Goal: Transaction & Acquisition: Purchase product/service

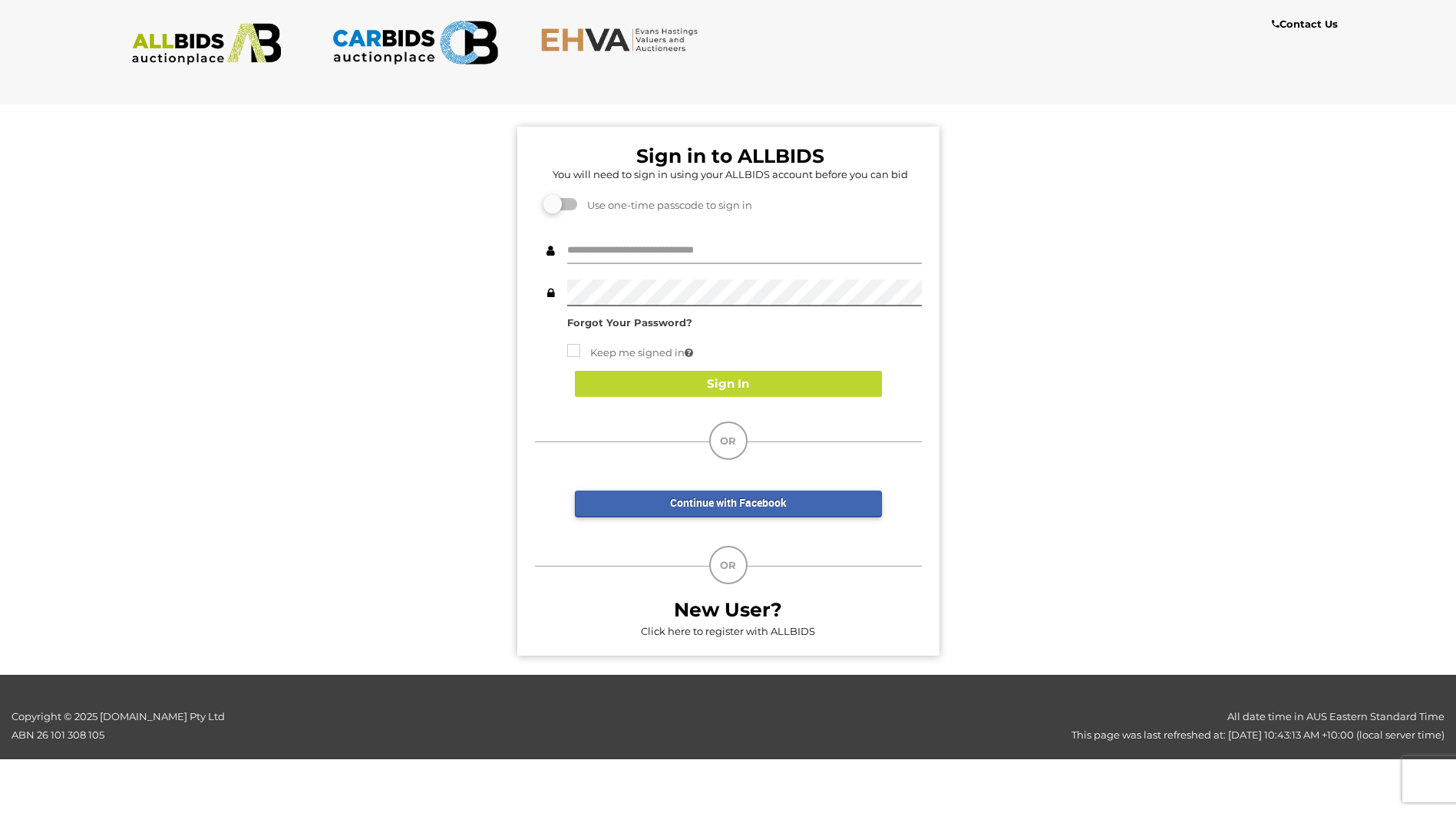
drag, startPoint x: 647, startPoint y: 245, endPoint x: 636, endPoint y: 246, distance: 11.0
click at [366, 245] on input "text" at bounding box center [745, 251] width 354 height 27
paste input "**********"
type input "**********"
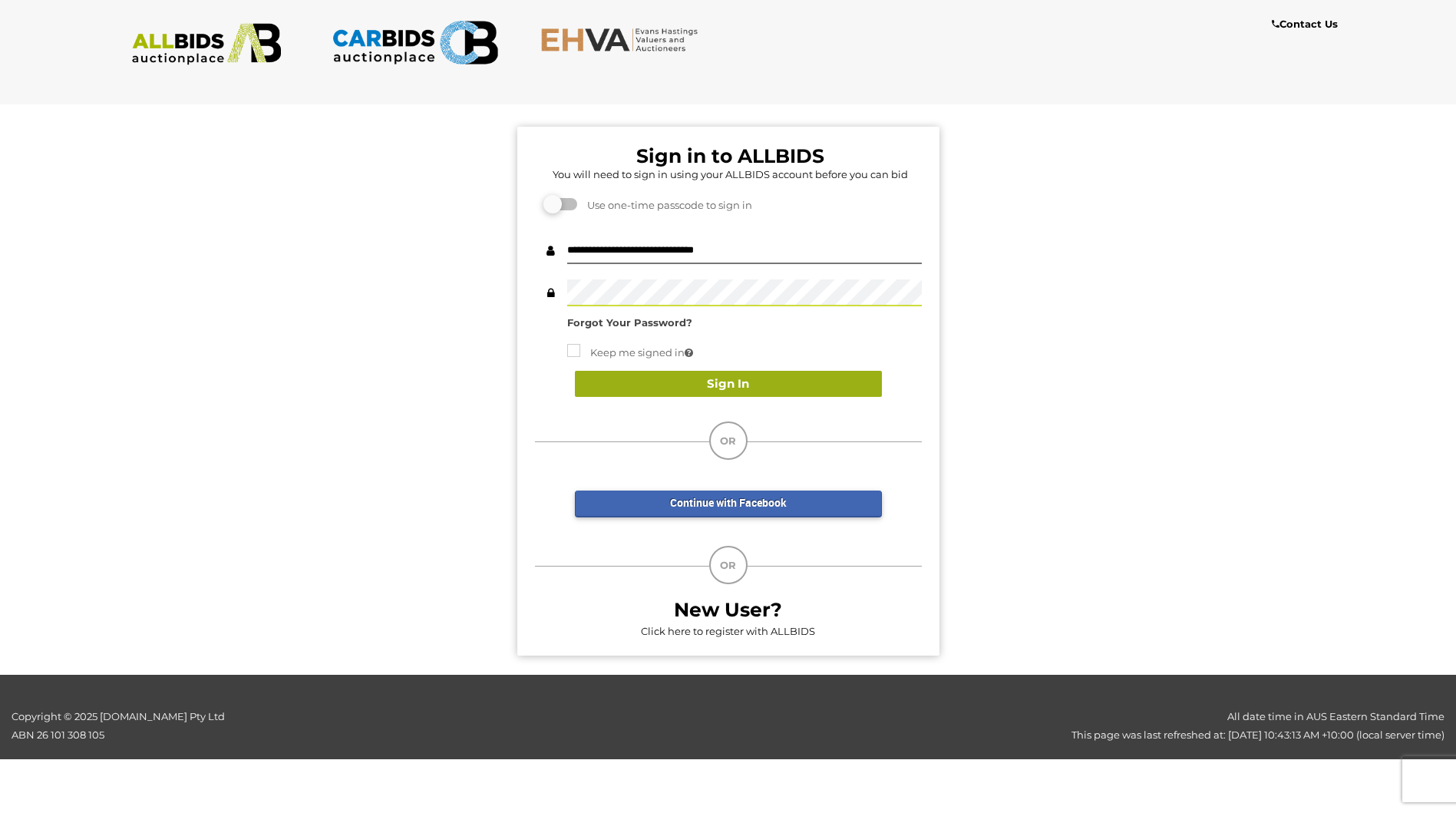
click at [366, 277] on button "Sign In" at bounding box center [728, 384] width 307 height 27
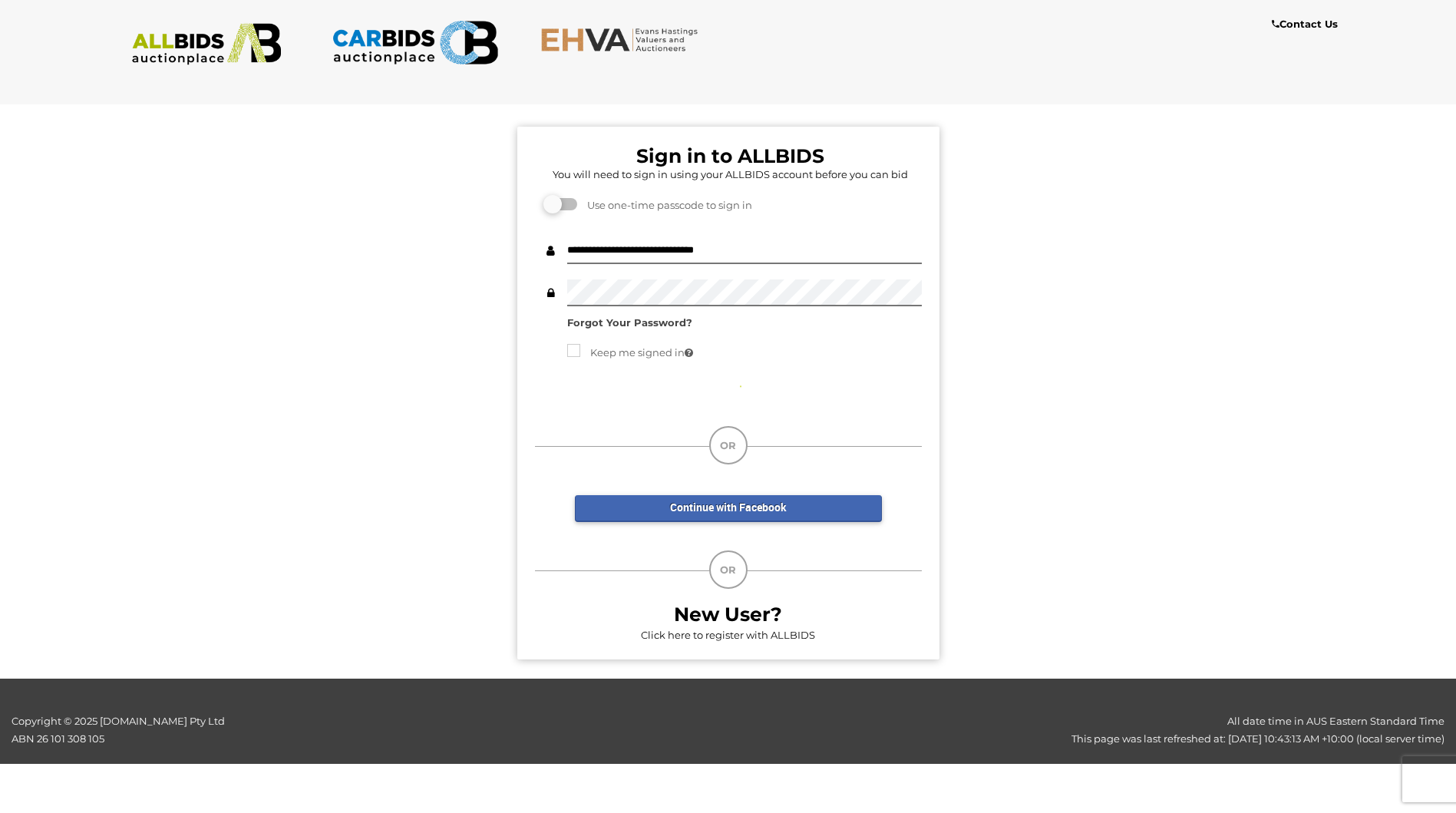
click at [366, 277] on div "Sign In" at bounding box center [728, 386] width 387 height 62
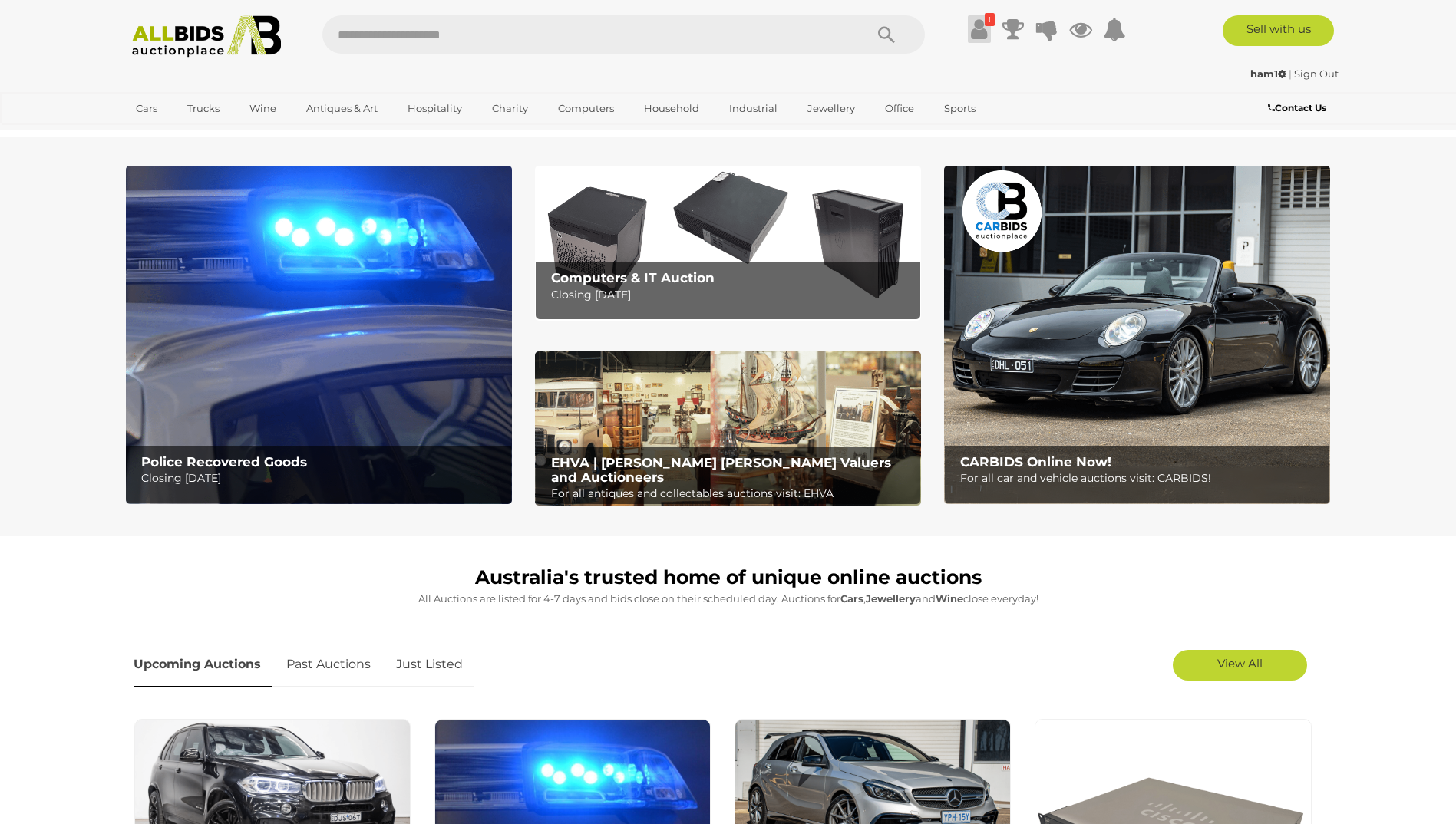
drag, startPoint x: 970, startPoint y: 42, endPoint x: 977, endPoint y: 38, distance: 8.1
click at [971, 42] on icon at bounding box center [979, 29] width 16 height 27
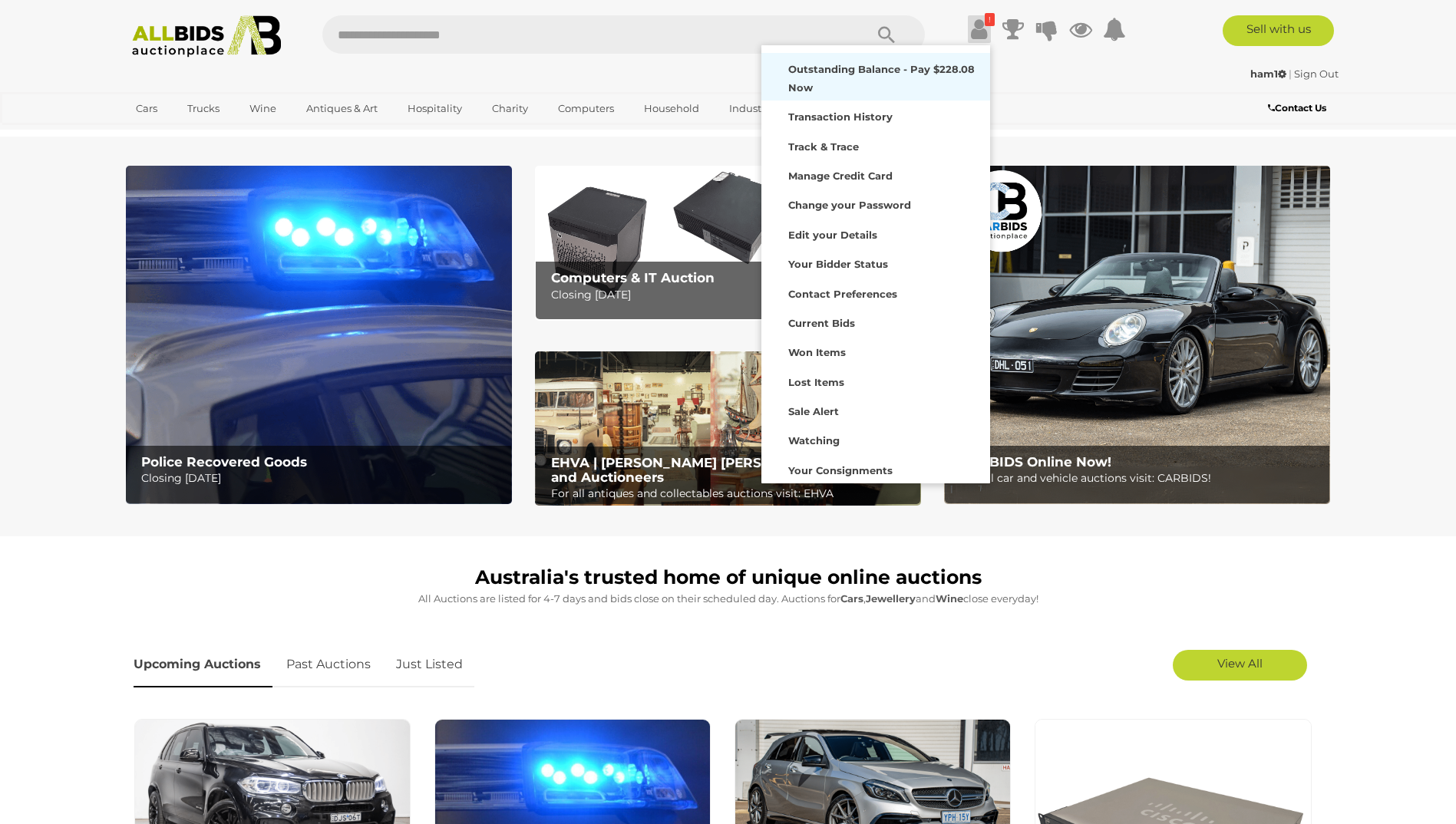
click at [807, 83] on strong "Outstanding Balance - Pay $228.08 Now" at bounding box center [881, 78] width 187 height 30
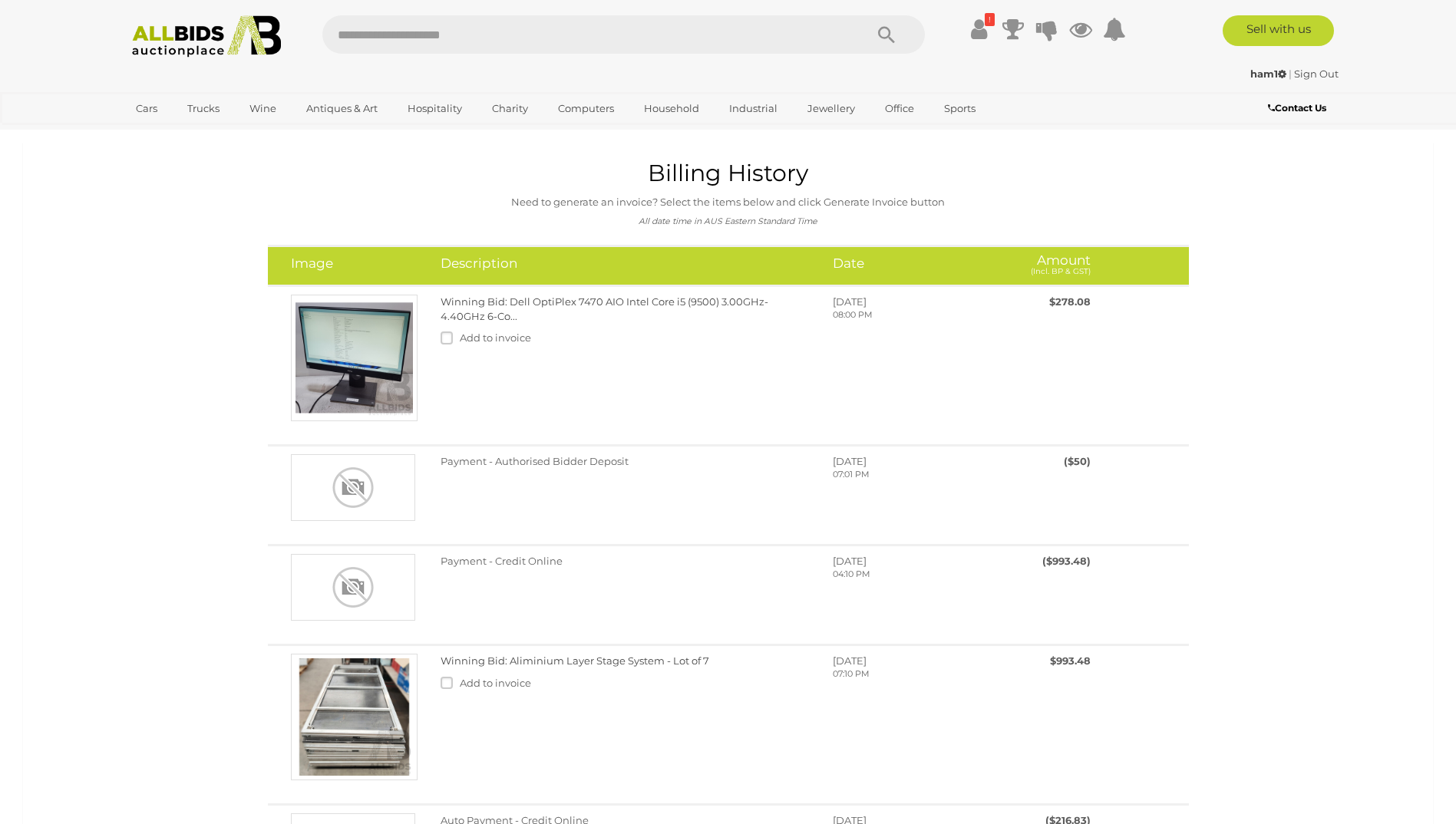
scroll to position [307, 0]
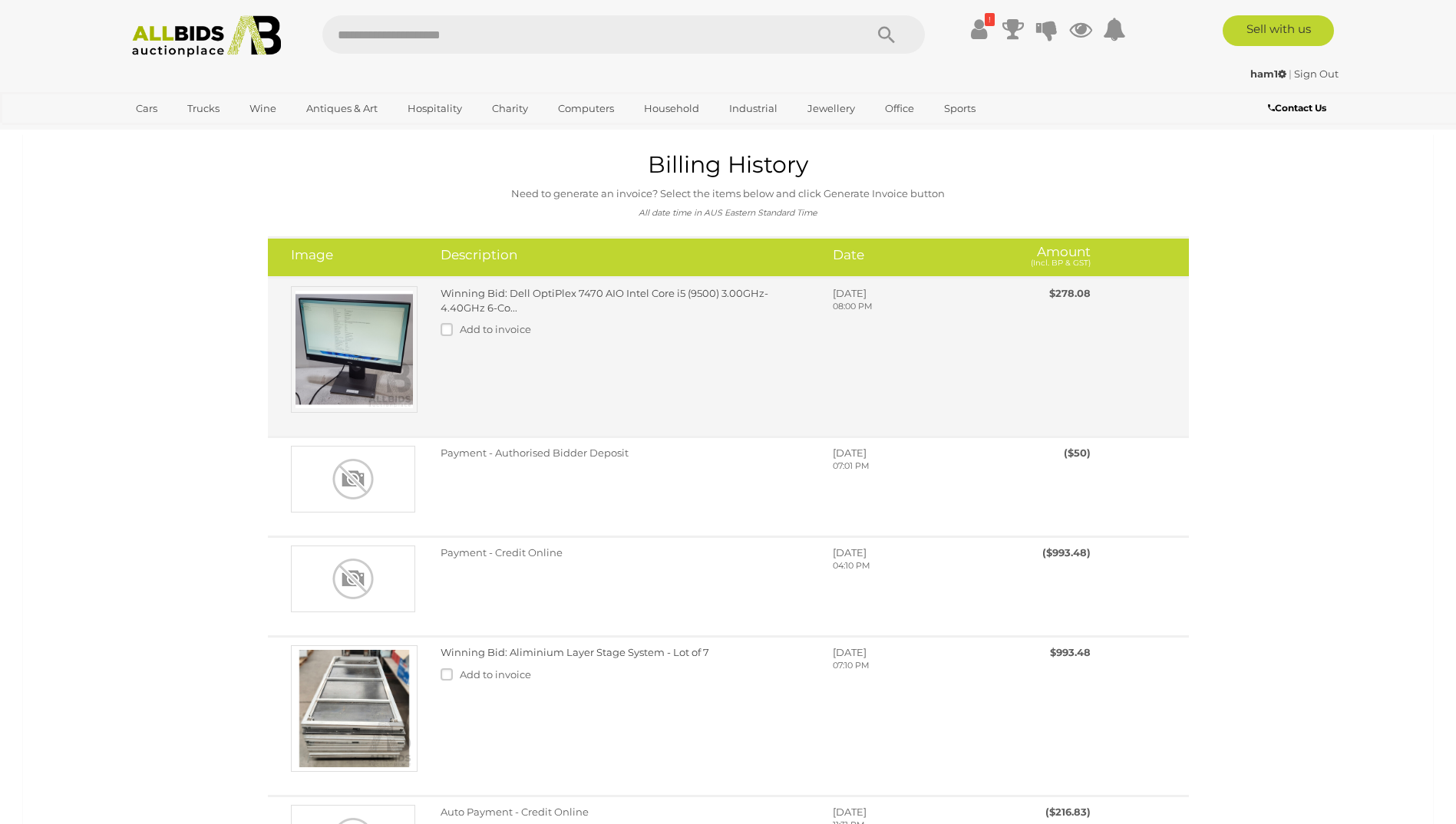
click at [495, 335] on span "Add to invoice" at bounding box center [495, 329] width 71 height 12
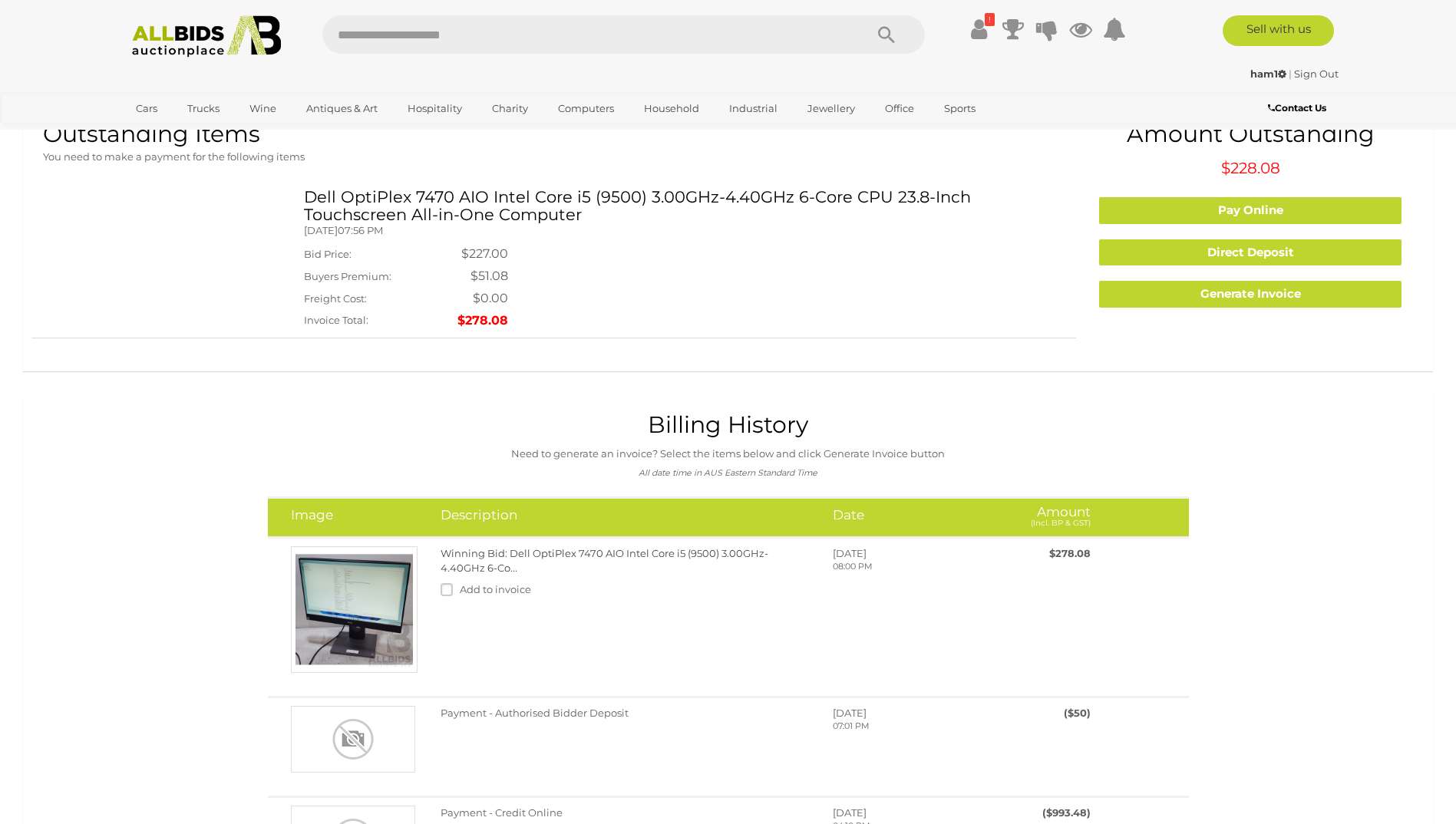
scroll to position [0, 0]
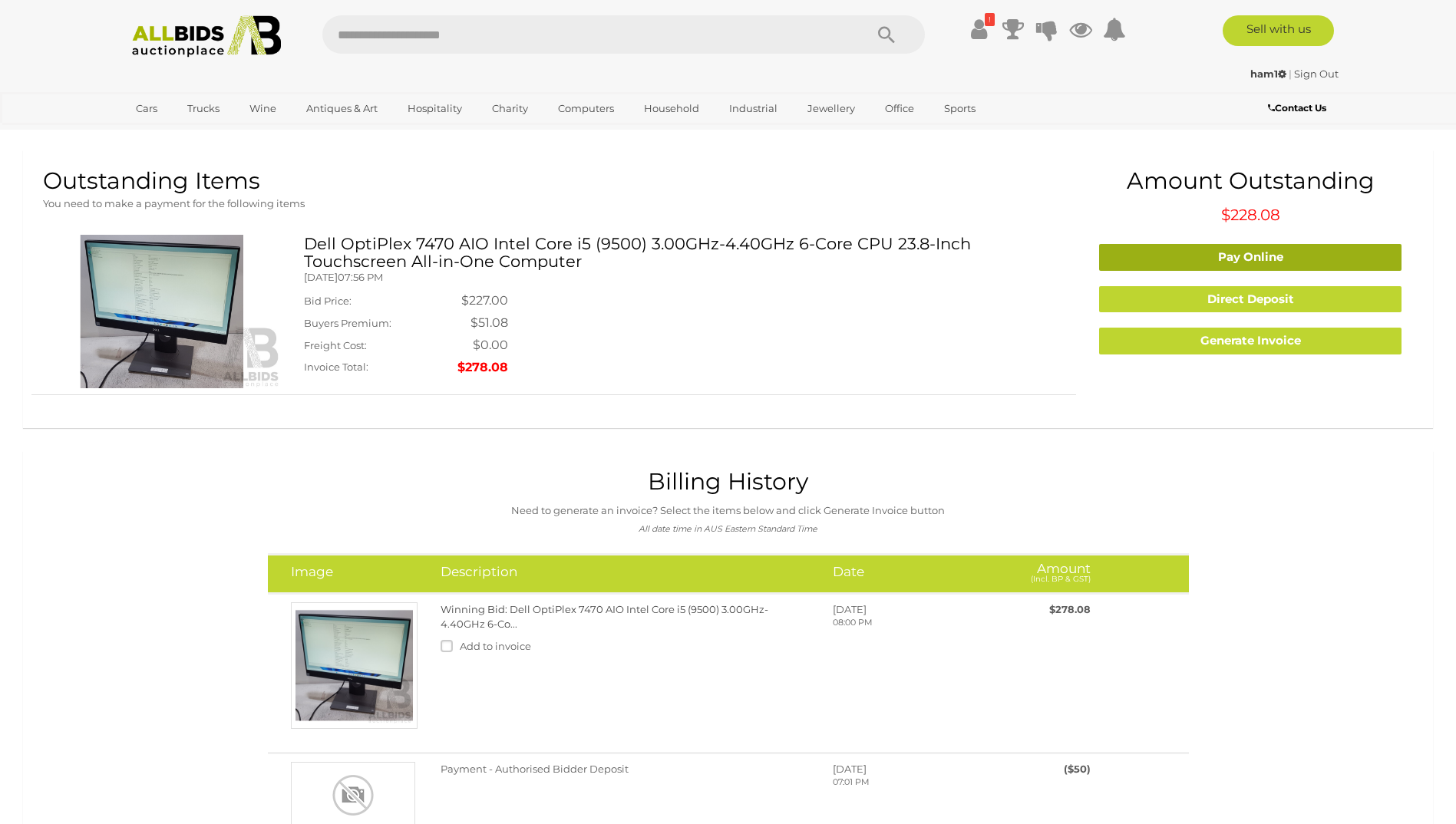
click at [1232, 261] on link "Pay Online" at bounding box center [1250, 257] width 302 height 27
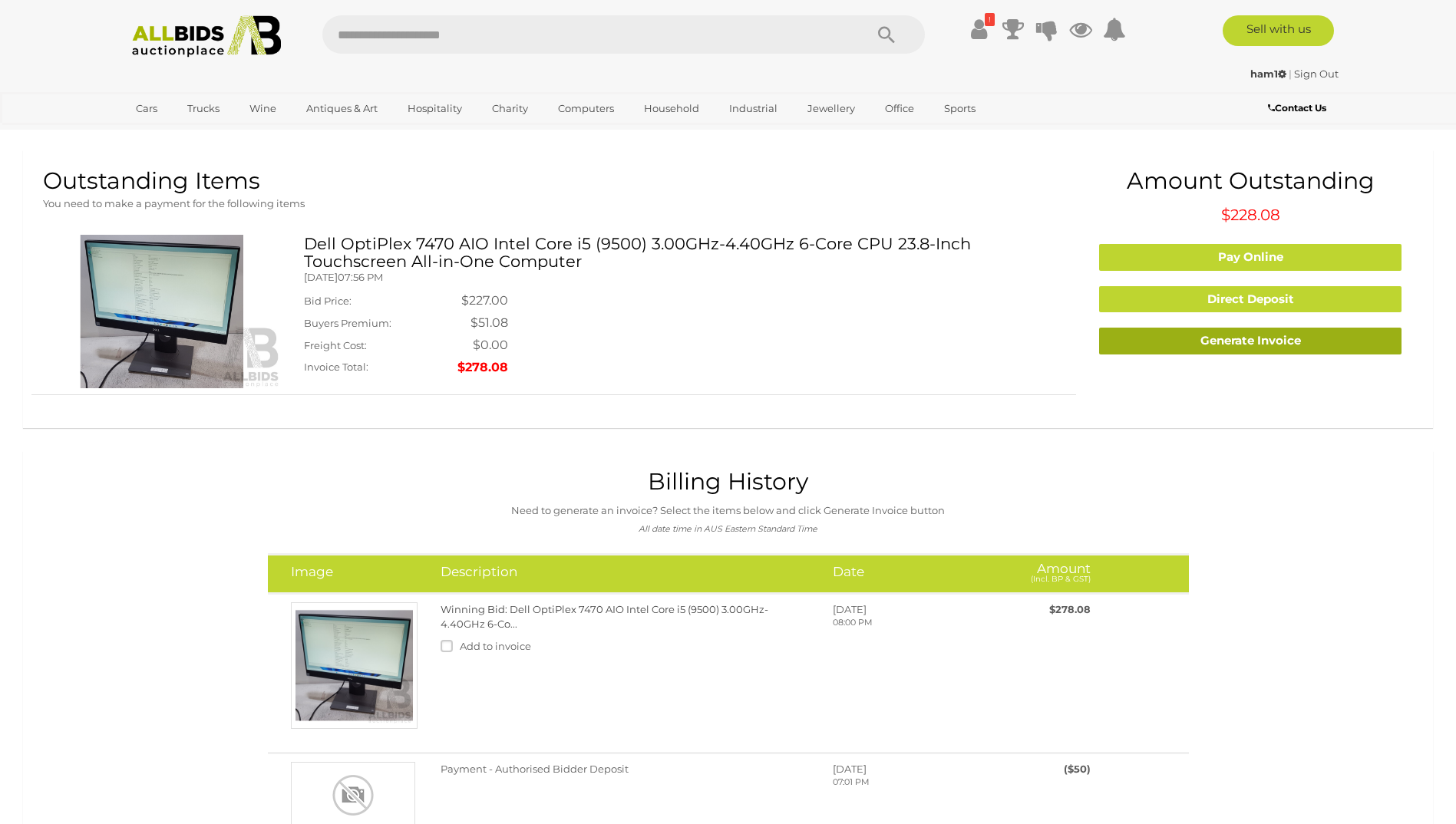
click at [1153, 345] on link "Generate Invoice" at bounding box center [1250, 341] width 302 height 27
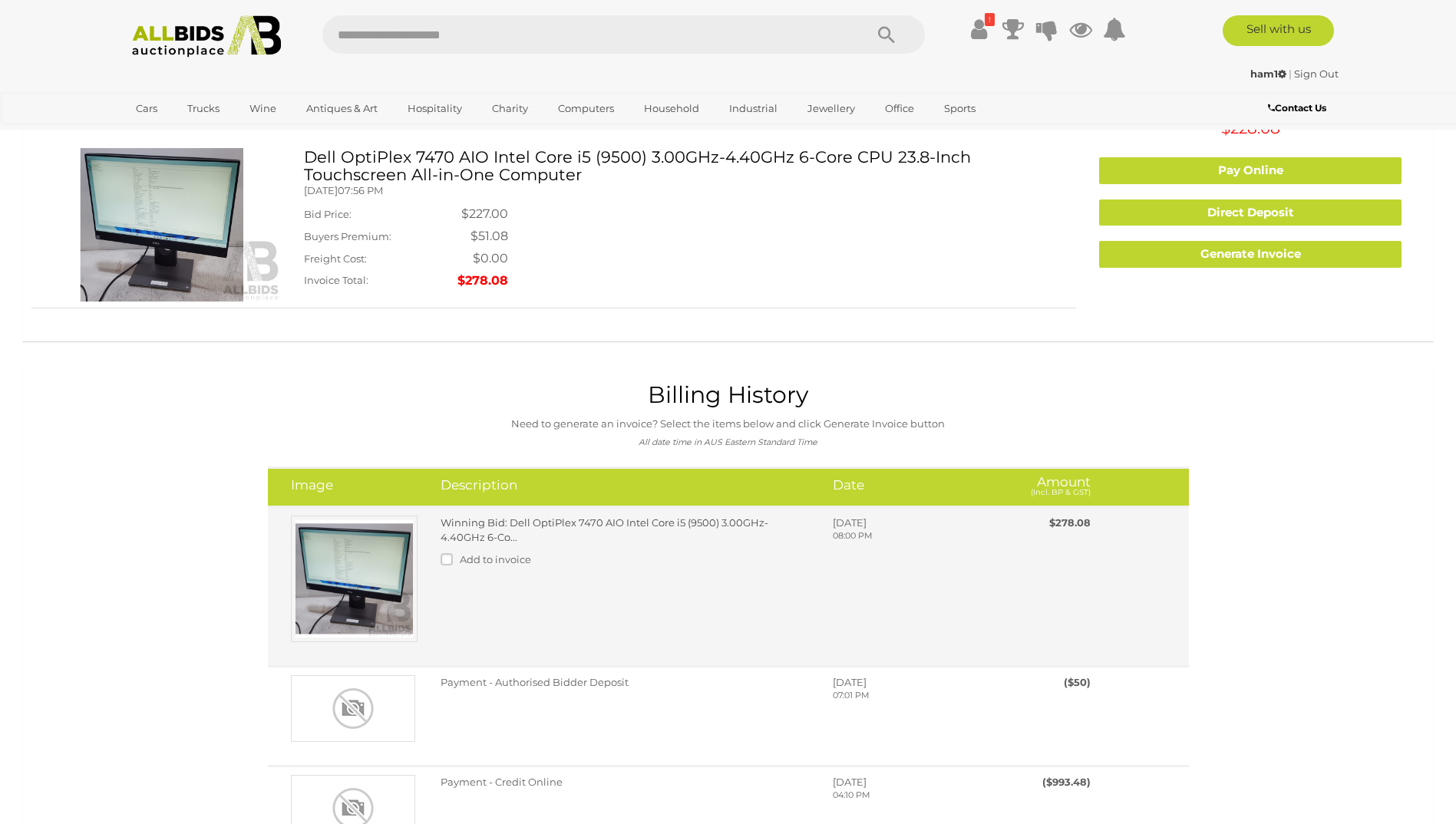
scroll to position [307, 0]
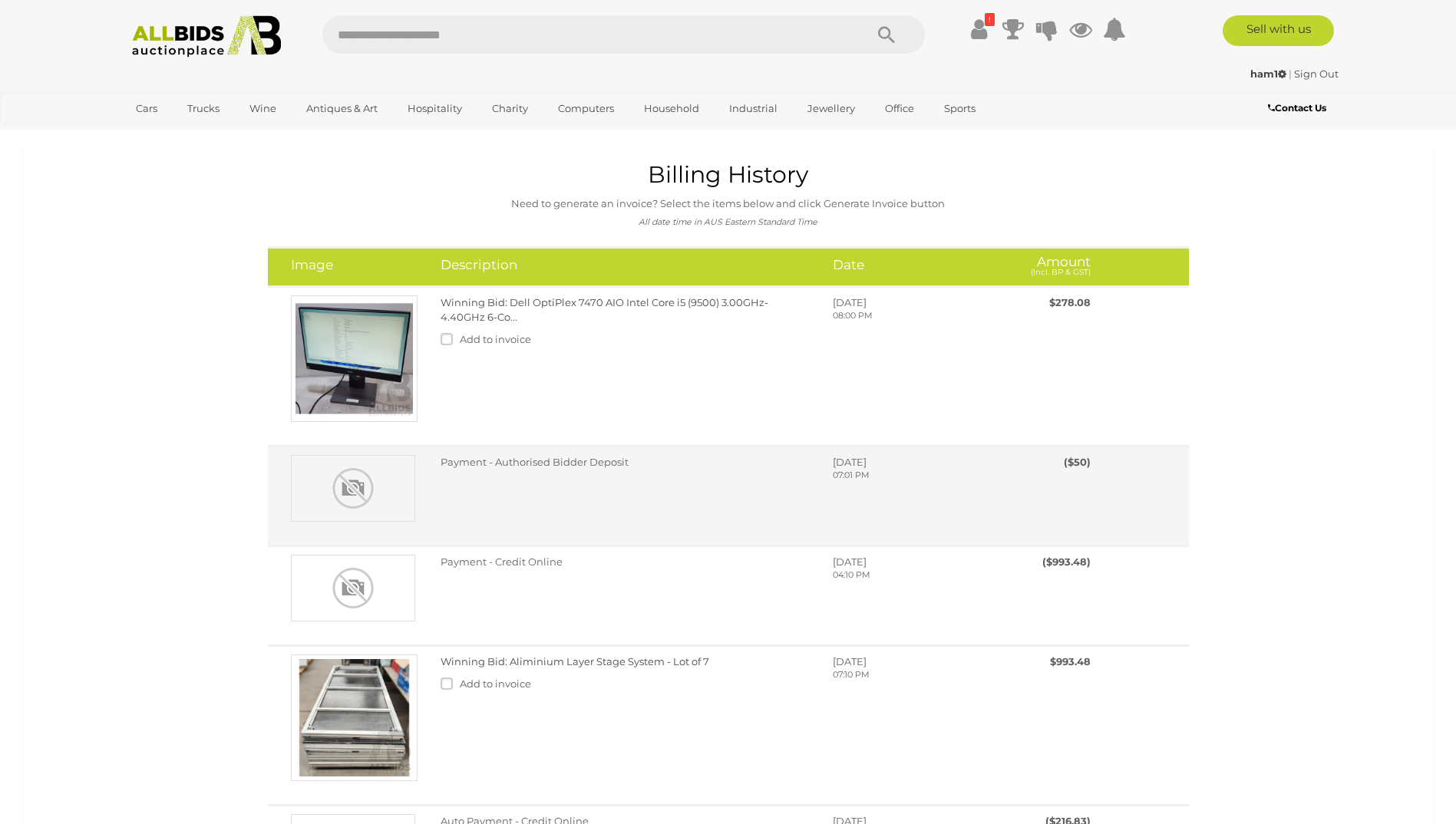
click at [526, 487] on div "Payment - Authorised Bidder Deposit [DATE] 07:01 PM" at bounding box center [766, 476] width 674 height 42
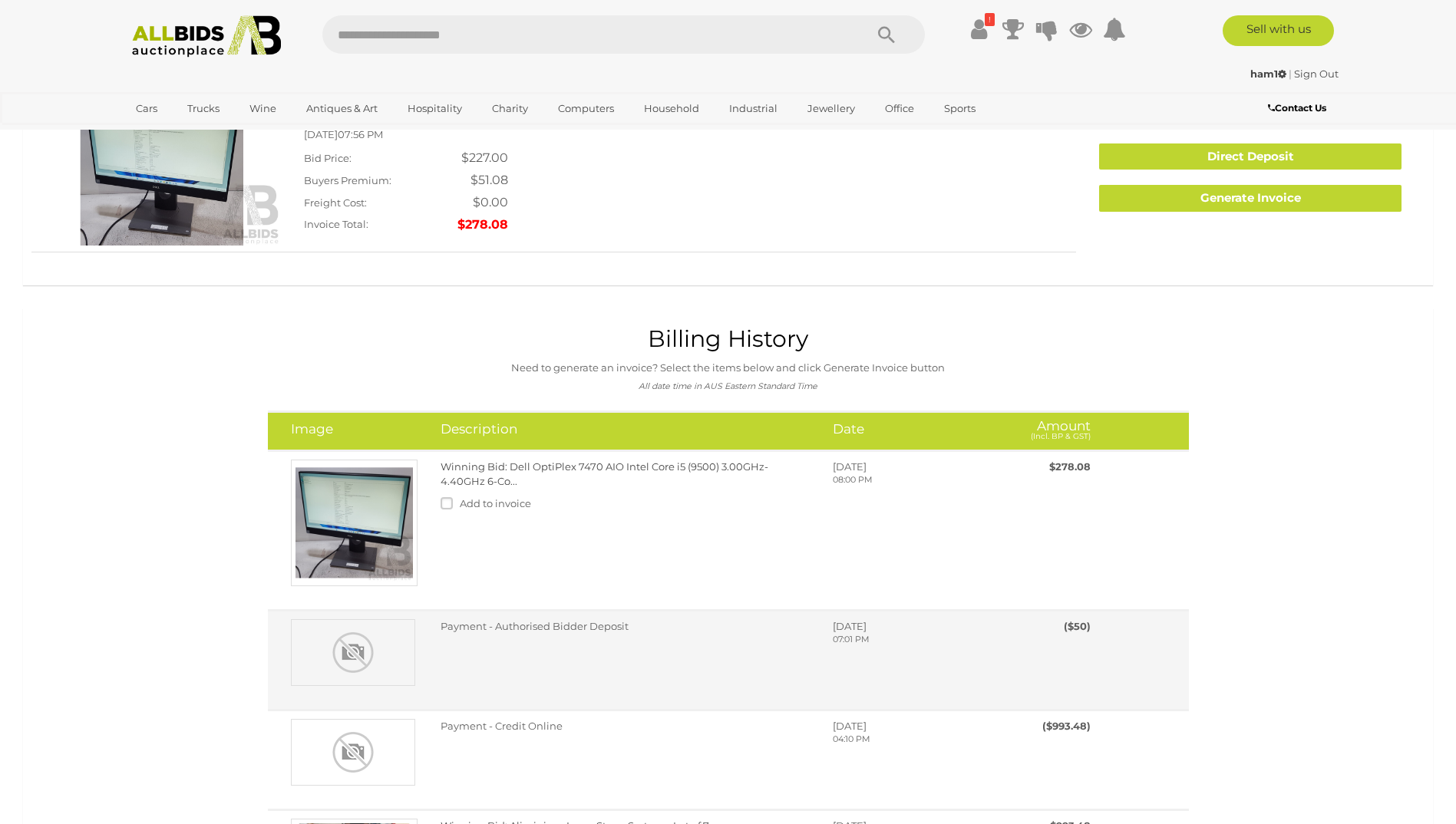
scroll to position [0, 0]
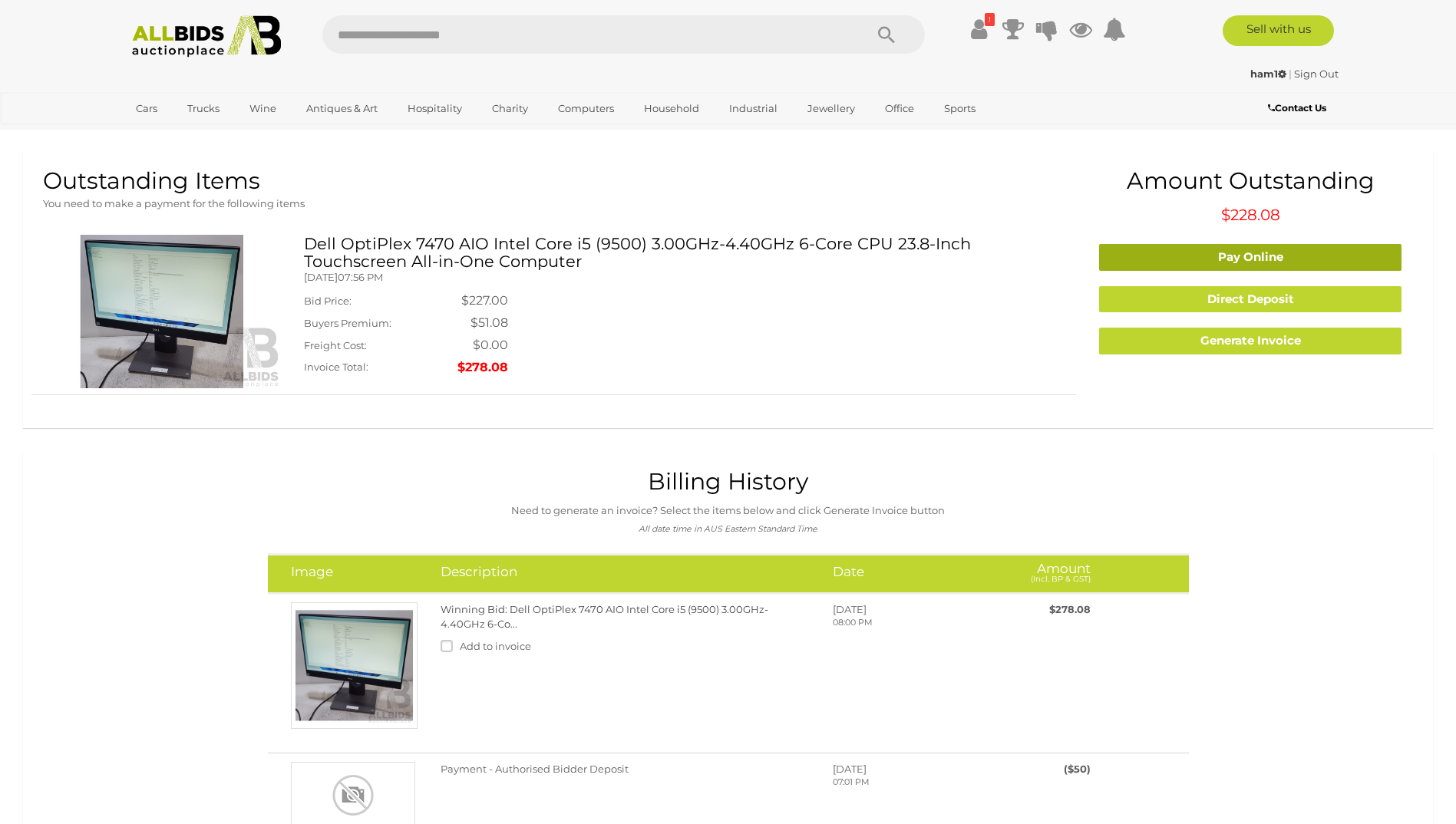
click at [1199, 257] on link "Pay Online" at bounding box center [1250, 257] width 302 height 27
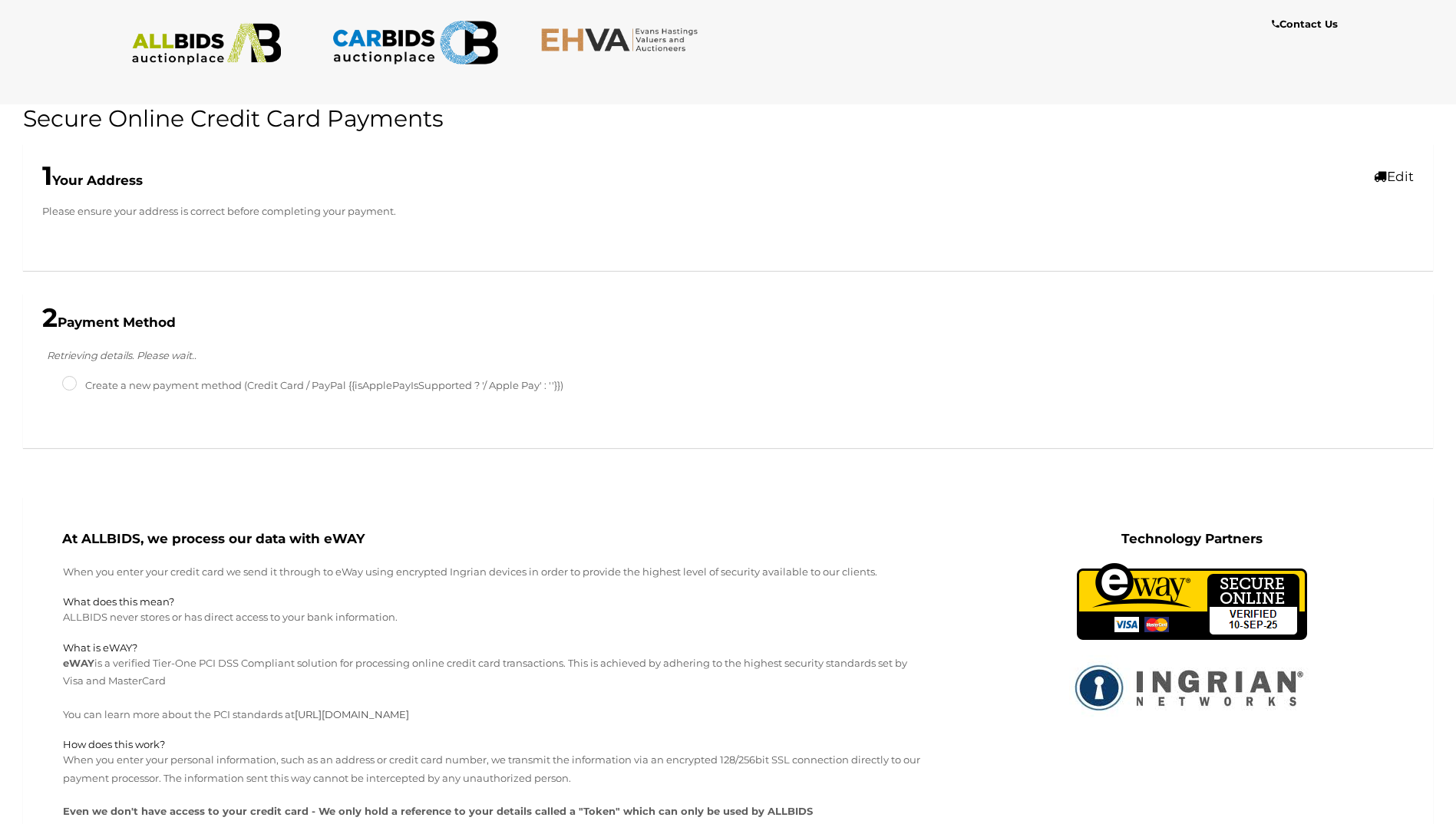
click at [155, 385] on label "Create a new payment method (Credit Card / PayPal {{isApplePayIsSupported ? '/ …" at bounding box center [313, 386] width 501 height 18
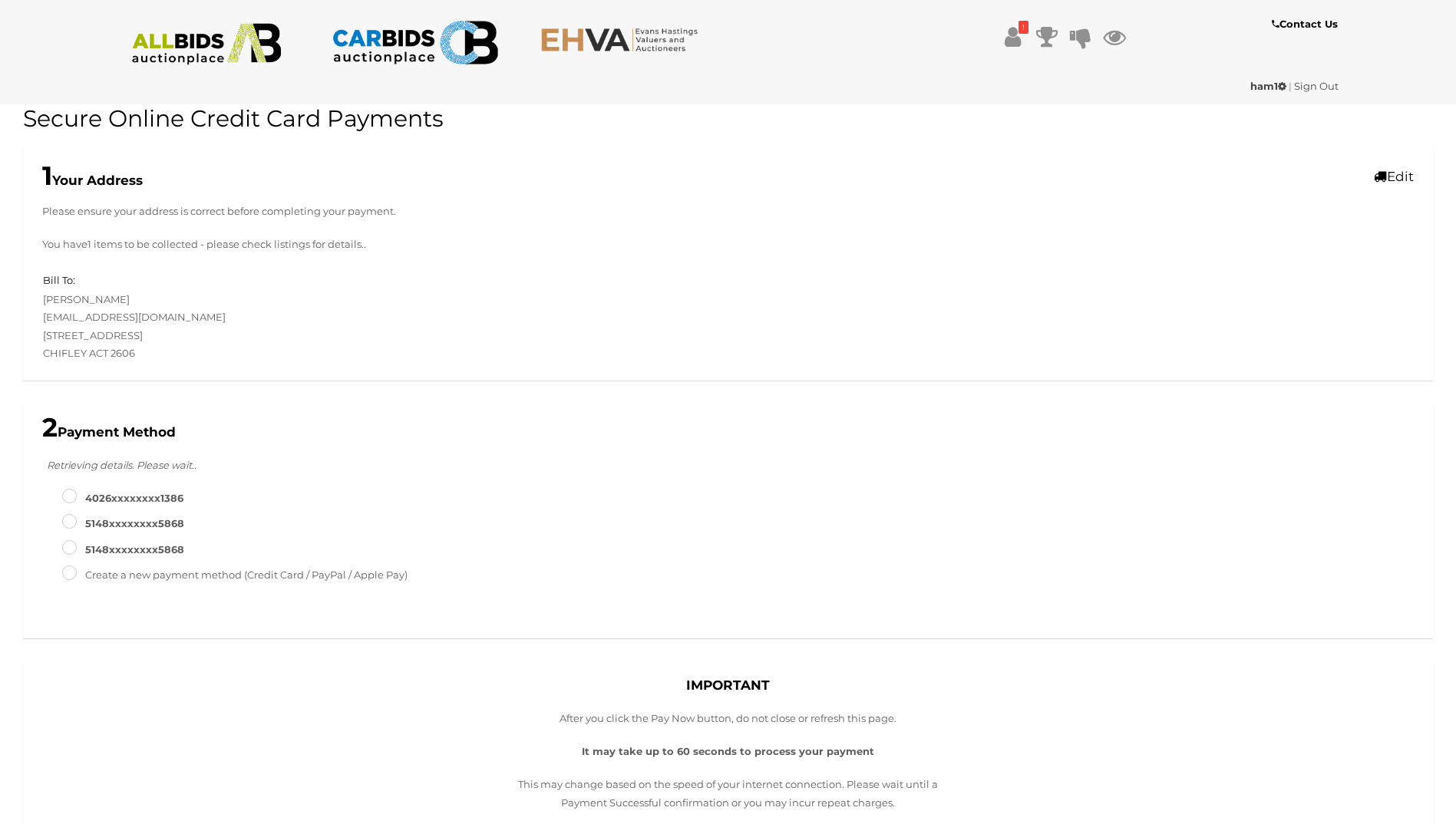
type input "**********"
type input "*"
click at [81, 503] on label "4026XXXXXXXX1386" at bounding box center [123, 499] width 121 height 18
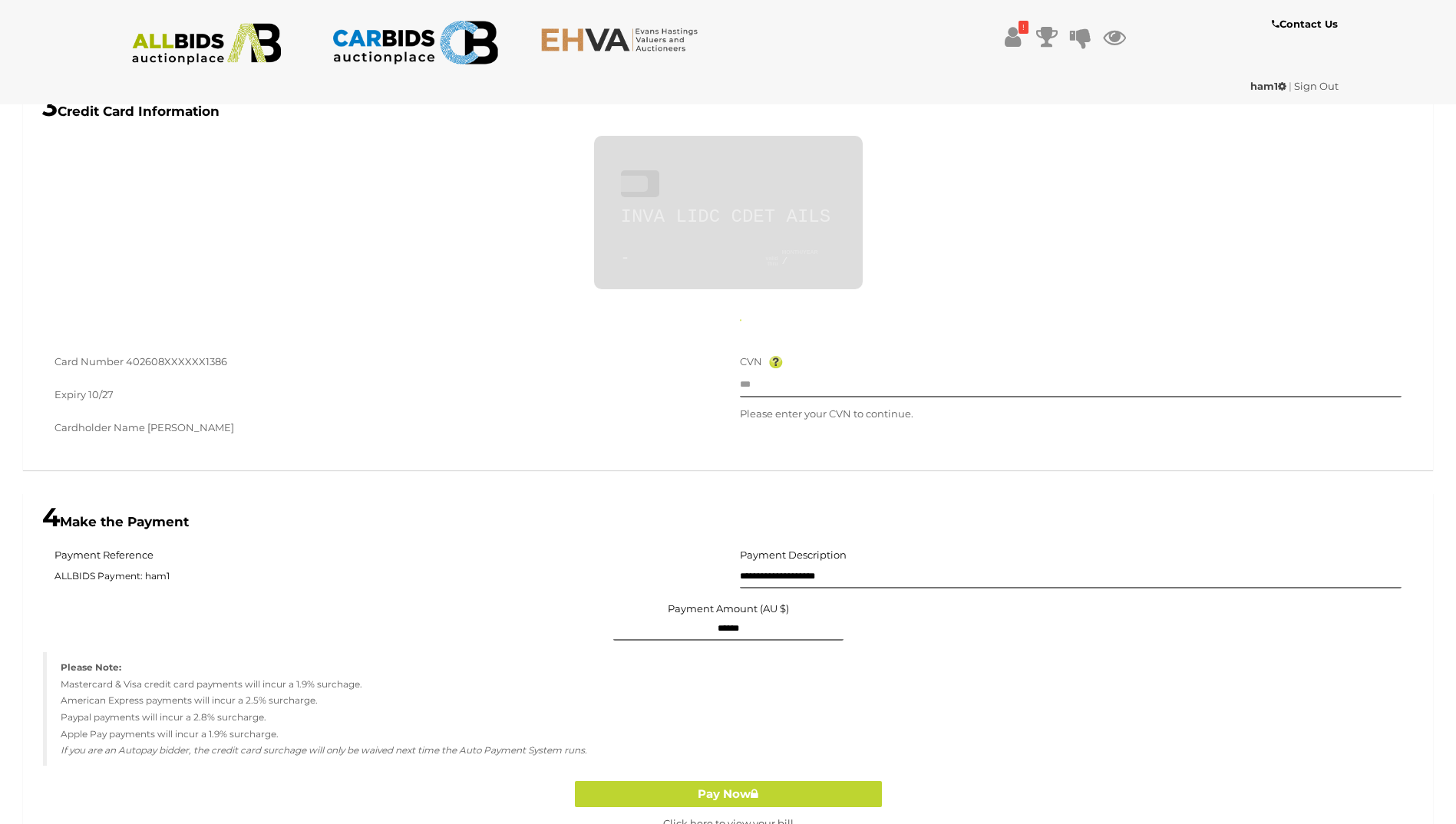
scroll to position [508, 0]
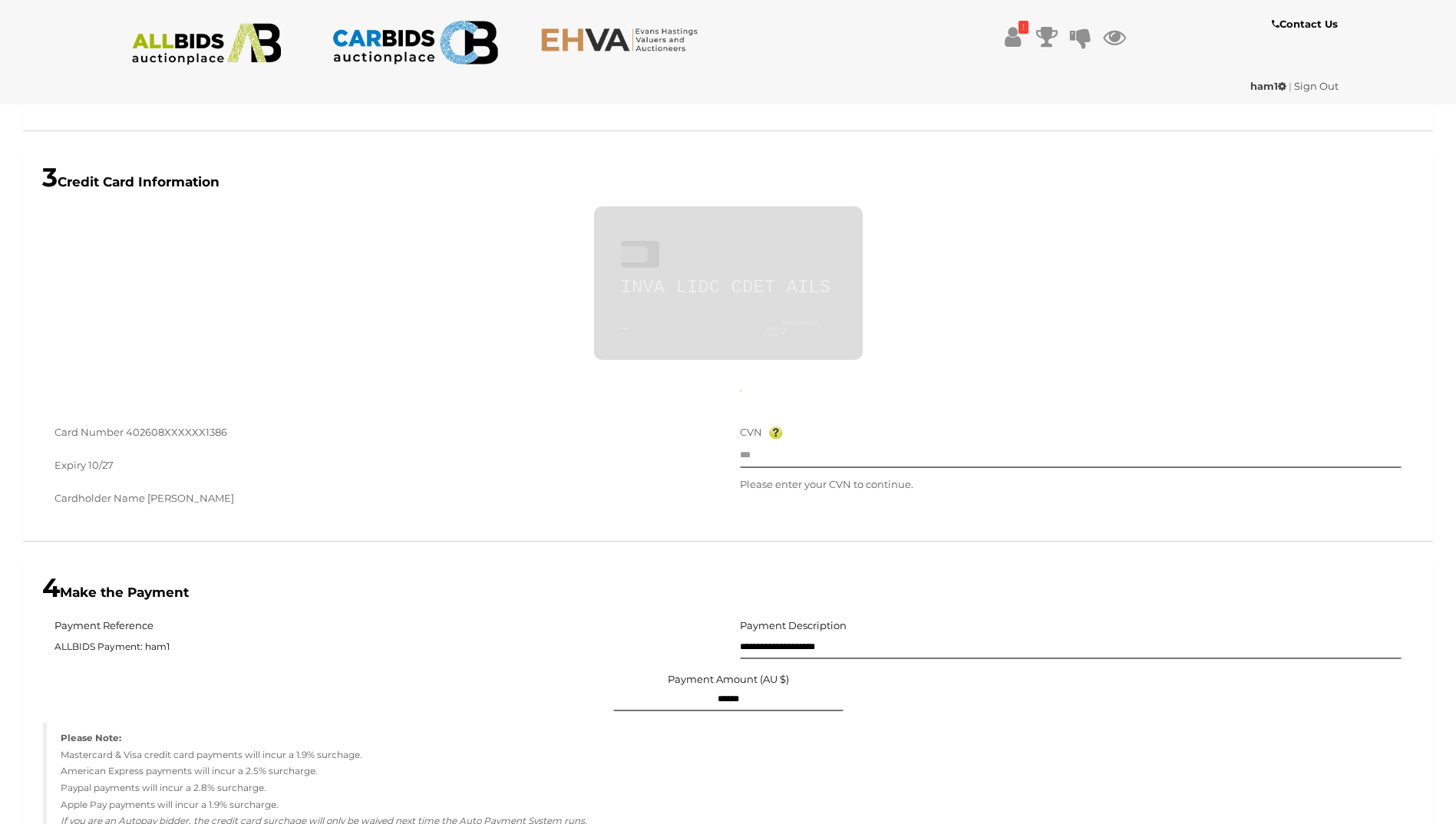
type input "**********"
click at [750, 466] on div "CVN" at bounding box center [1071, 446] width 662 height 45
type input "***"
click at [597, 434] on div "Card Number 402608XXXXXX1386" at bounding box center [386, 434] width 662 height 22
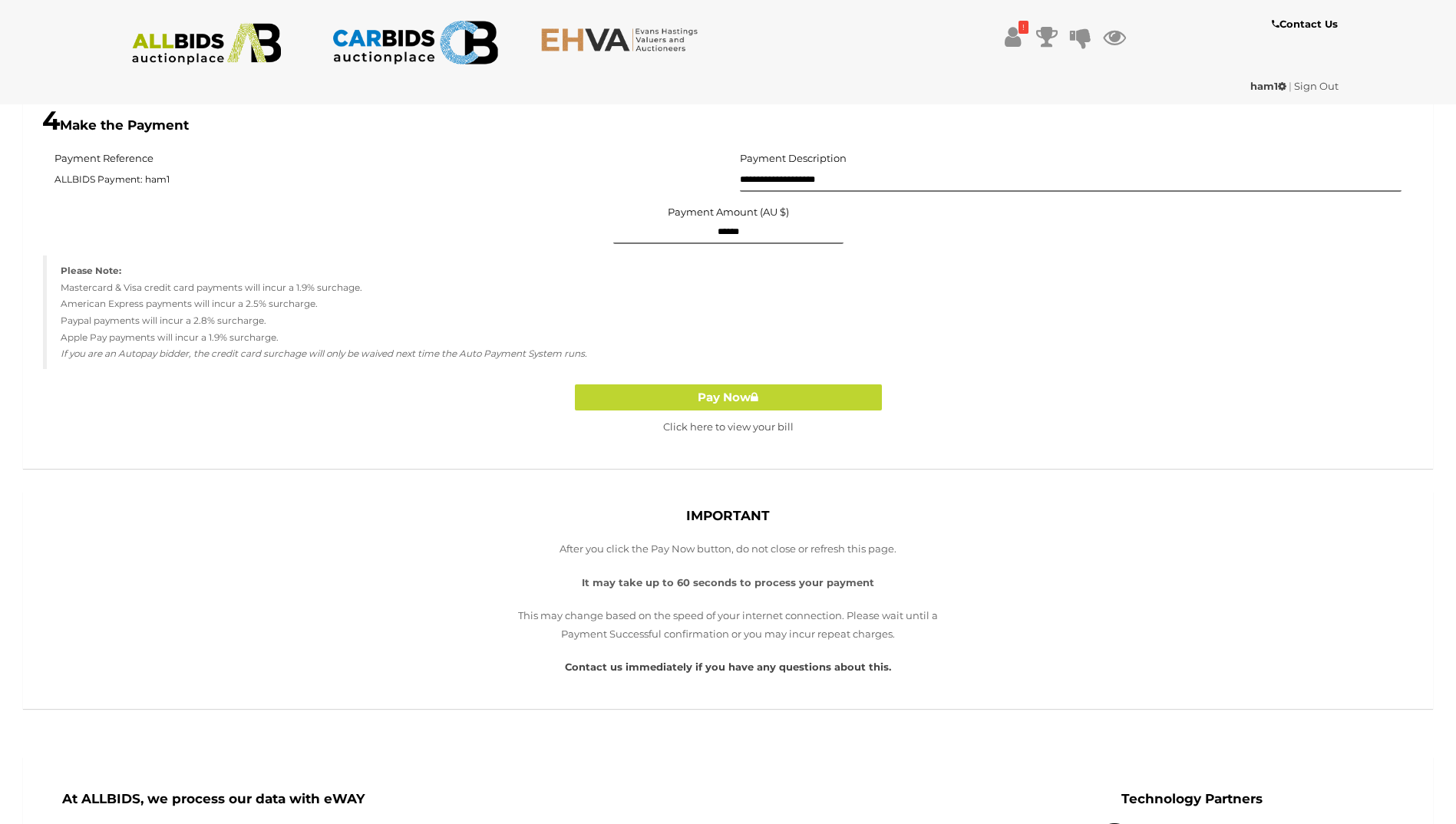
scroll to position [1045, 0]
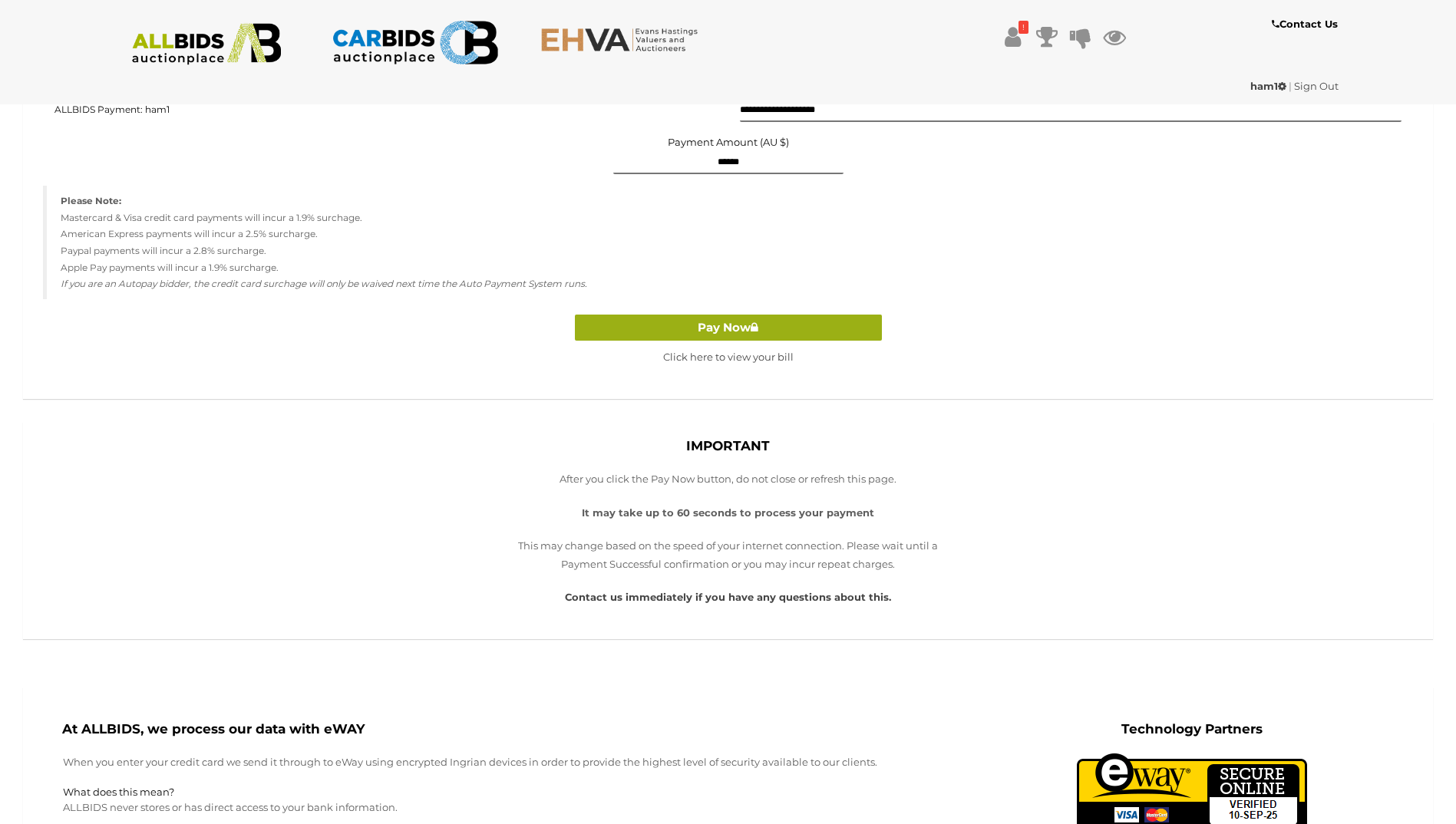
click at [668, 328] on button "Pay Now" at bounding box center [728, 329] width 307 height 27
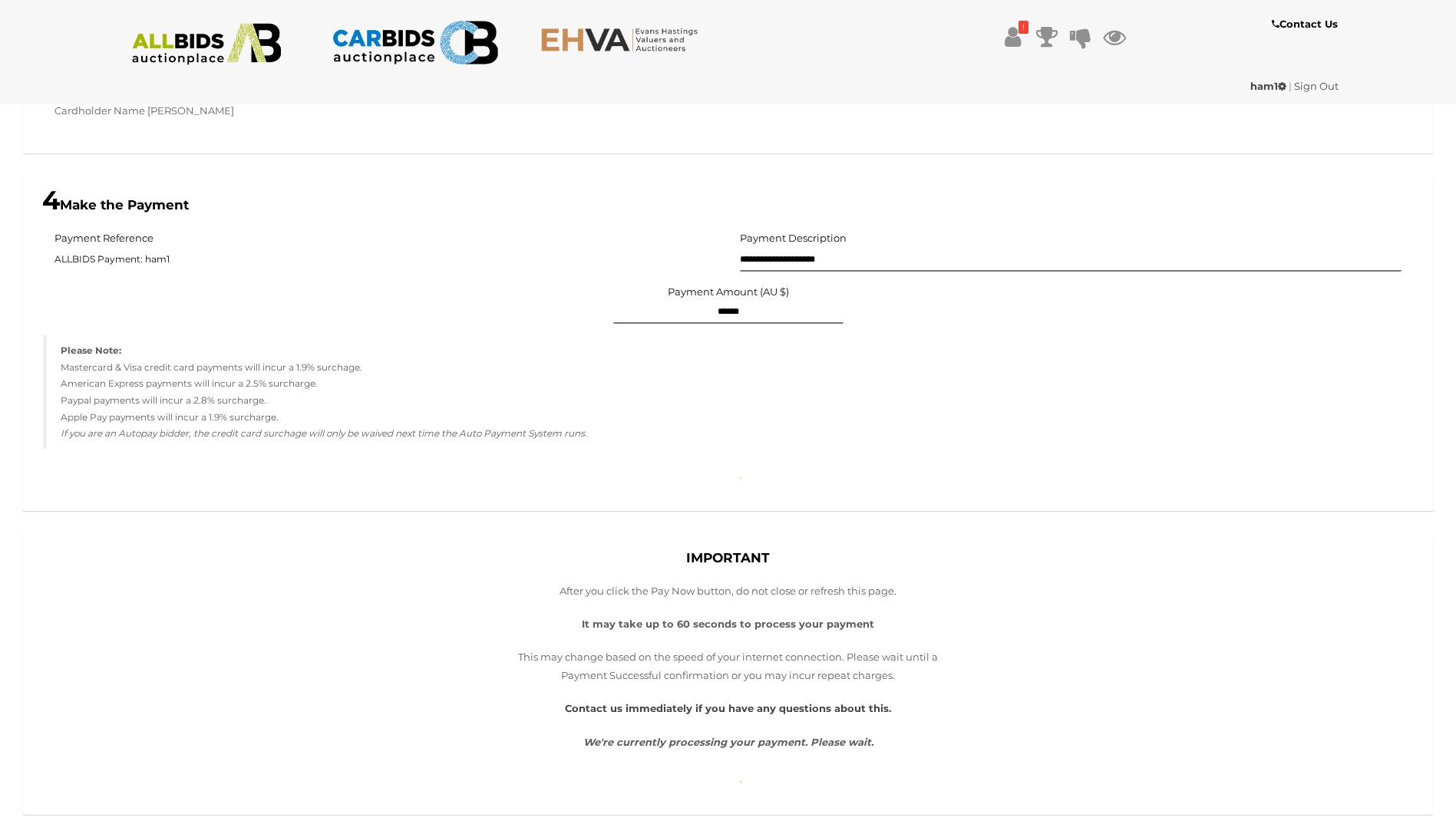
scroll to position [661, 0]
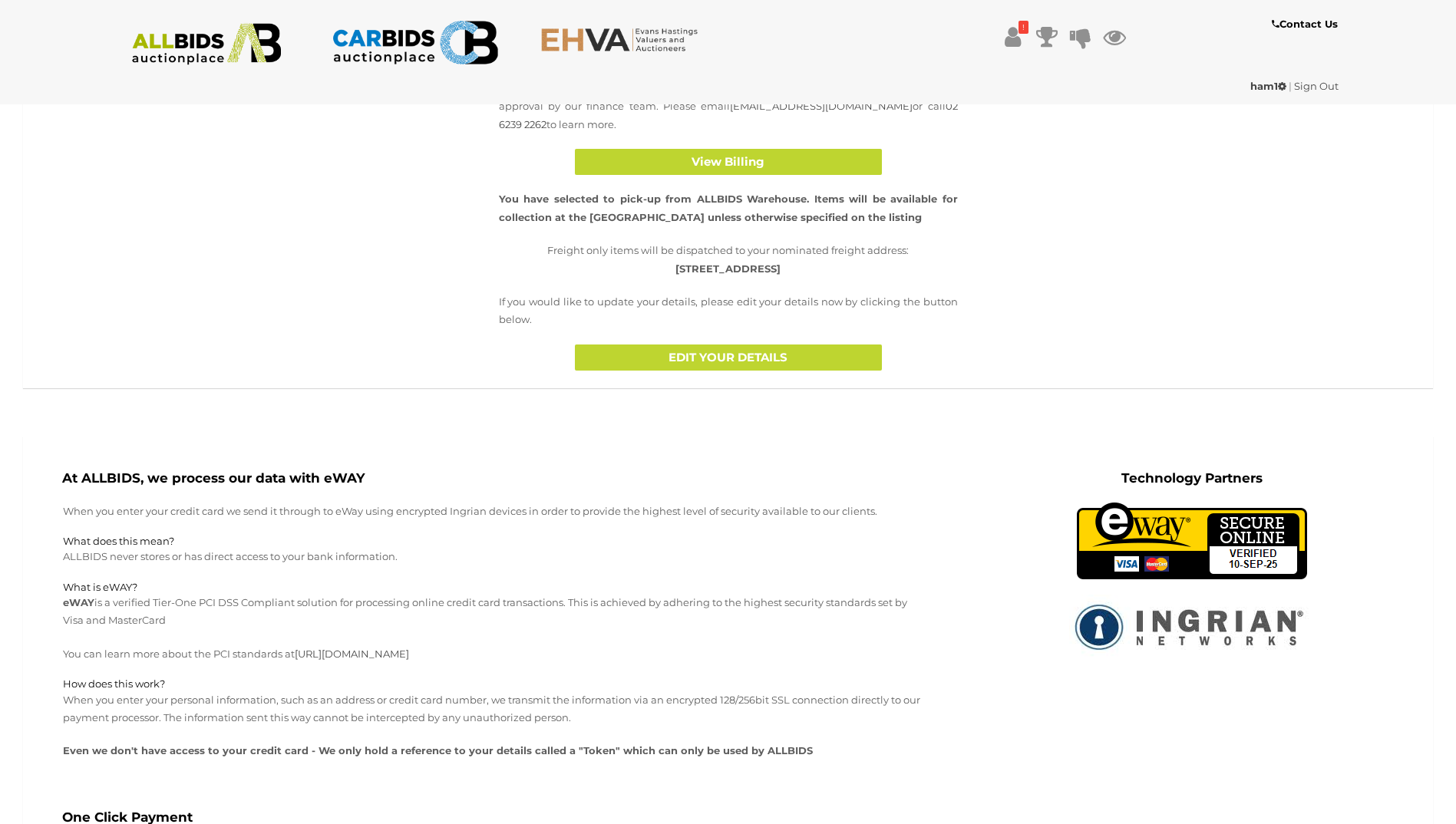
scroll to position [131, 0]
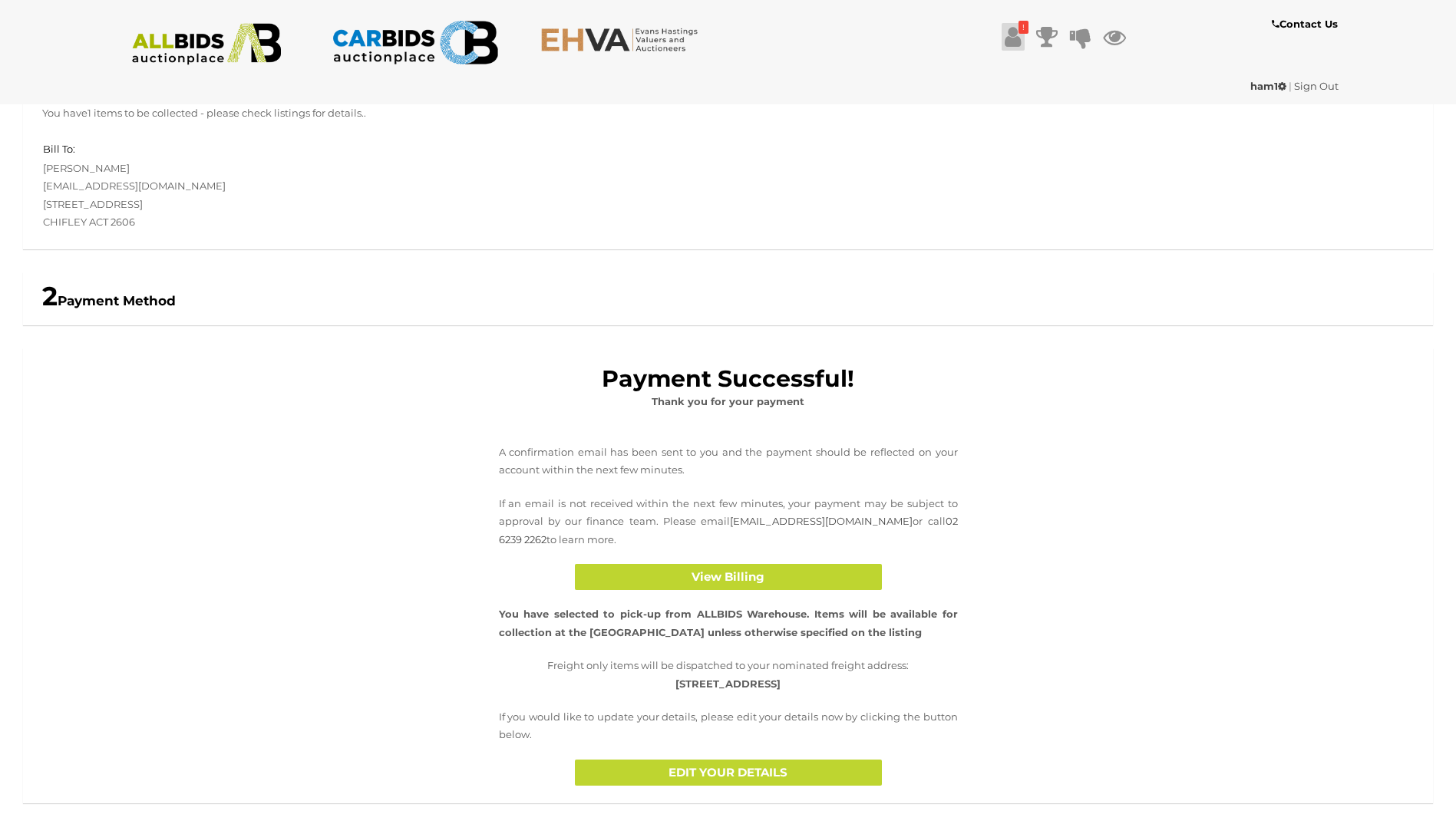
click at [1017, 40] on icon at bounding box center [1013, 37] width 16 height 27
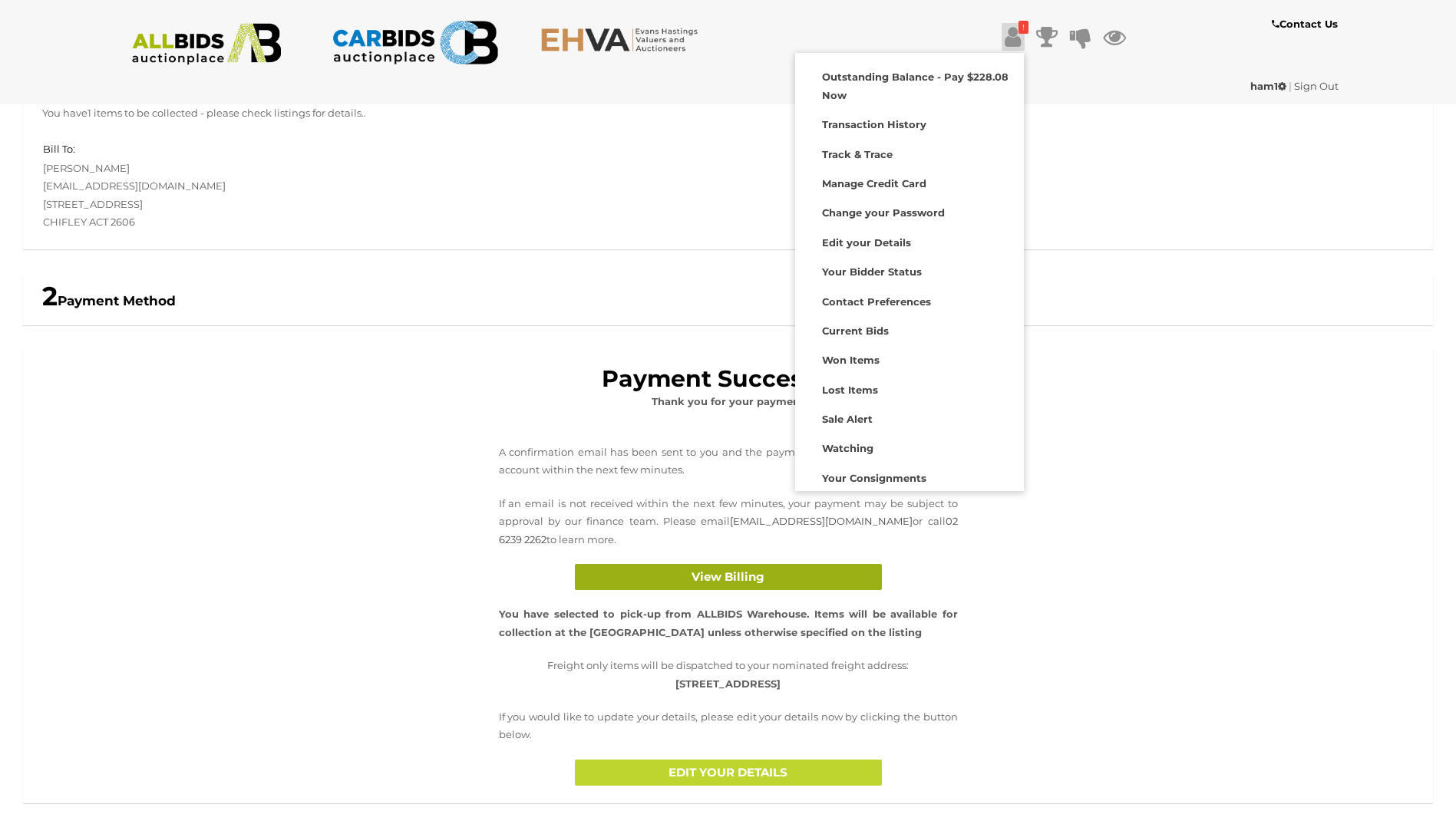
click at [646, 585] on button "View Billing" at bounding box center [728, 578] width 307 height 27
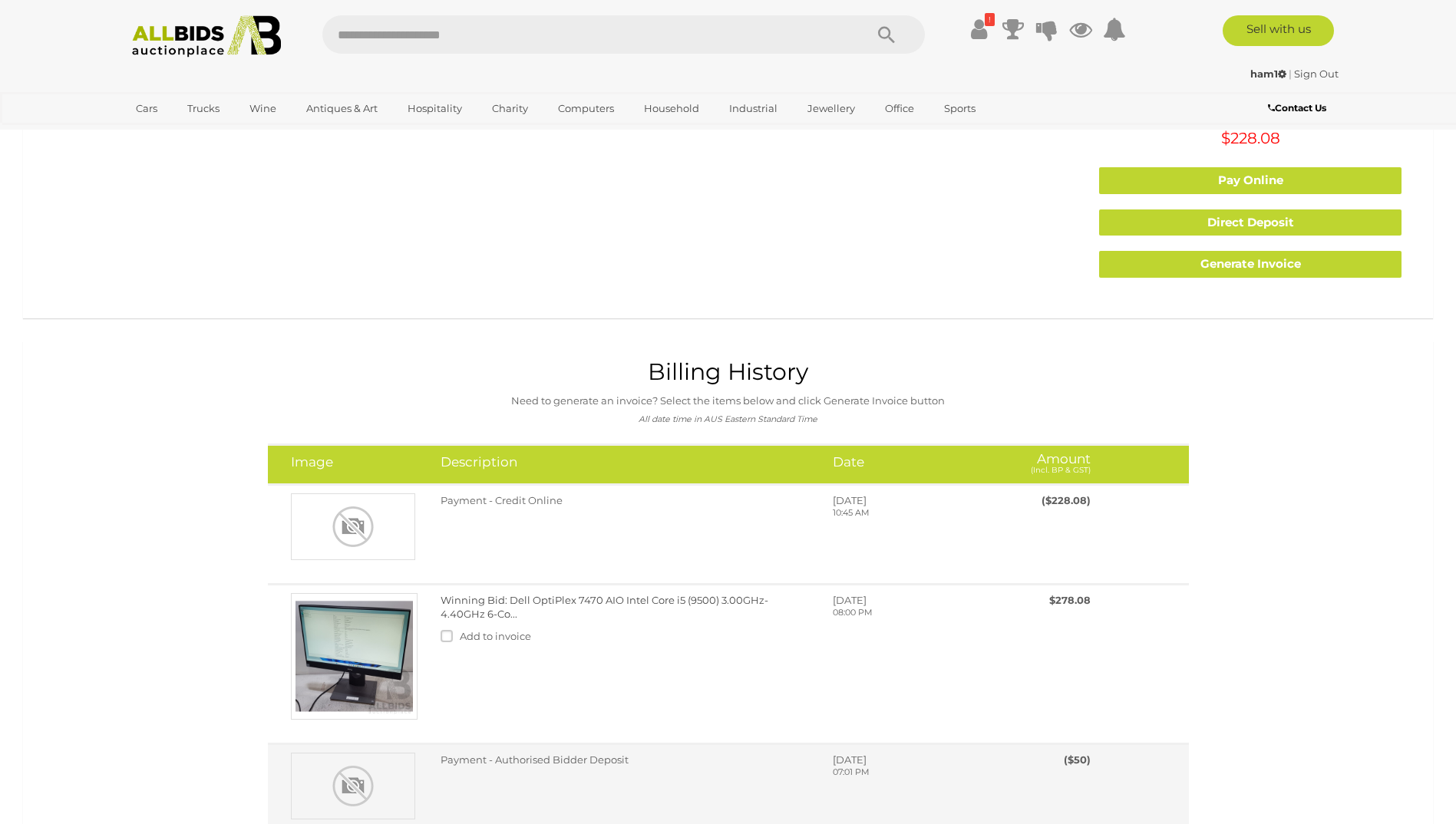
scroll to position [230, 0]
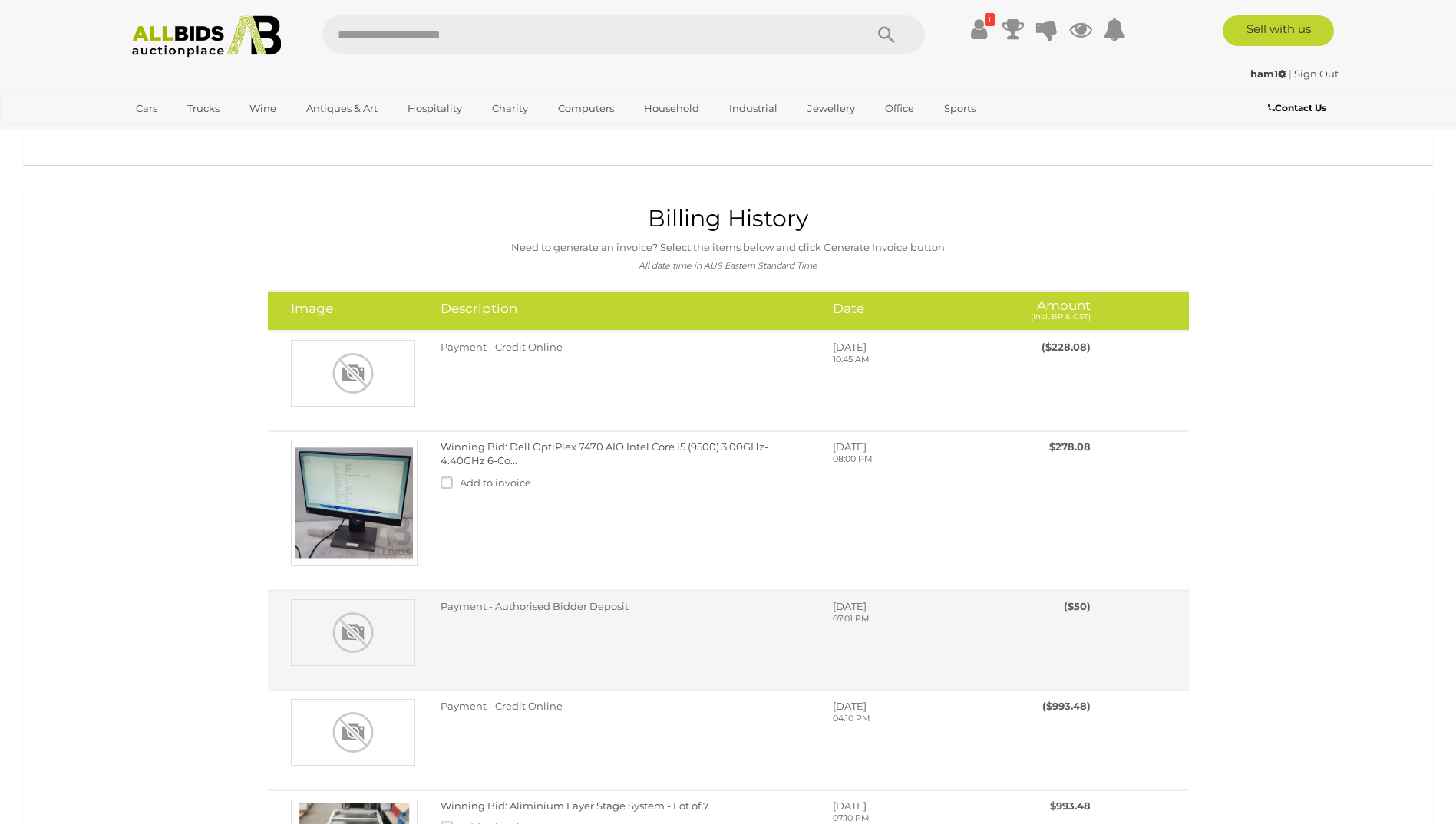
click at [605, 640] on div "Payment - Authorised Bidder Deposit [DATE] 07:01 PM" at bounding box center [766, 620] width 674 height 42
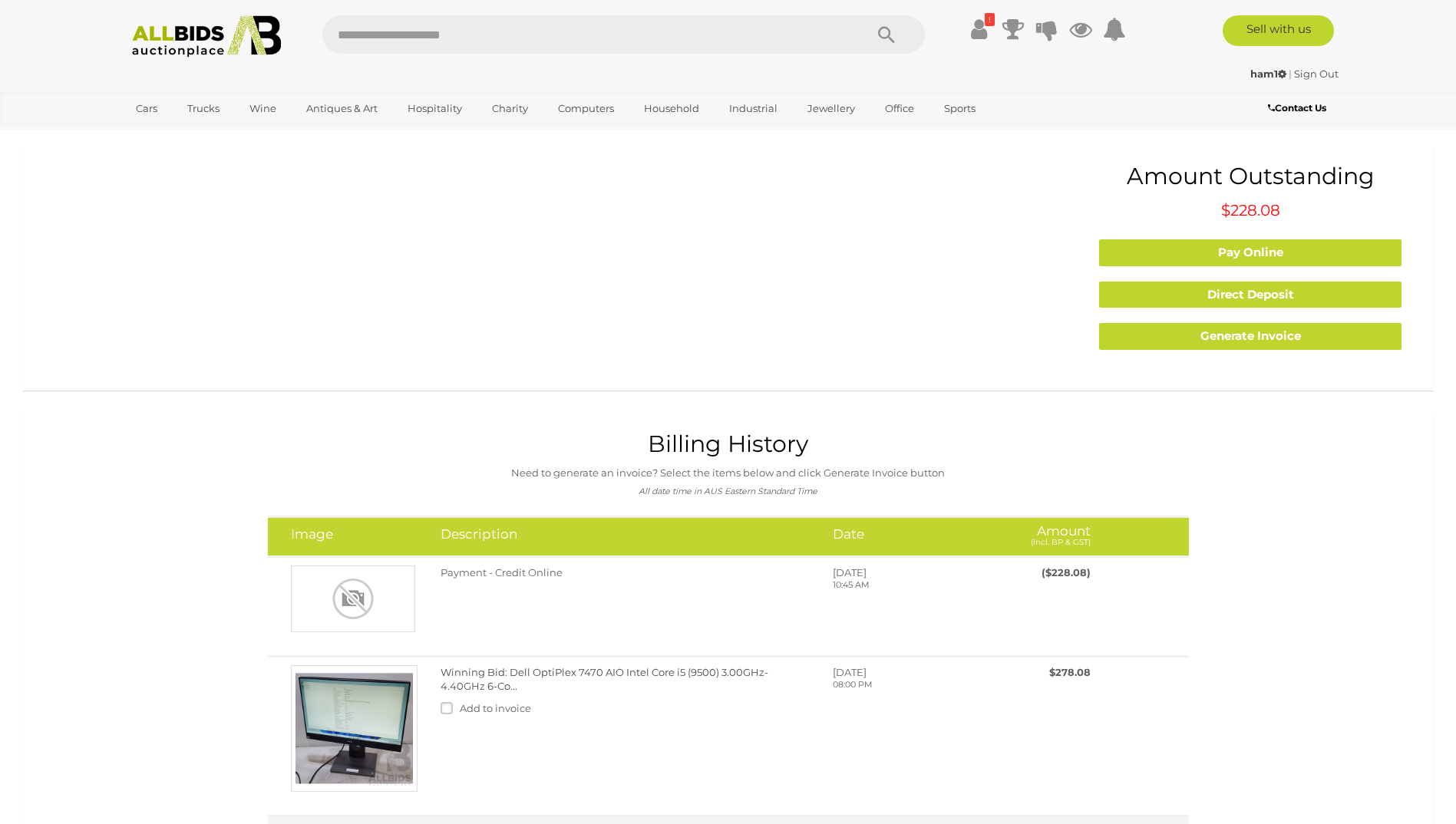
scroll to position [0, 0]
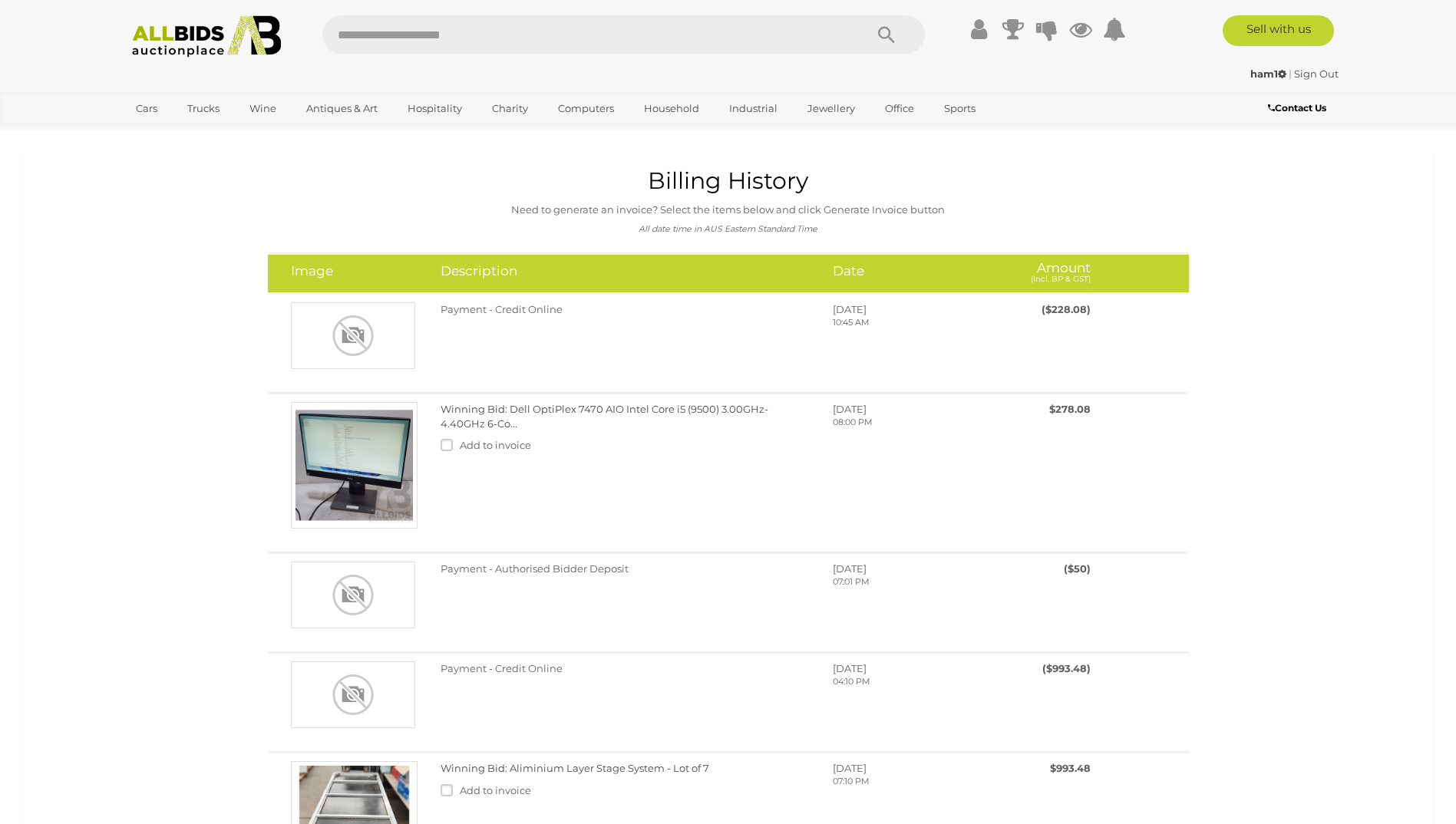
click at [984, 34] on icon at bounding box center [979, 29] width 16 height 27
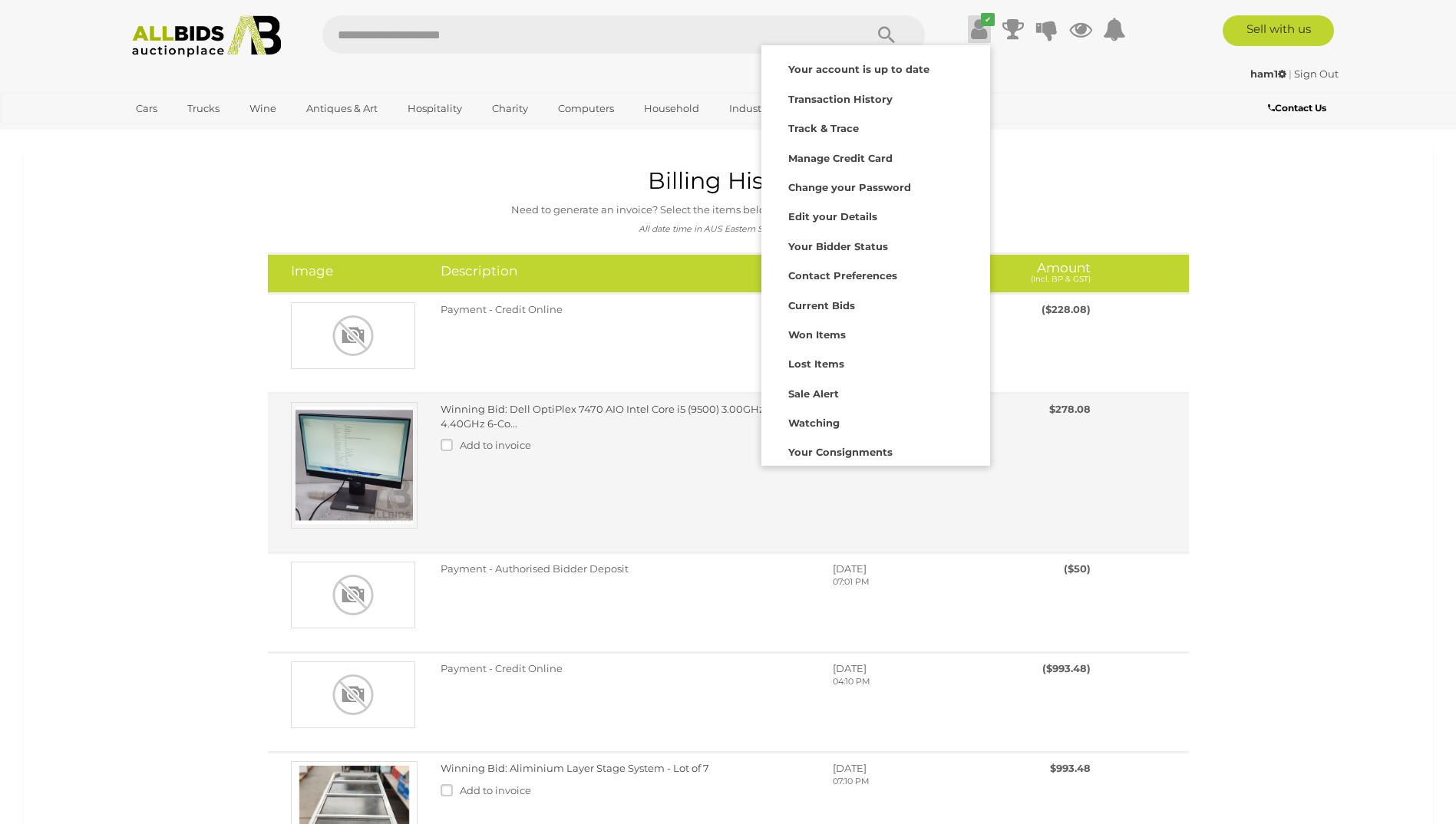
click at [532, 511] on div "Winning Bid: Dell OptiPlex 7470 AIO Intel Core i5 (9500) 3.00GHz-4.40GHz 6-Co..…" at bounding box center [729, 473] width 898 height 142
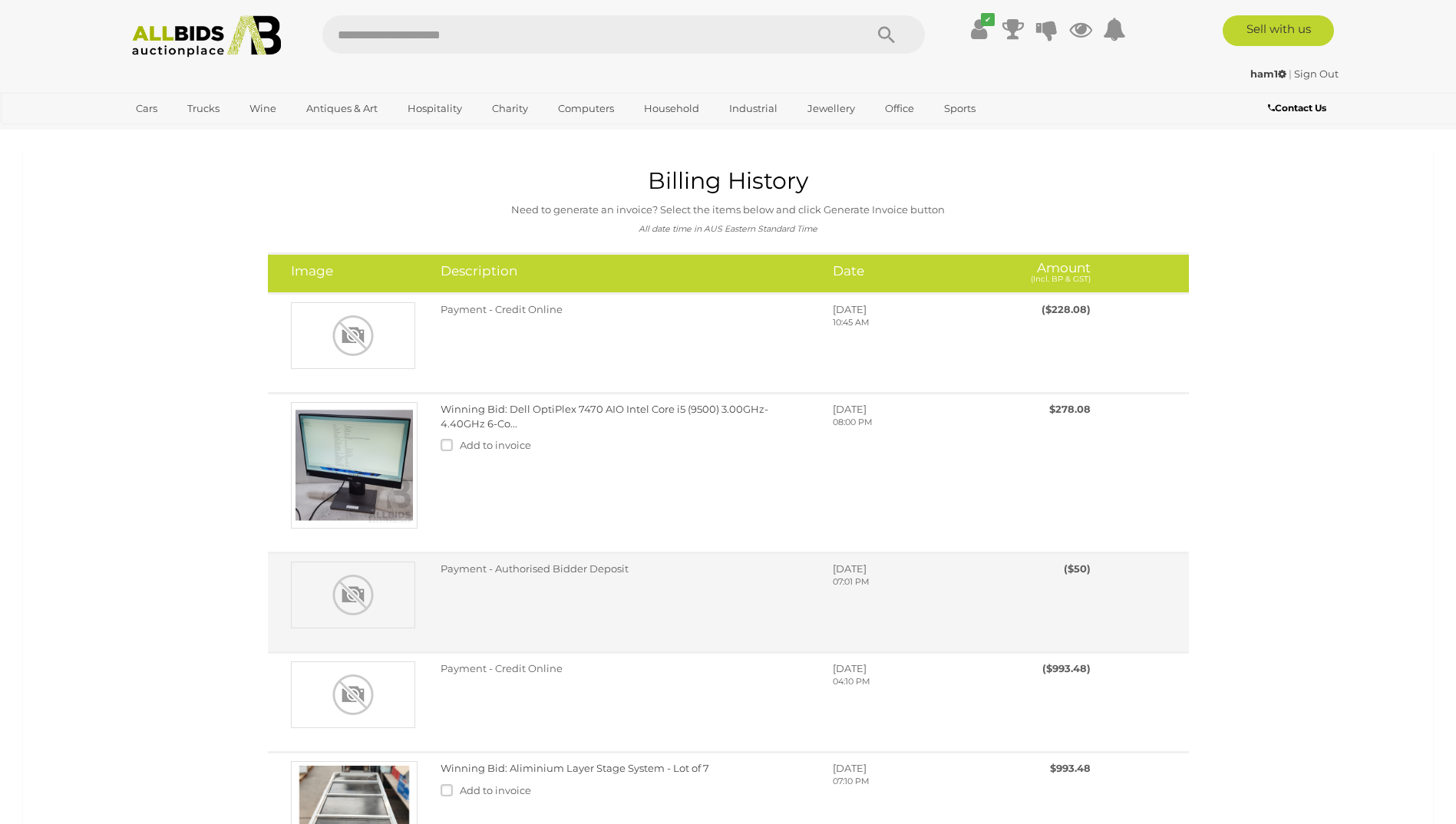
click at [468, 635] on div "Payment - Authorised Bidder Deposit Saturday, September 06, 2025 07:01 PM" at bounding box center [729, 603] width 898 height 82
click at [339, 593] on img at bounding box center [353, 595] width 124 height 67
click at [649, 597] on div "Payment - Authorised Bidder Deposit Saturday, September 06, 2025 07:01 PM" at bounding box center [766, 583] width 674 height 42
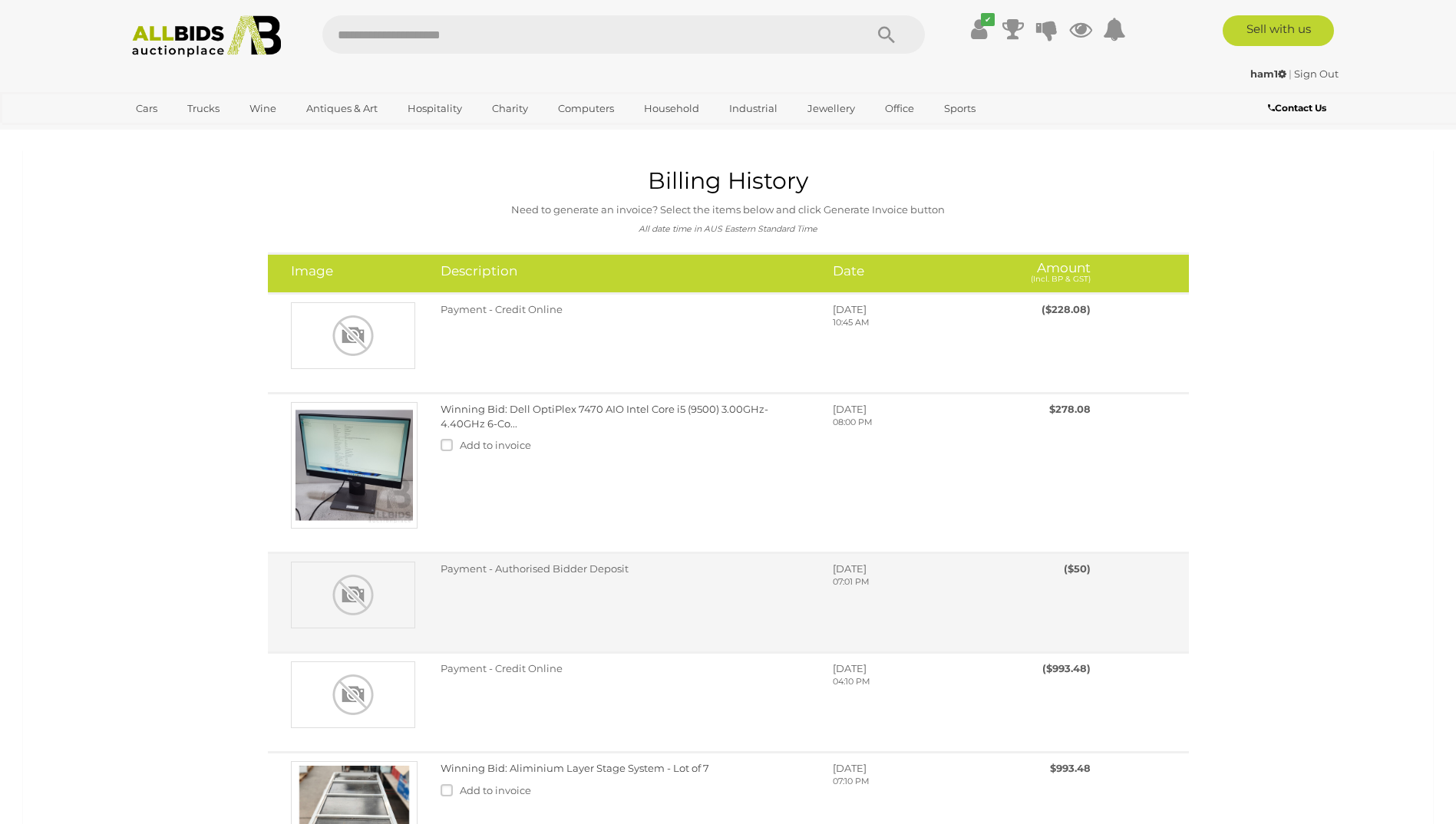
drag, startPoint x: 650, startPoint y: 597, endPoint x: 662, endPoint y: 616, distance: 22.5
click at [649, 596] on div "Payment - Authorised Bidder Deposit Saturday, September 06, 2025 07:01 PM" at bounding box center [766, 583] width 674 height 42
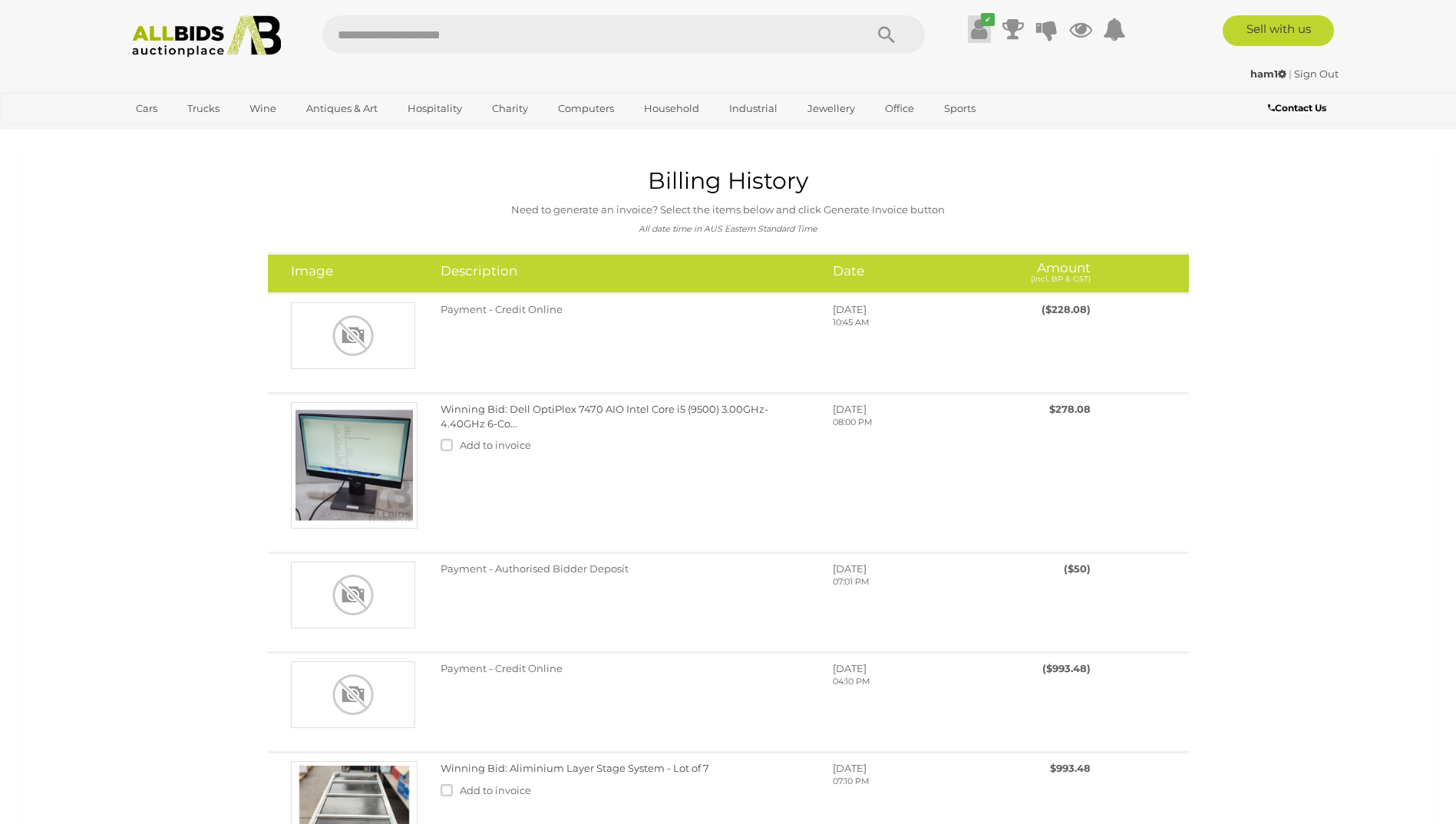
click at [972, 21] on icon at bounding box center [979, 29] width 16 height 27
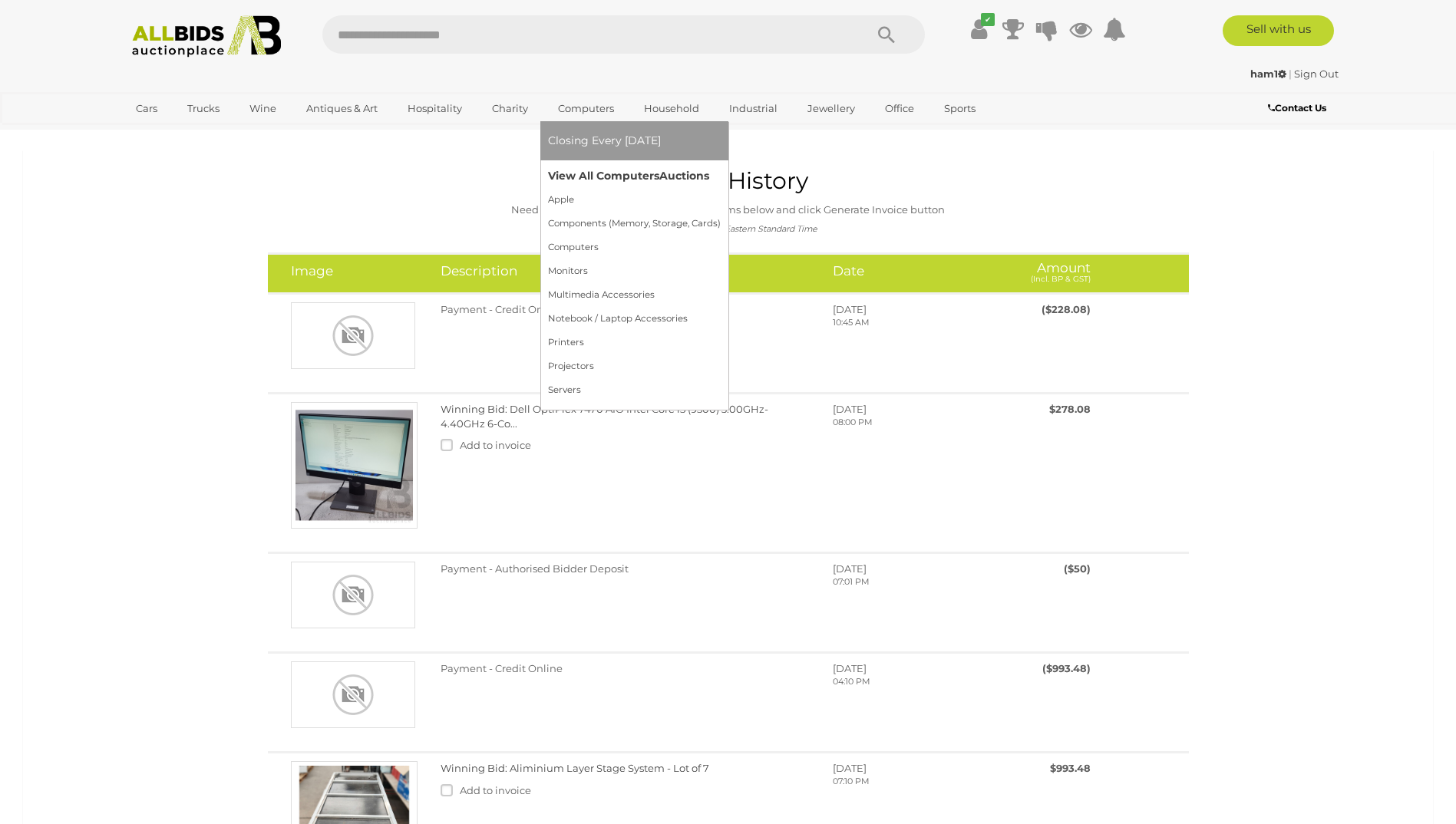
click at [576, 172] on link "View All Computers Auctions" at bounding box center [634, 176] width 172 height 24
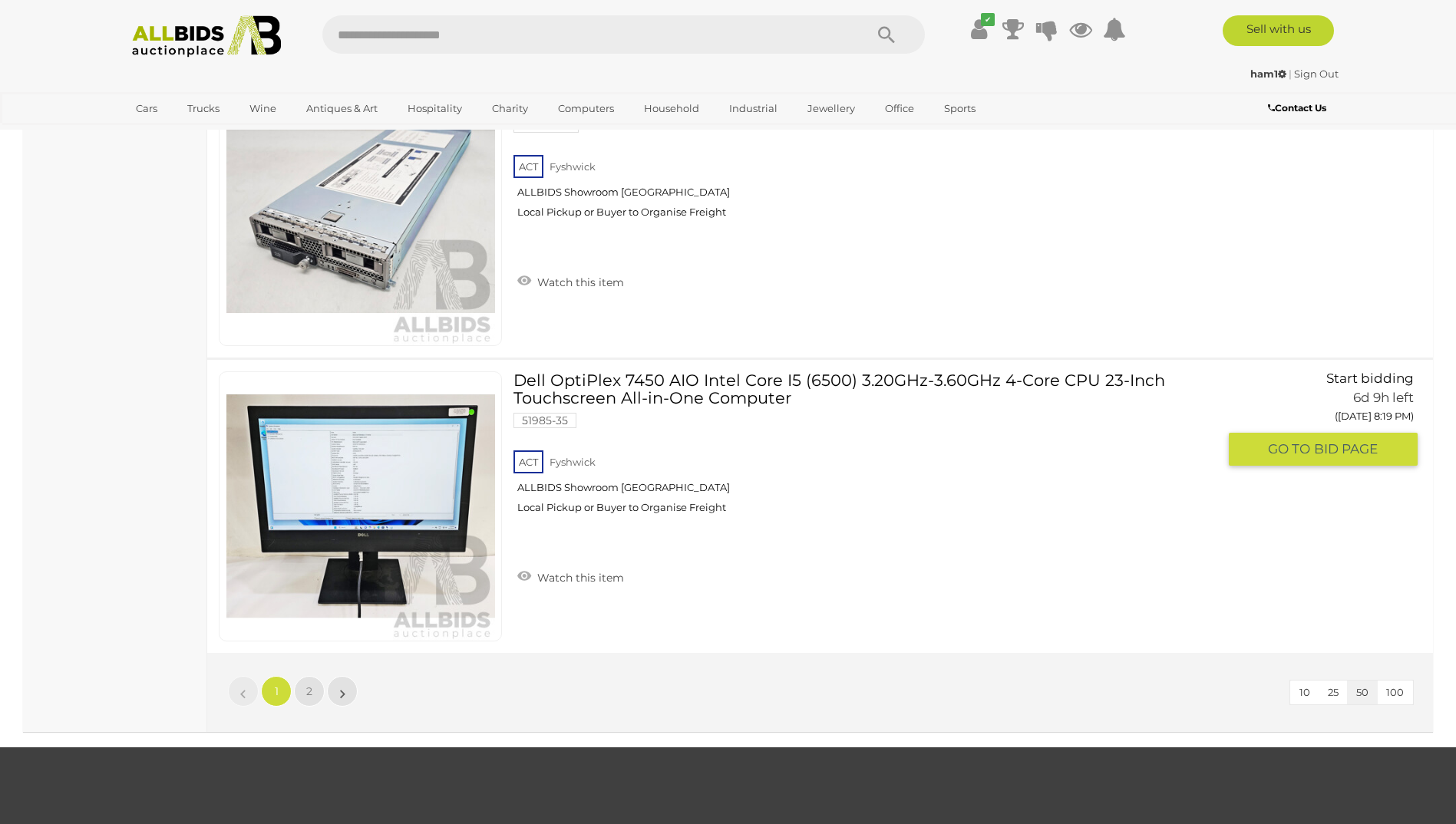
scroll to position [14505, 0]
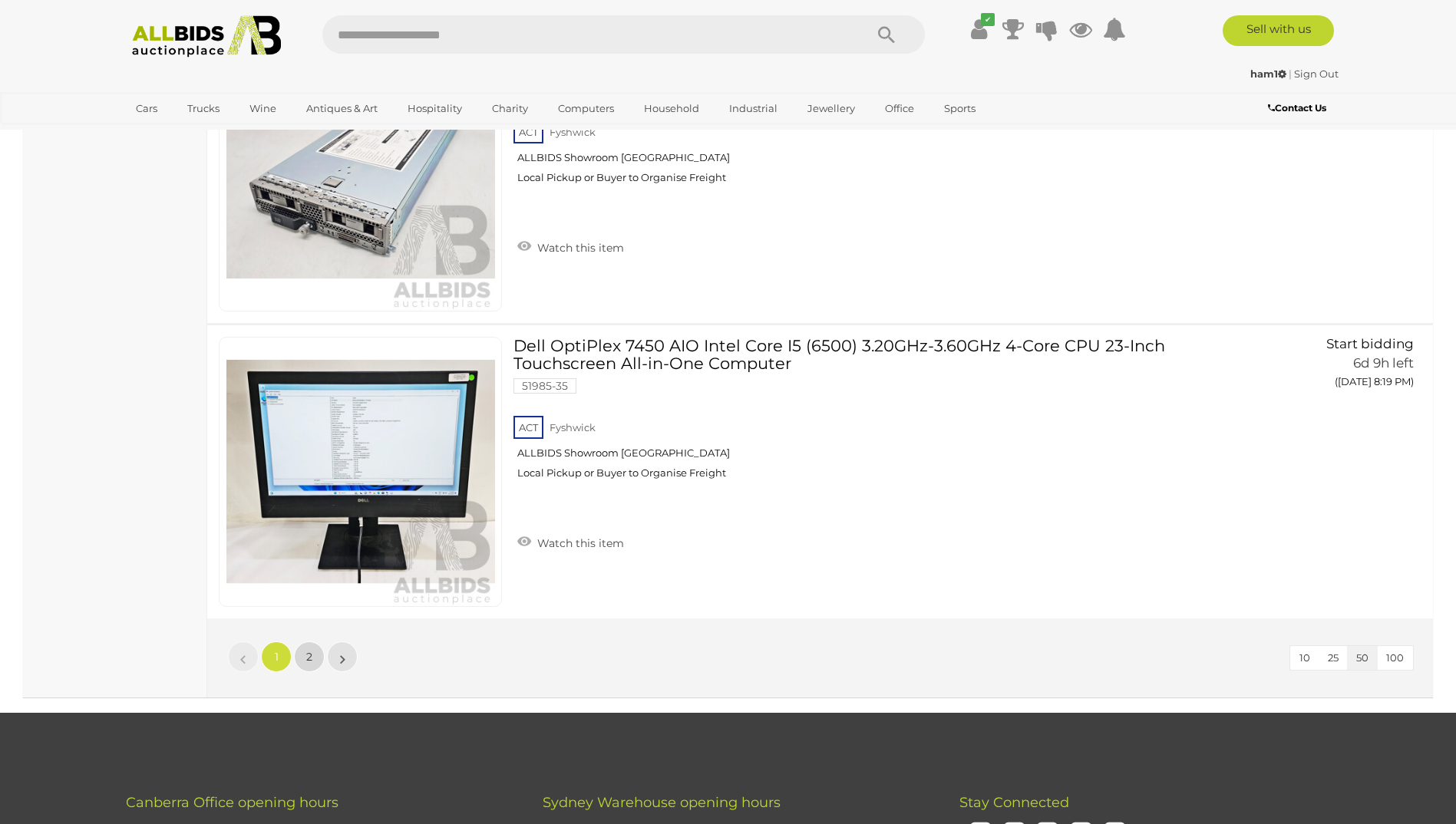
click at [305, 656] on link "2" at bounding box center [309, 656] width 30 height 30
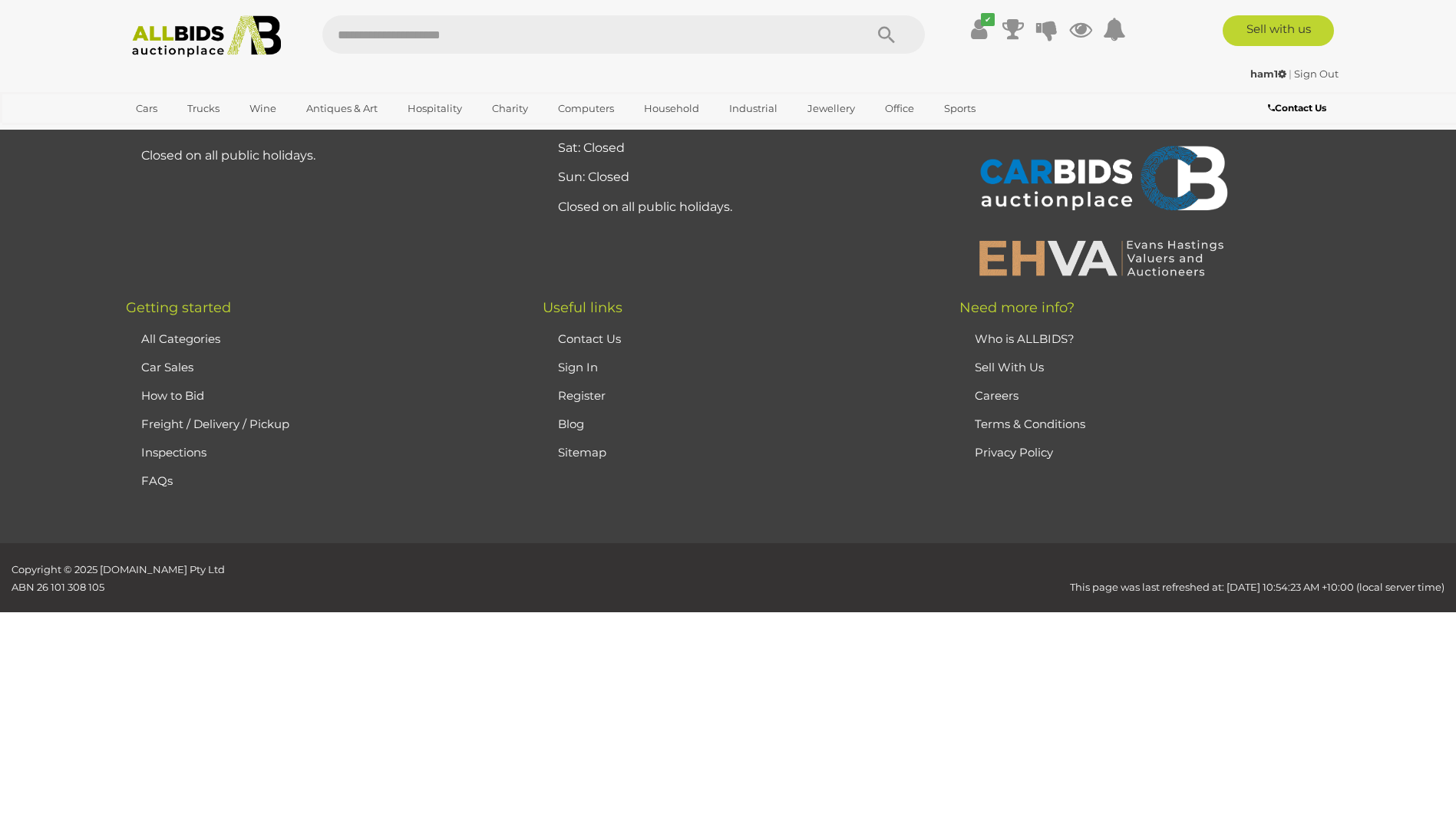
scroll to position [196, 0]
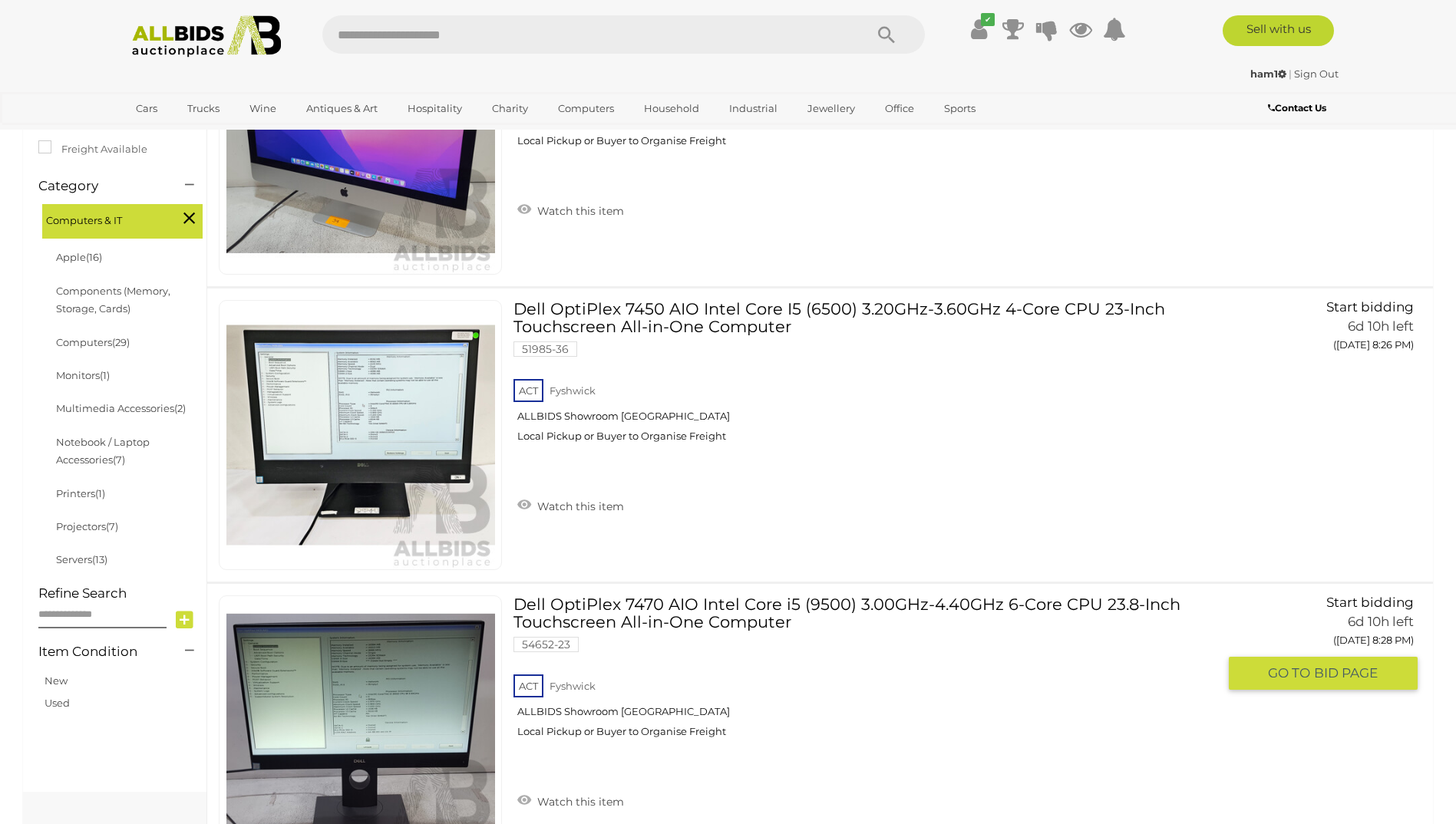
scroll to position [350, 0]
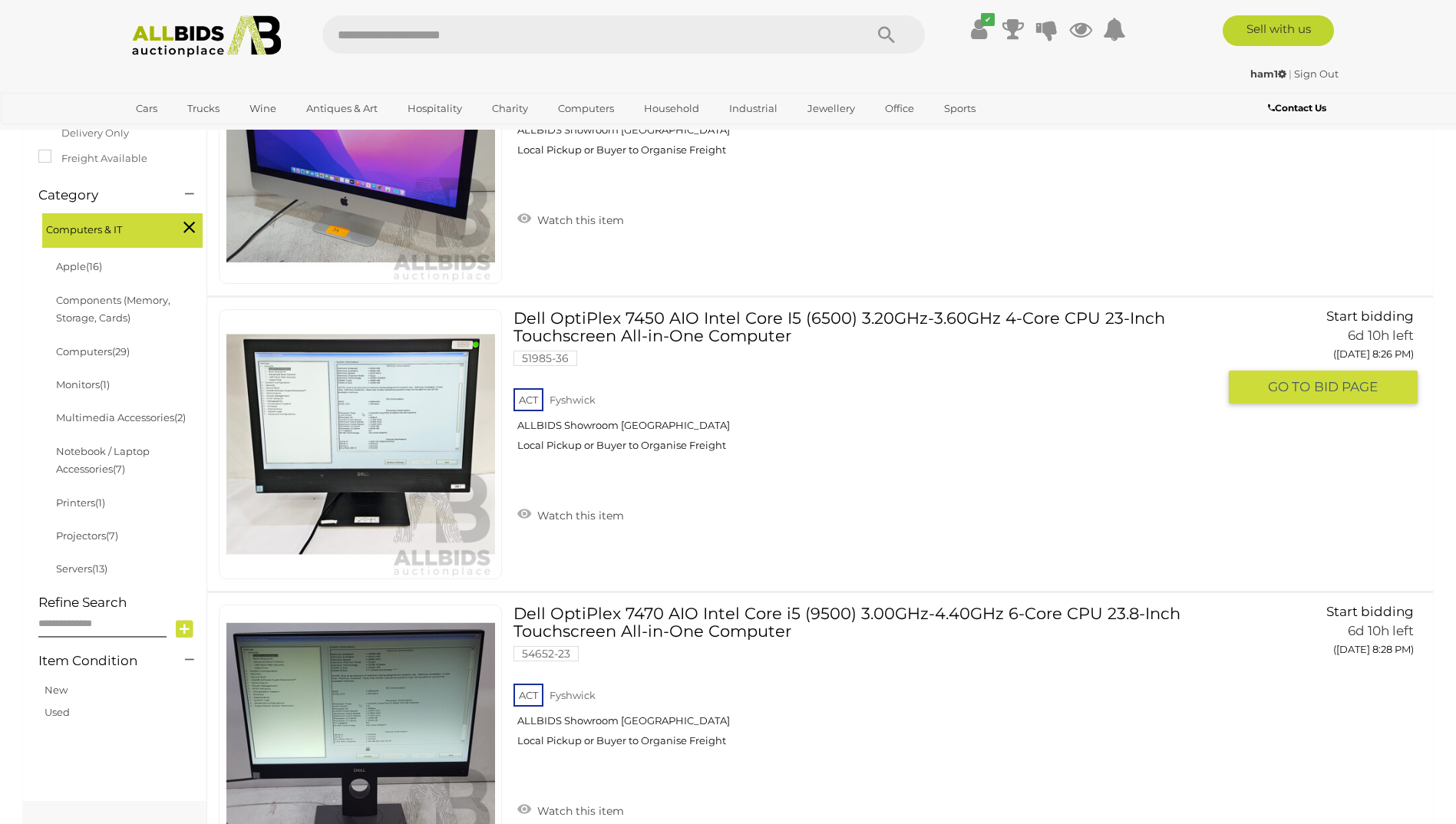
click at [594, 325] on link "Dell OptiPlex 7450 AIO Intel Core I5 (6500) 3.20GHz-3.60GHz 4-Core CPU 23-Inch …" at bounding box center [872, 386] width 693 height 154
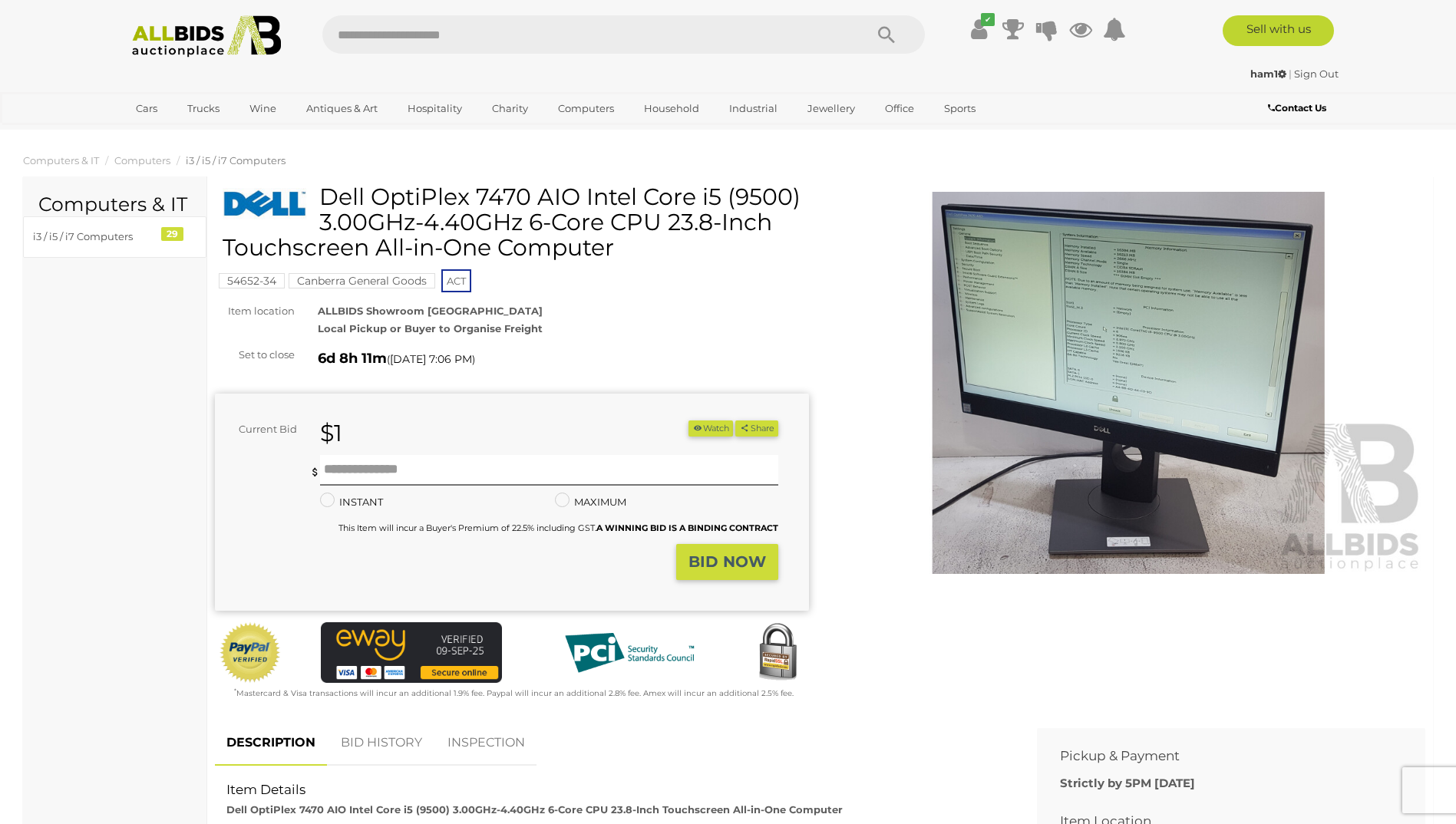
click at [1148, 382] on img at bounding box center [1129, 383] width 594 height 383
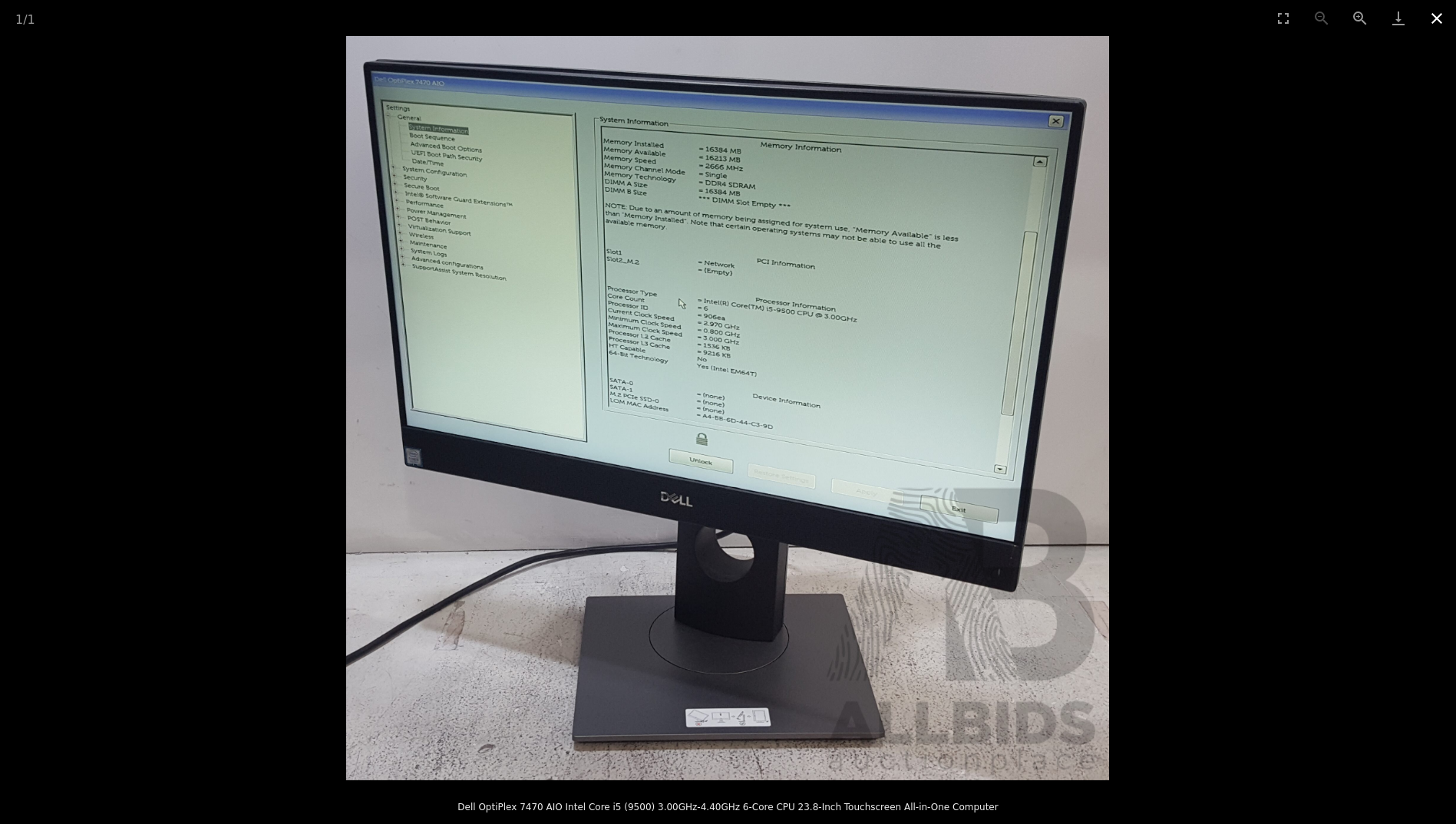
click at [1445, 14] on button "Close gallery" at bounding box center [1437, 18] width 38 height 36
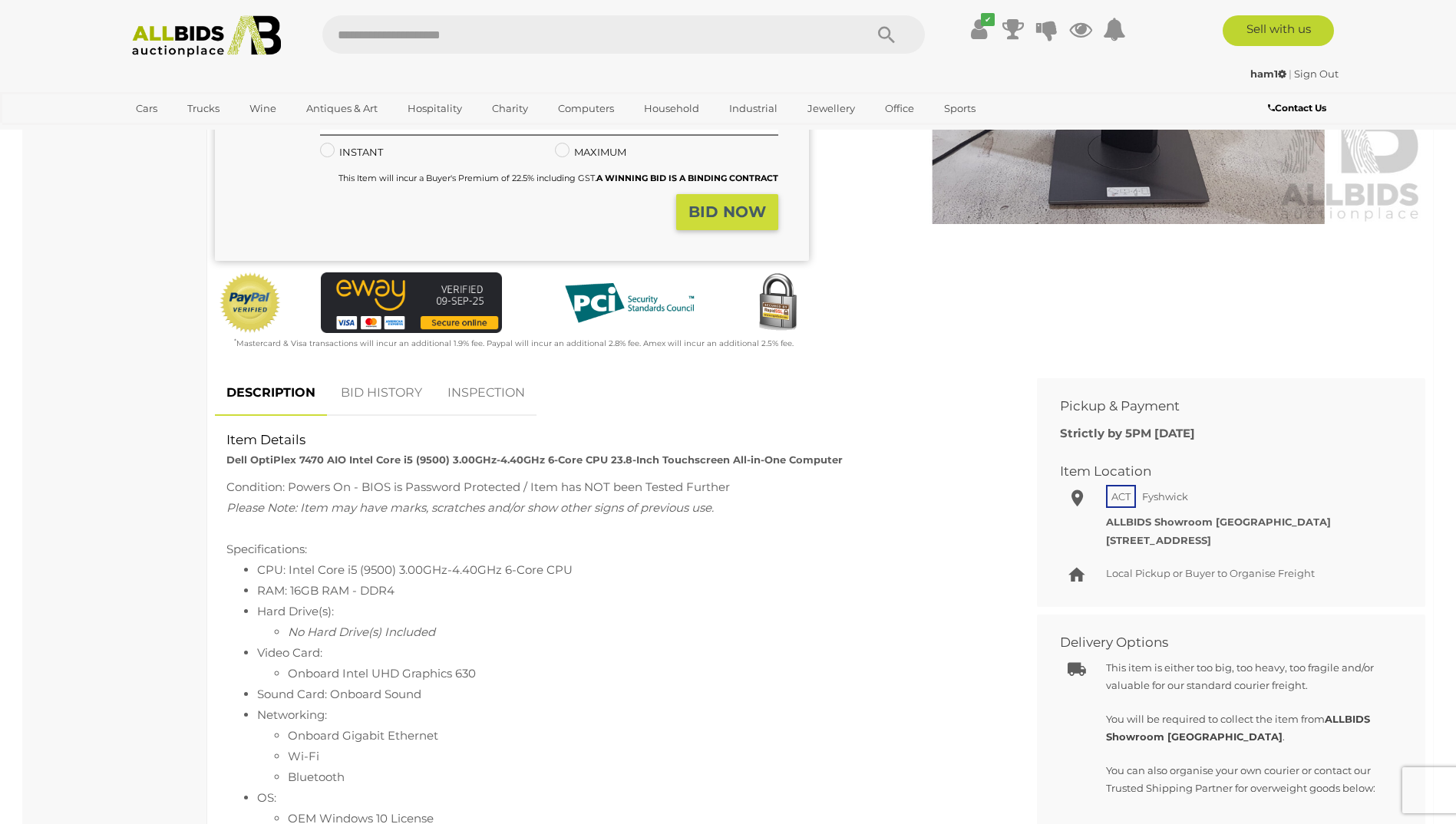
scroll to position [384, 0]
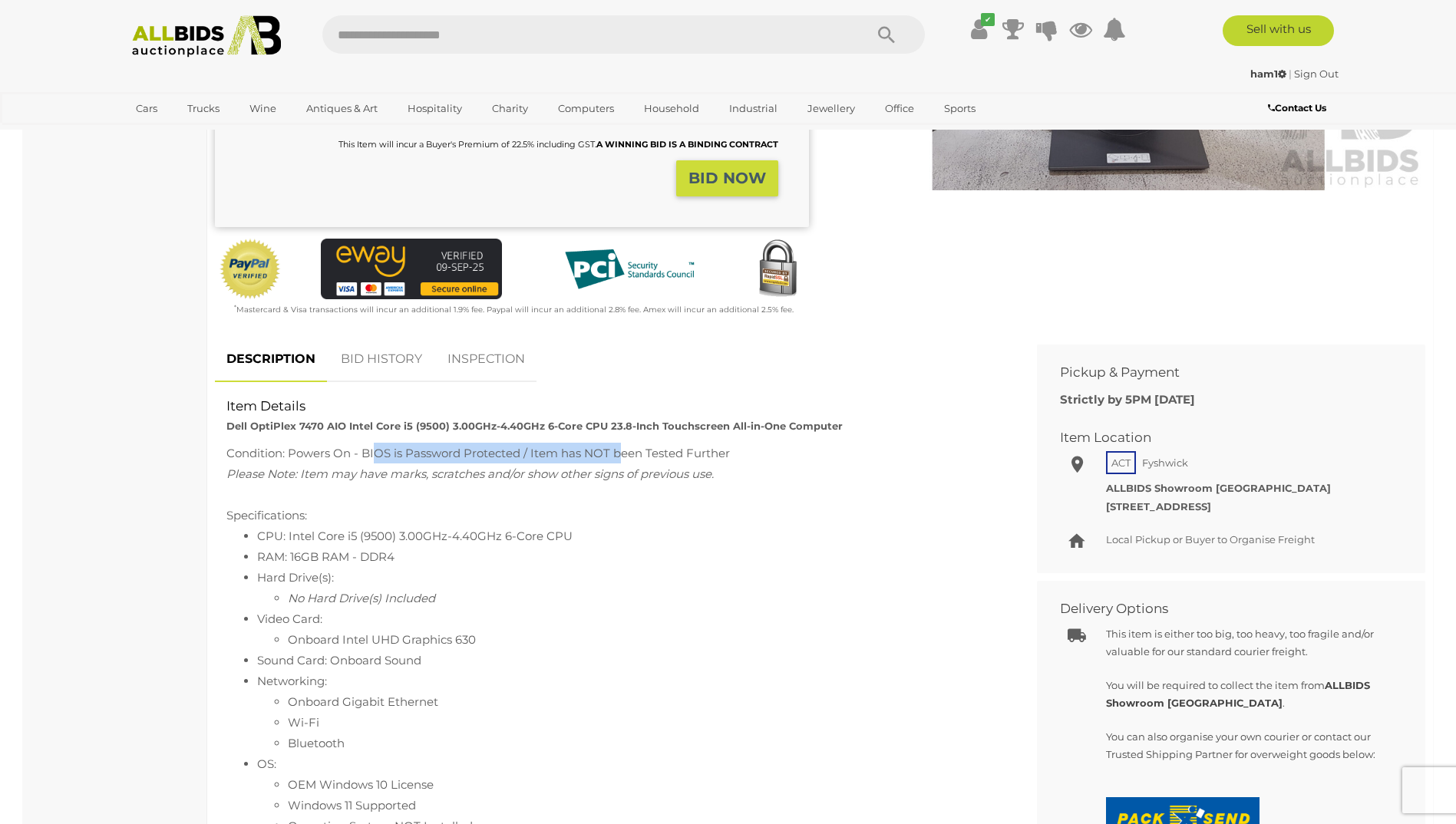
drag, startPoint x: 374, startPoint y: 446, endPoint x: 617, endPoint y: 457, distance: 243.2
click at [617, 457] on div "Condition: Powers On - BIOS is Password Protected / Item has NOT been Tested Fu…" at bounding box center [614, 453] width 776 height 21
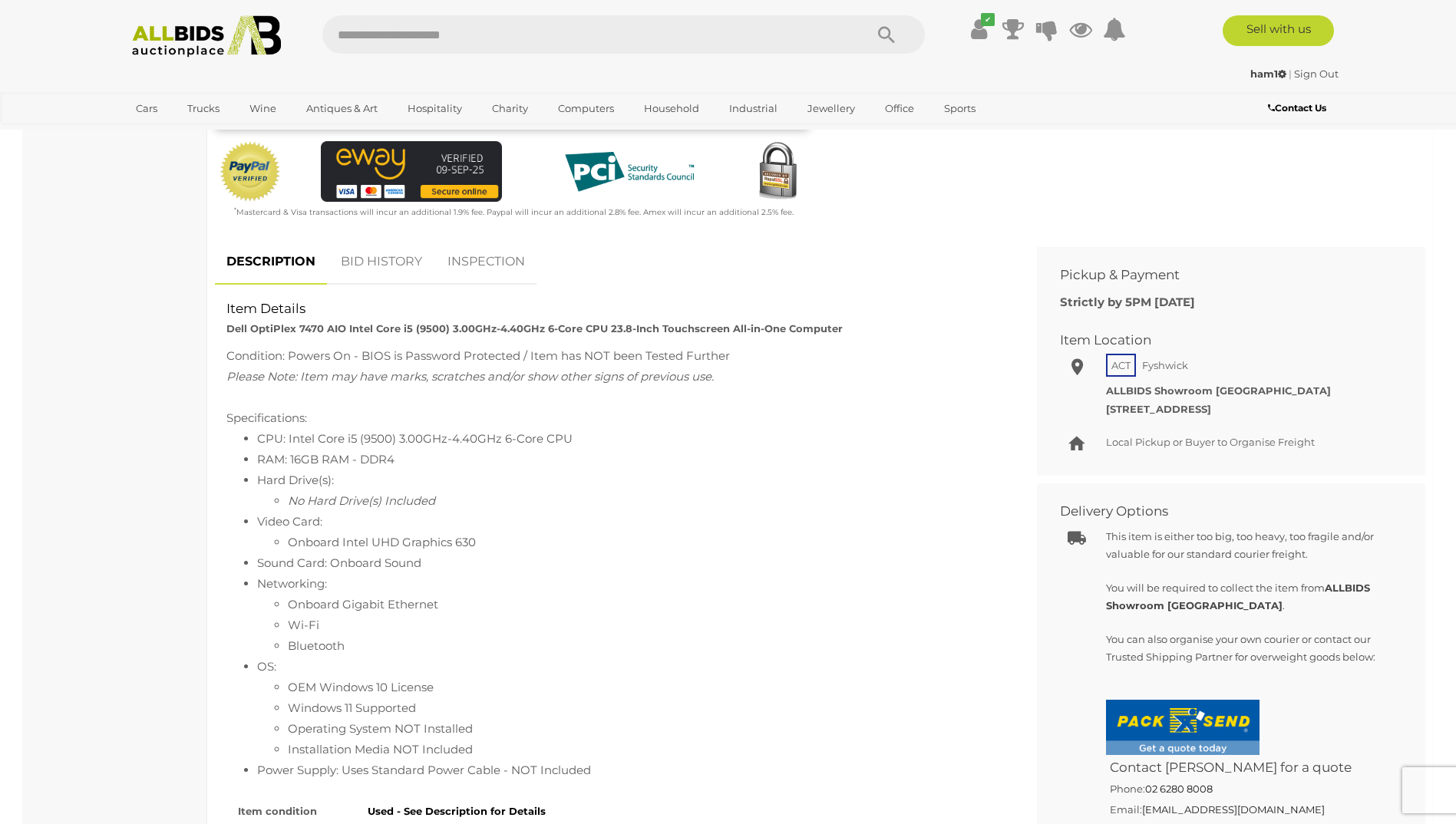
scroll to position [460, 0]
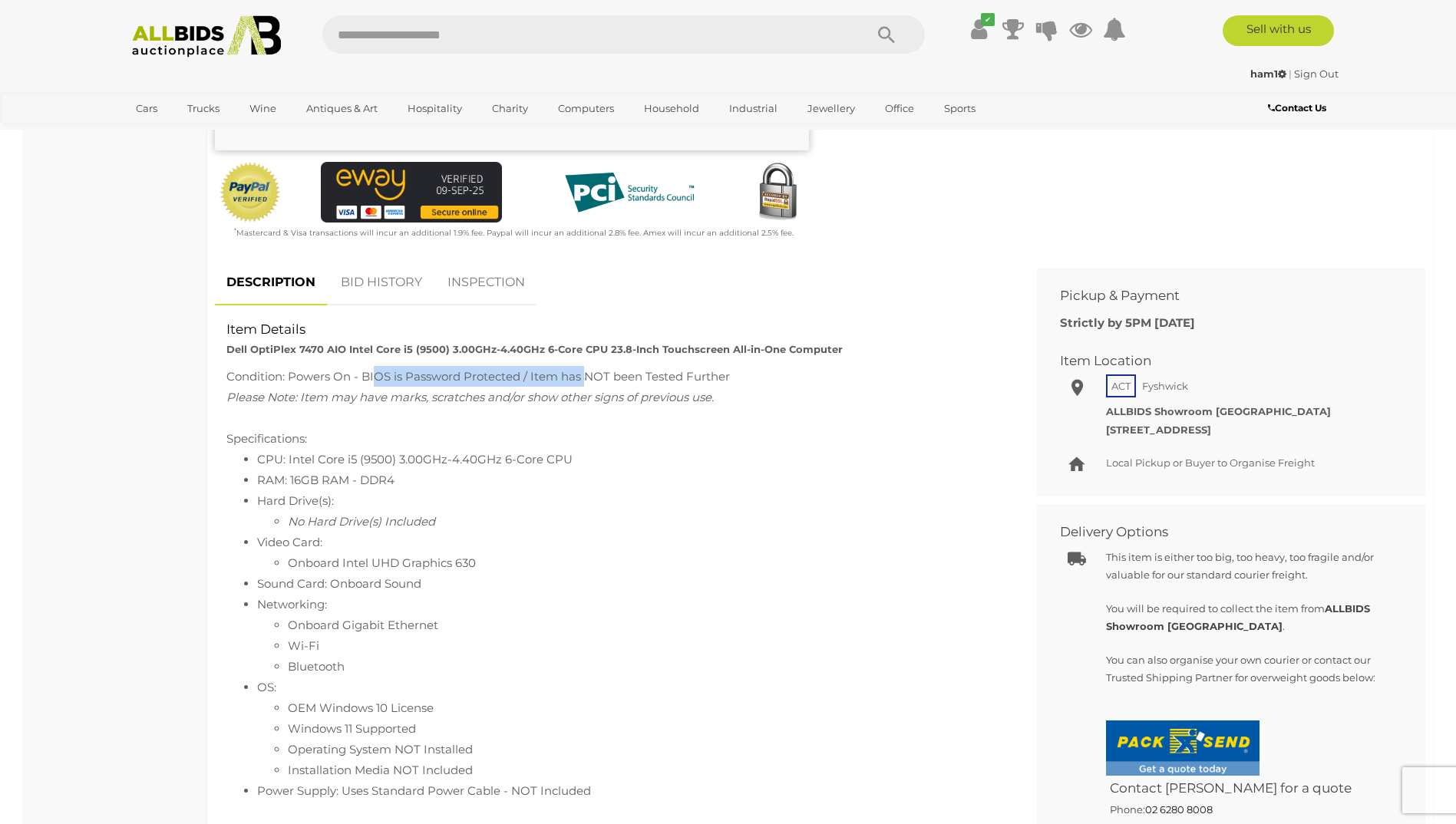
drag, startPoint x: 376, startPoint y: 372, endPoint x: 588, endPoint y: 369, distance: 212.0
click at [588, 369] on div "Condition: Powers On - BIOS is Password Protected / Item has NOT been Tested Fu…" at bounding box center [614, 377] width 776 height 21
drag, startPoint x: 227, startPoint y: 353, endPoint x: 326, endPoint y: 349, distance: 99.1
click at [326, 349] on strong "Dell OptiPlex 7470 AIO Intel Core i5 (9500) 3.00GHz-4.40GHz 6-Core CPU 23.8-Inc…" at bounding box center [534, 349] width 617 height 12
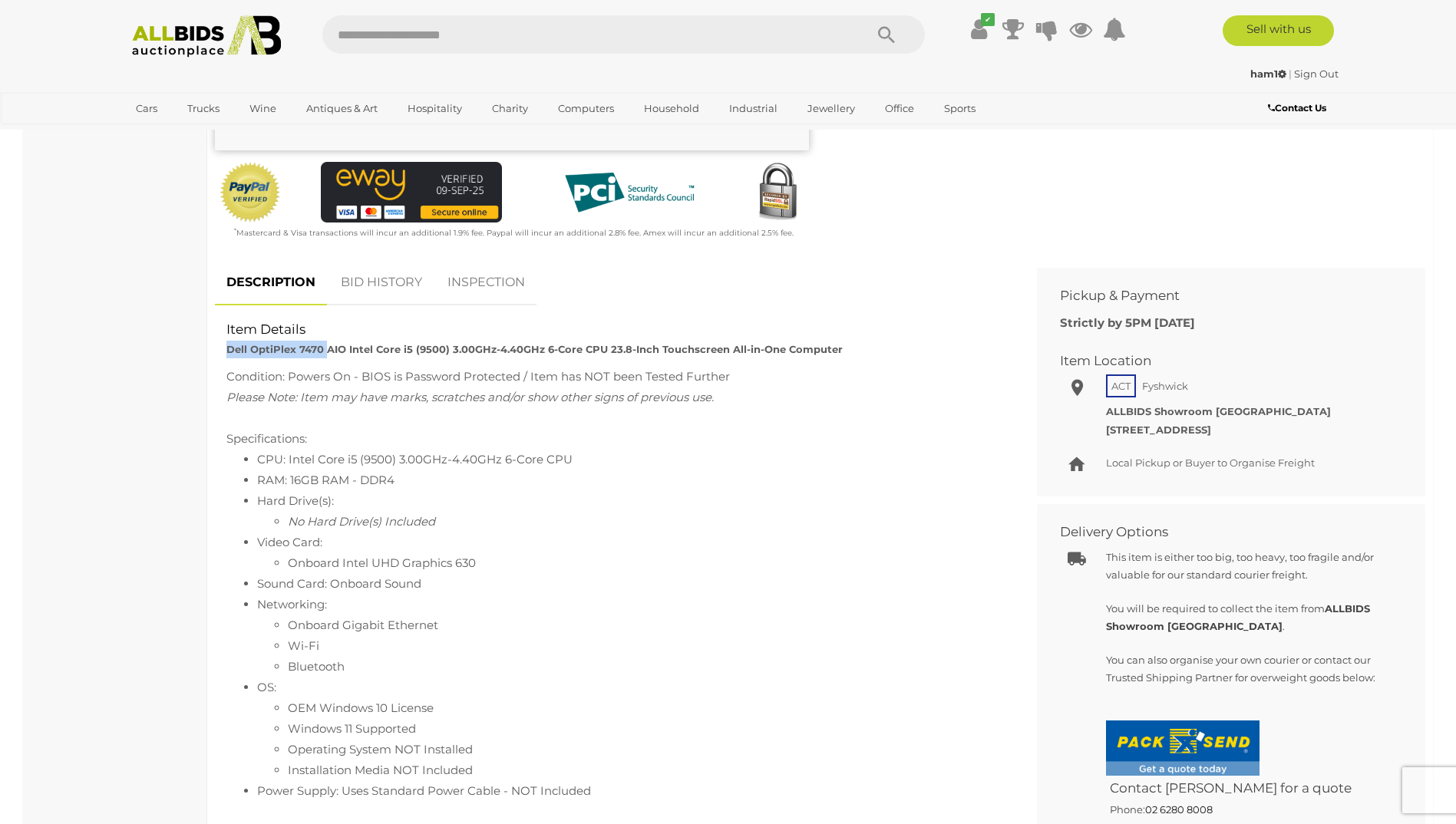
drag, startPoint x: 326, startPoint y: 349, endPoint x: 314, endPoint y: 349, distance: 12.0
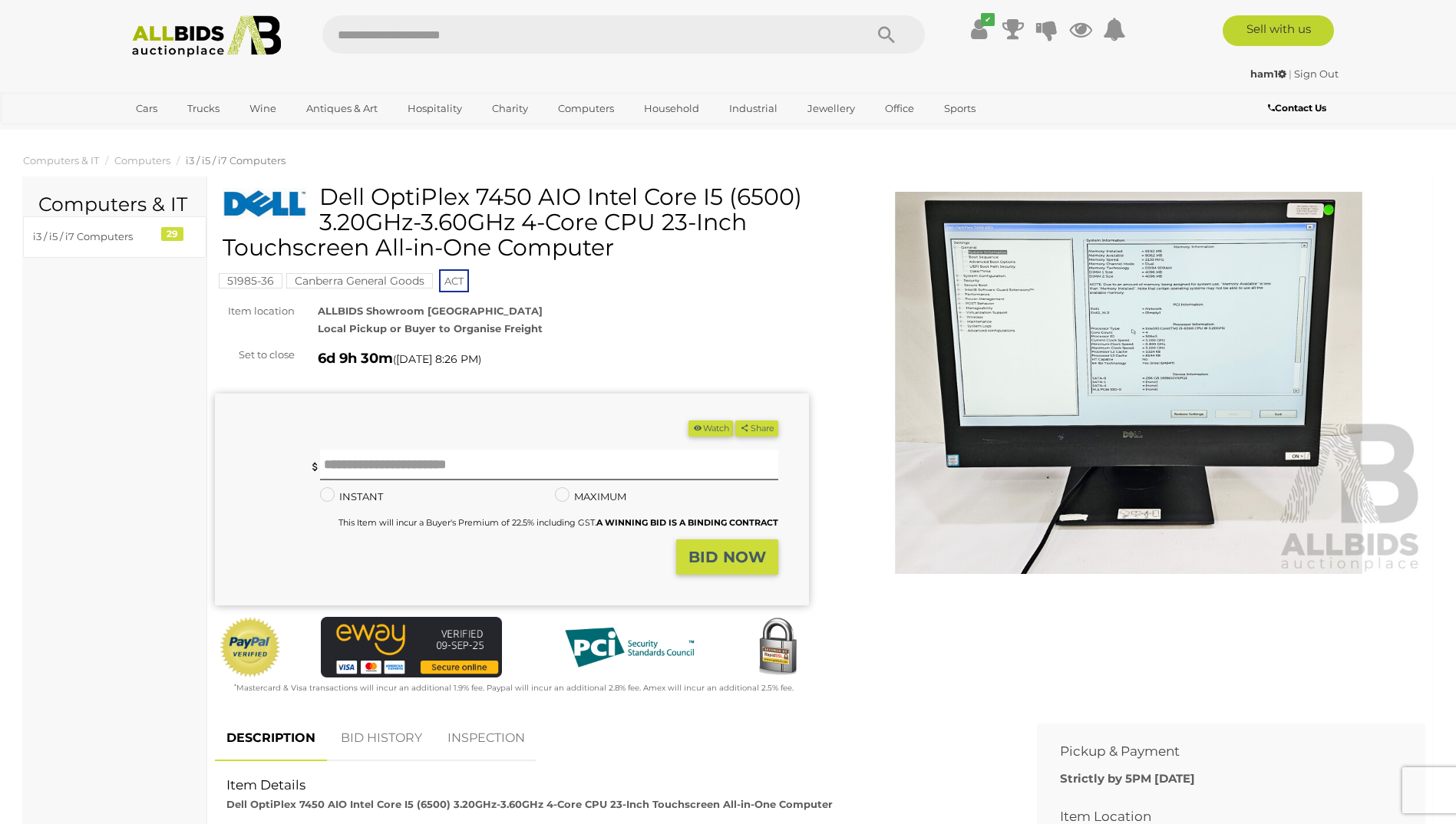
click at [1332, 208] on img at bounding box center [1129, 383] width 594 height 383
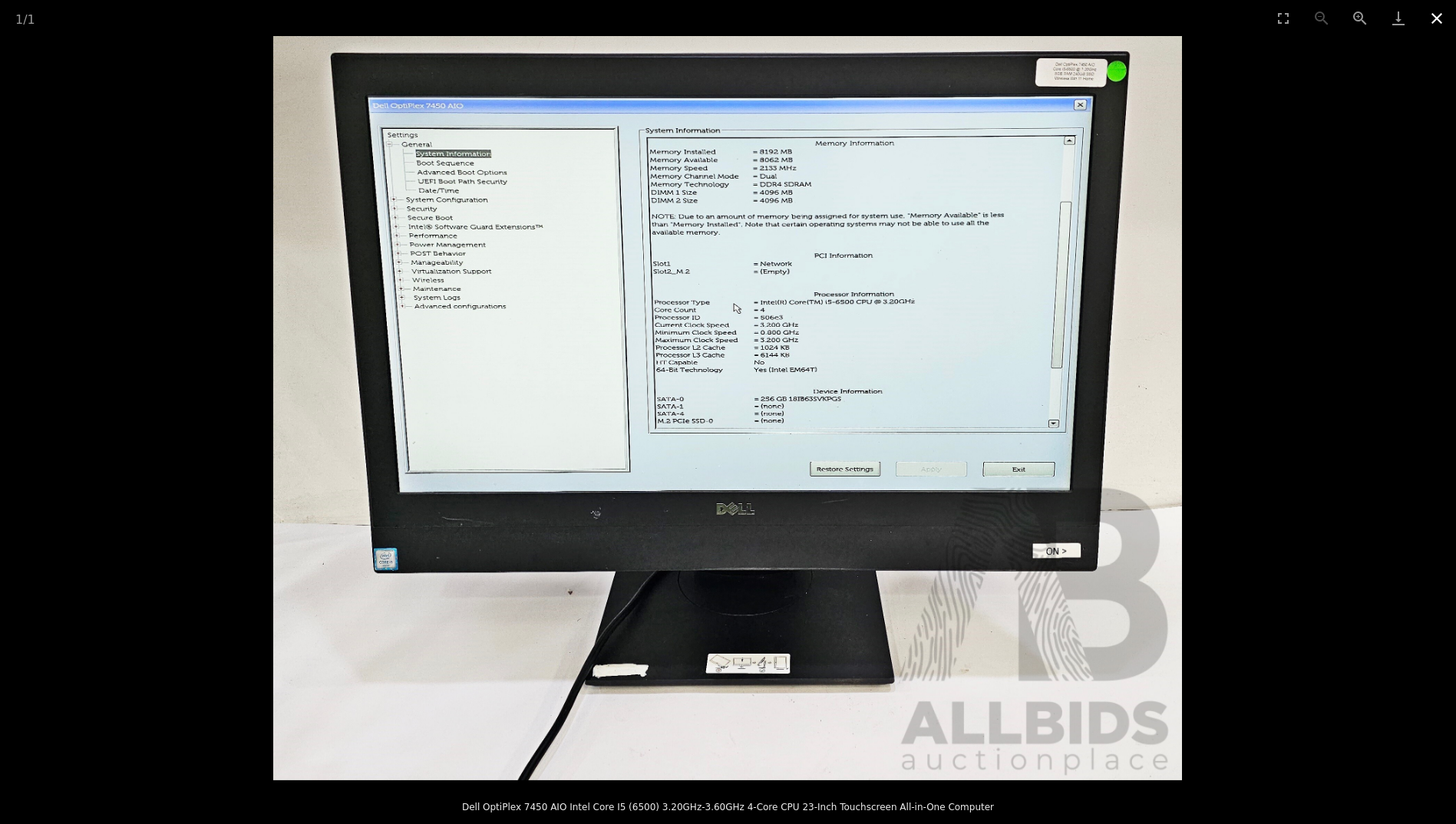
click at [1443, 17] on button "Close gallery" at bounding box center [1437, 18] width 38 height 36
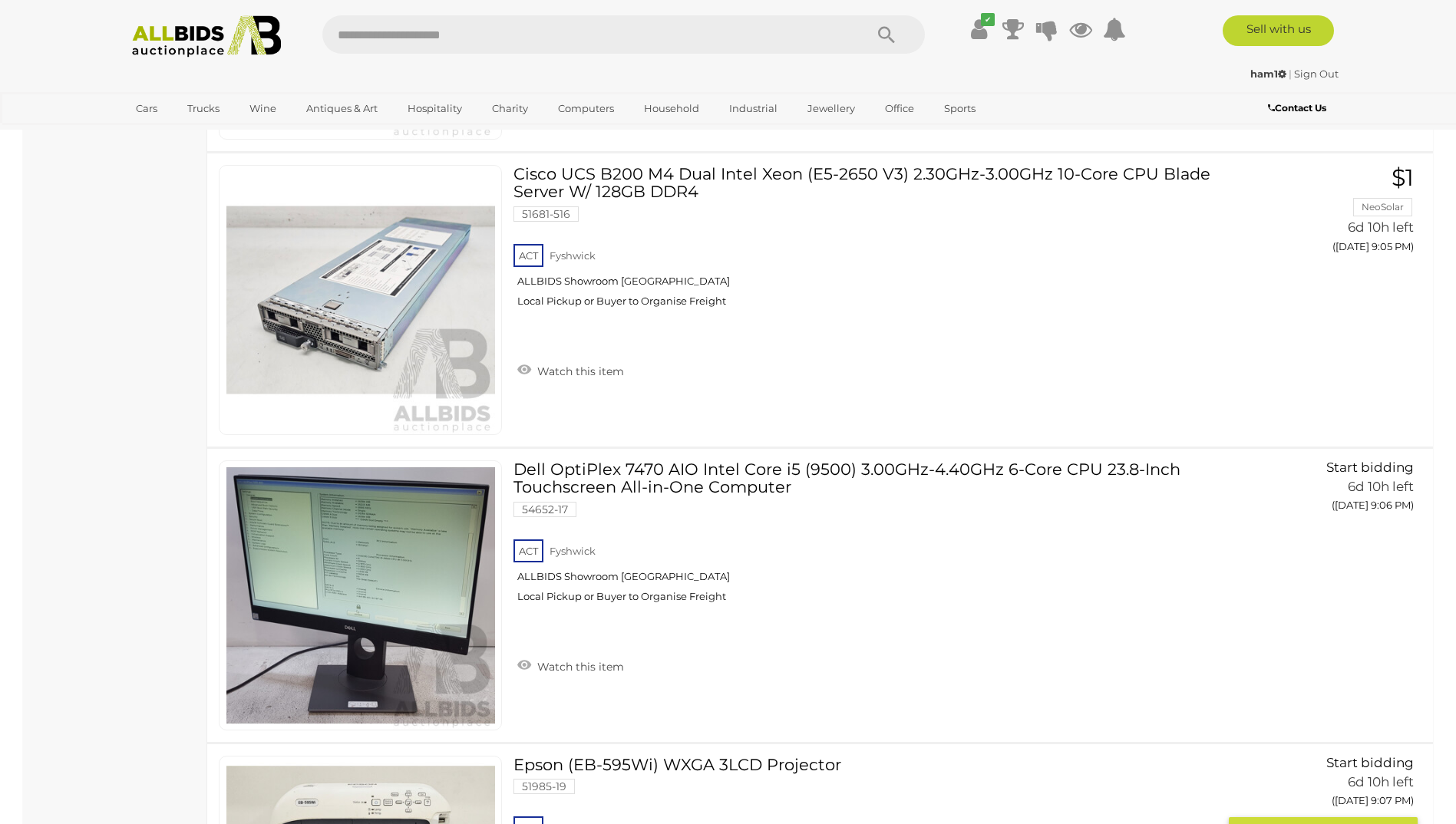
scroll to position [6477, 0]
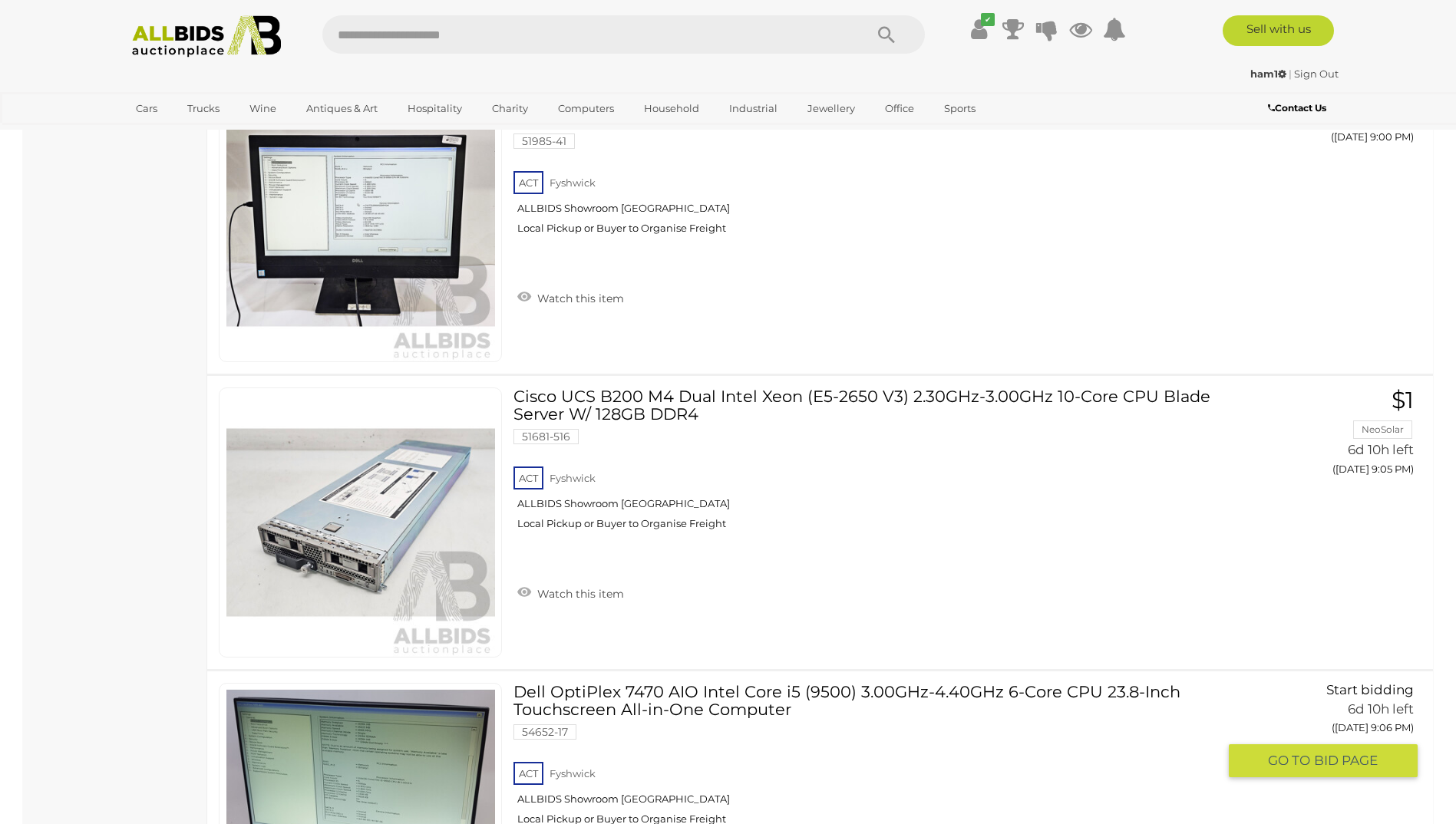
click at [683, 709] on link "Dell OptiPlex 7470 AIO Intel Core i5 (9500) 3.00GHz-4.40GHz 6-Core CPU 23.8-Inc…" at bounding box center [872, 760] width 693 height 154
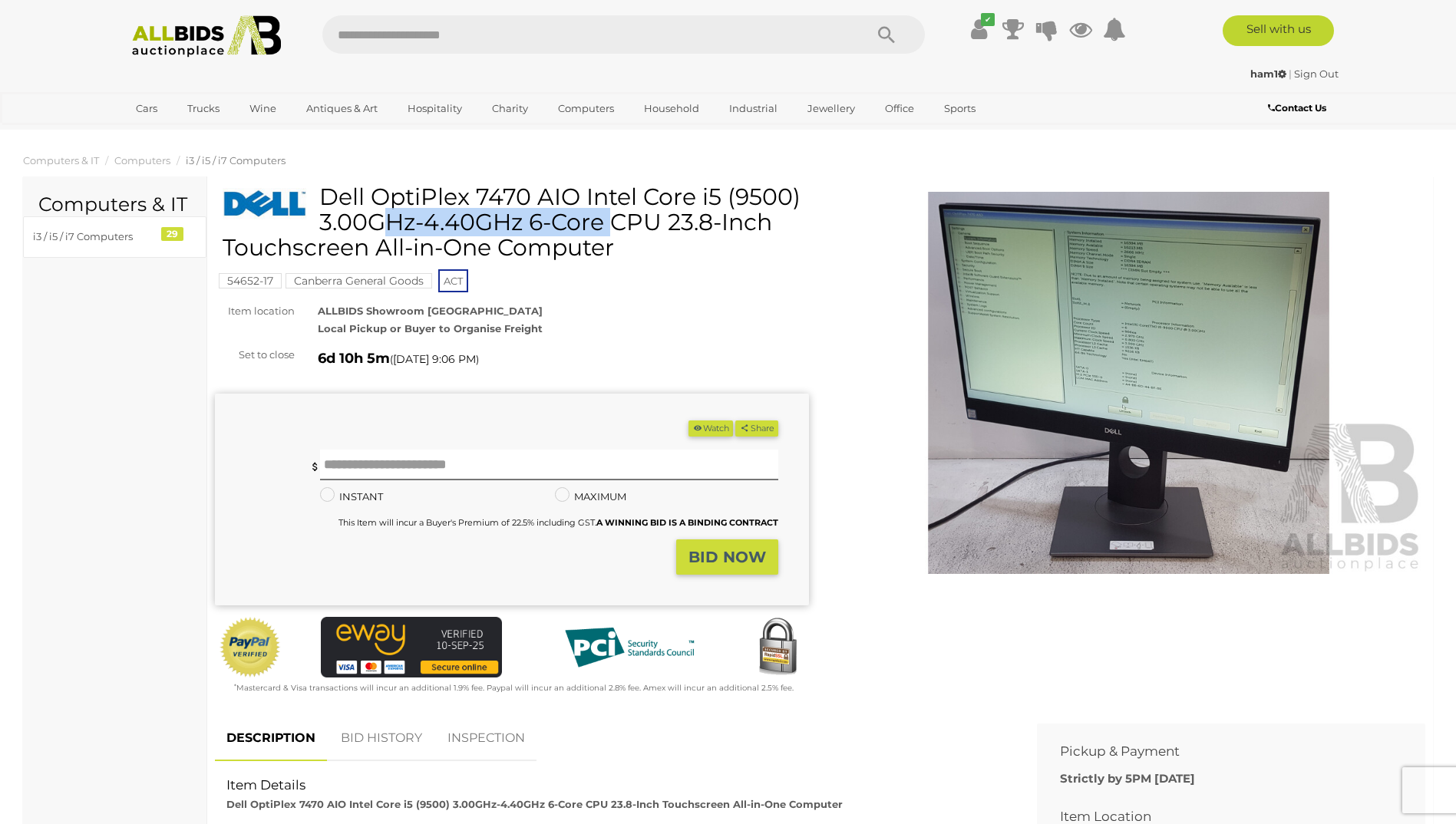
drag, startPoint x: 326, startPoint y: 194, endPoint x: 525, endPoint y: 198, distance: 199.0
click at [525, 198] on h1 "Dell OptiPlex 7470 AIO Intel Core i5 (9500) 3.00GHz-4.40GHz 6-Core CPU 23.8-Inc…" at bounding box center [514, 222] width 583 height 76
drag, startPoint x: 525, startPoint y: 198, endPoint x: 492, endPoint y: 188, distance: 34.5
copy h1 "Dell OptiPlex 7470"
click at [980, 34] on icon at bounding box center [979, 29] width 16 height 27
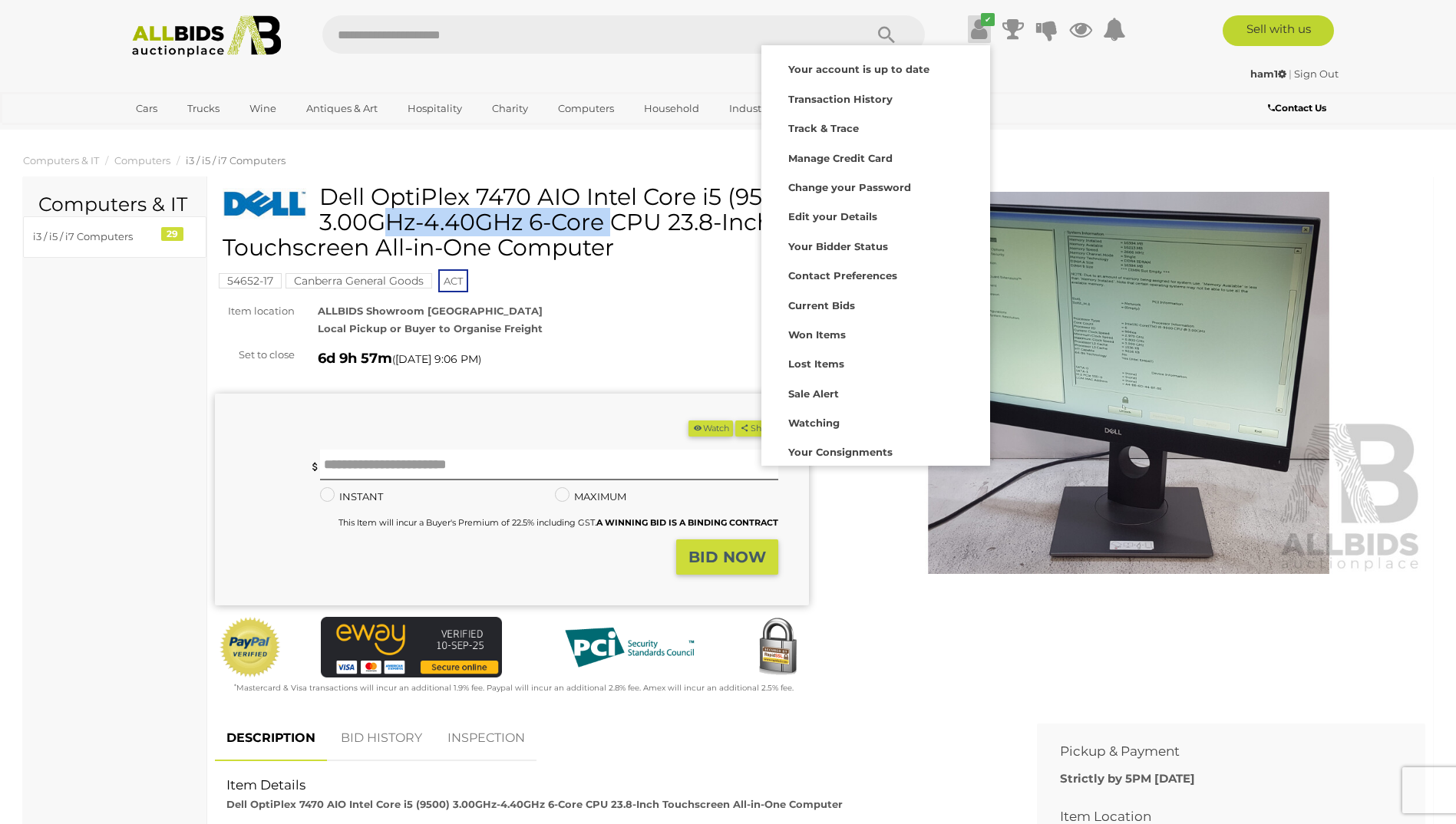
click at [1167, 383] on img at bounding box center [1129, 383] width 594 height 383
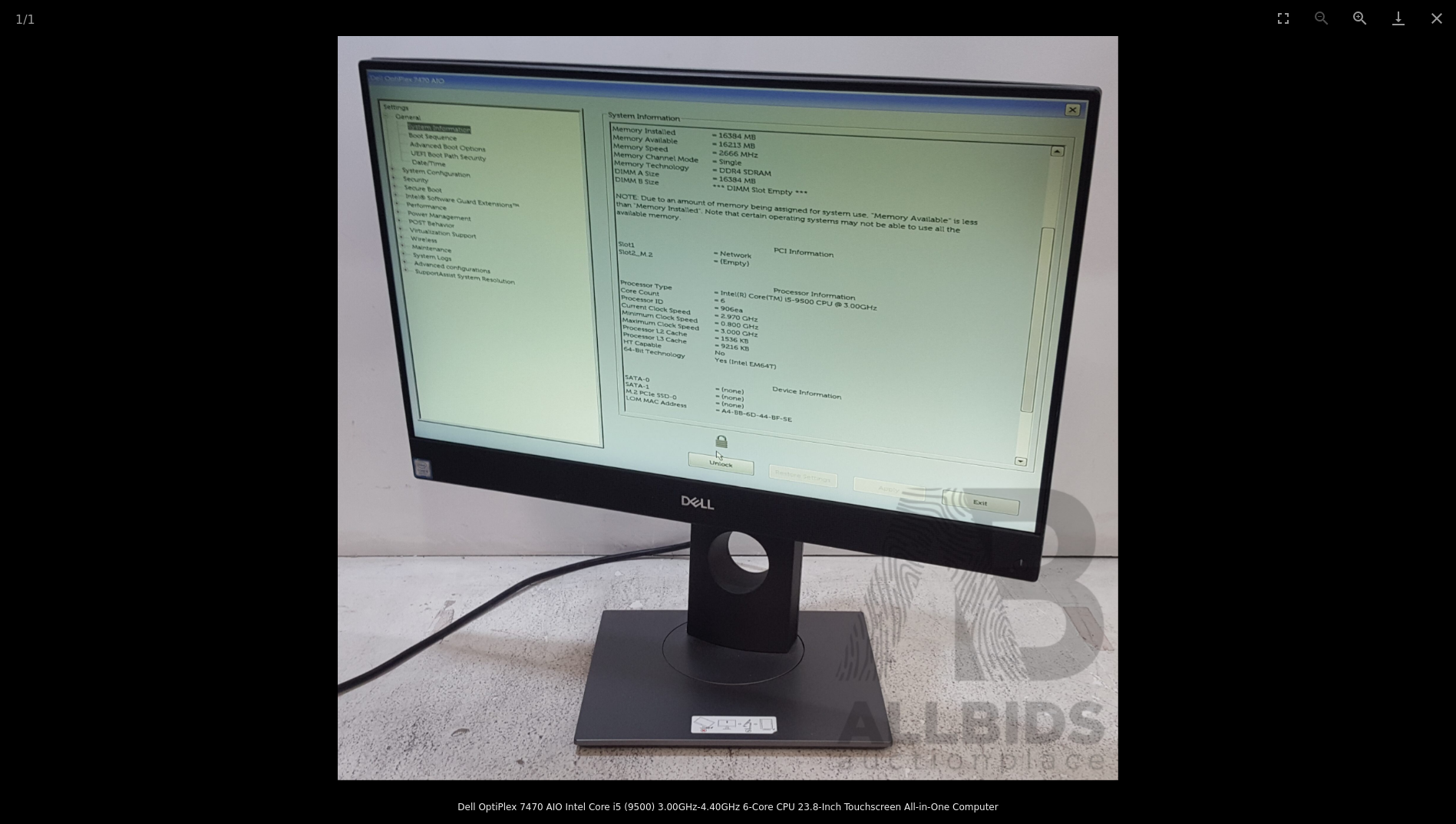
click at [1308, 360] on picture at bounding box center [728, 408] width 1456 height 745
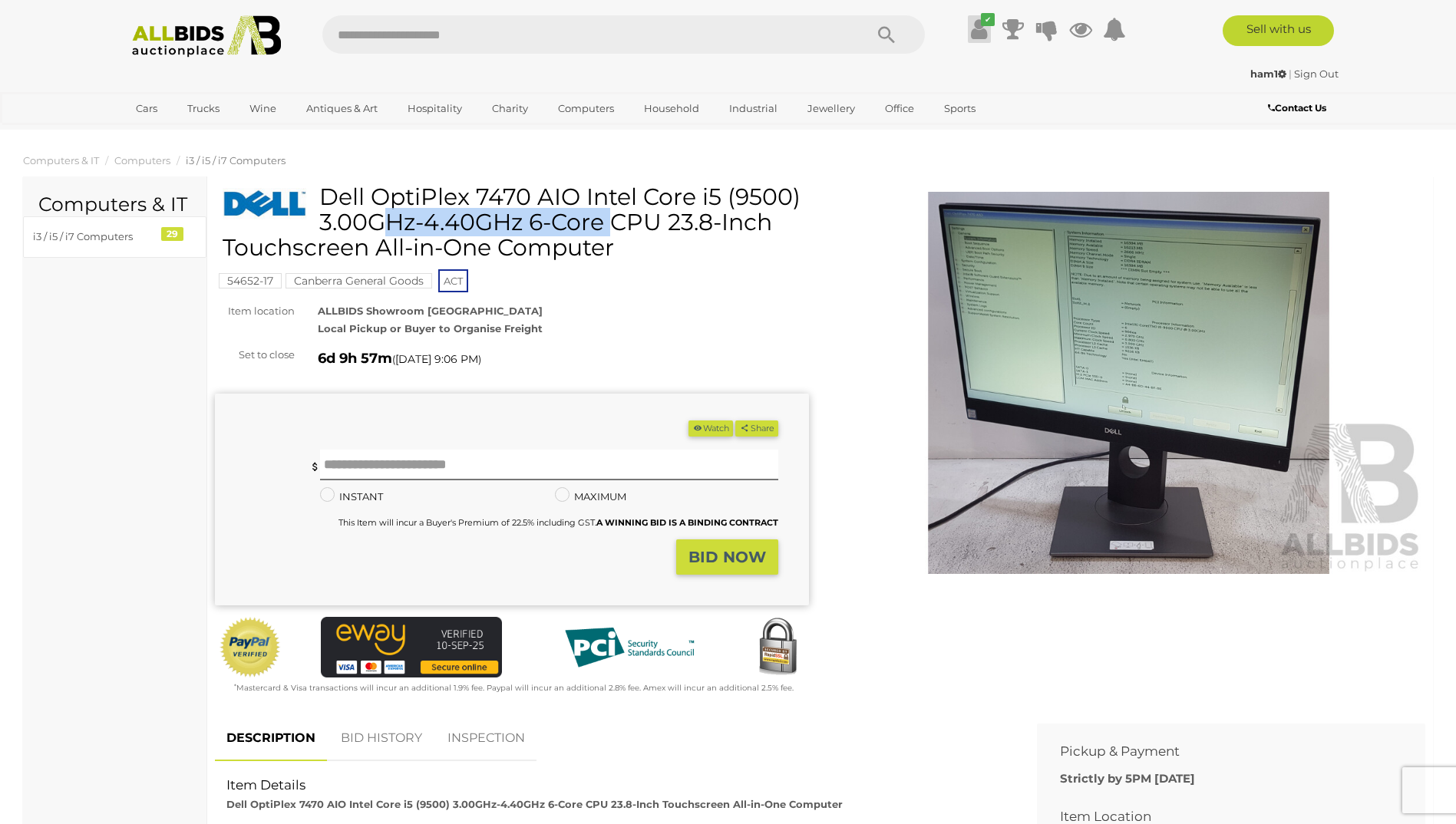
click at [971, 22] on icon at bounding box center [979, 29] width 16 height 27
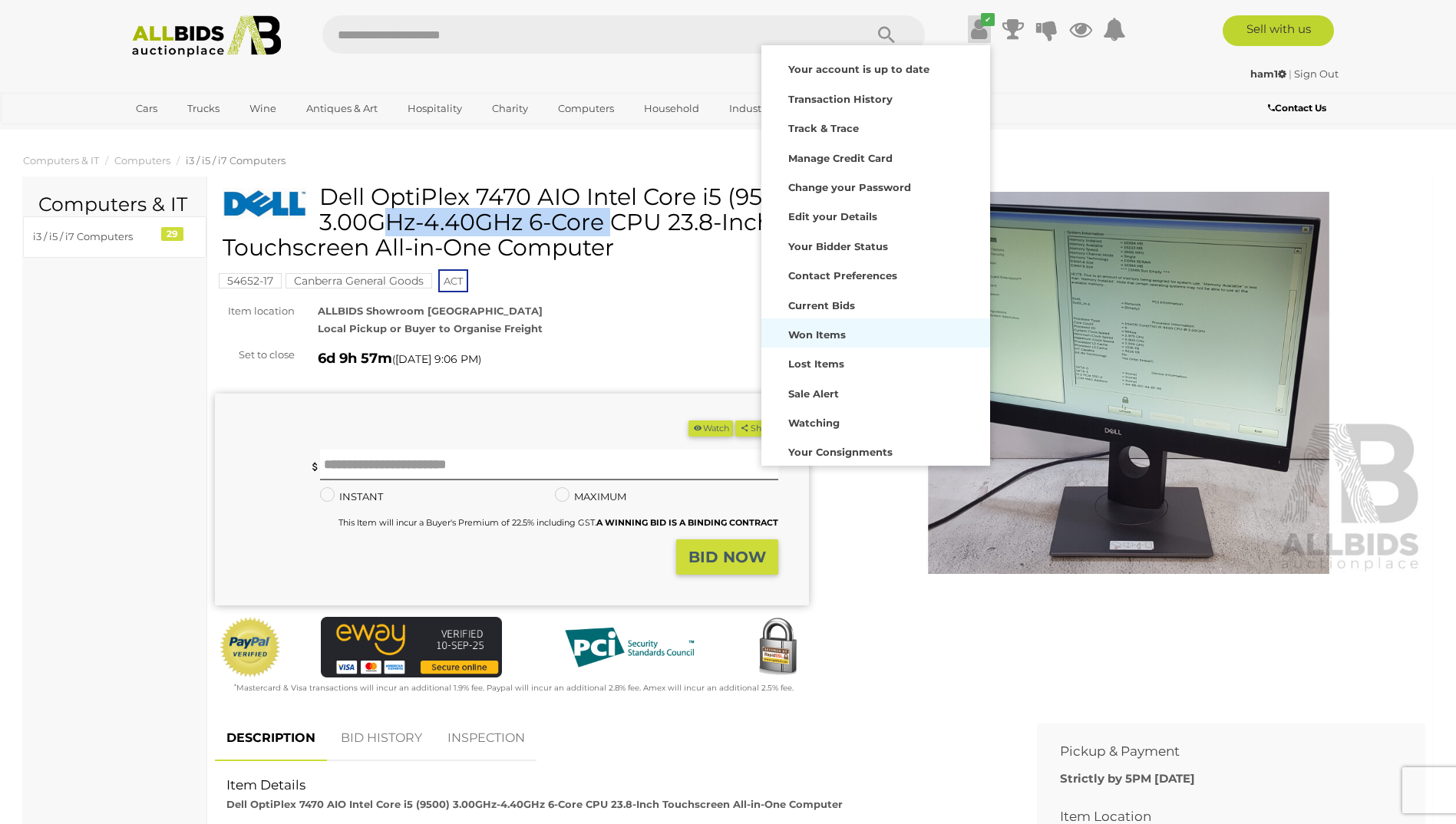
click at [813, 343] on div "Won Items" at bounding box center [876, 333] width 221 height 22
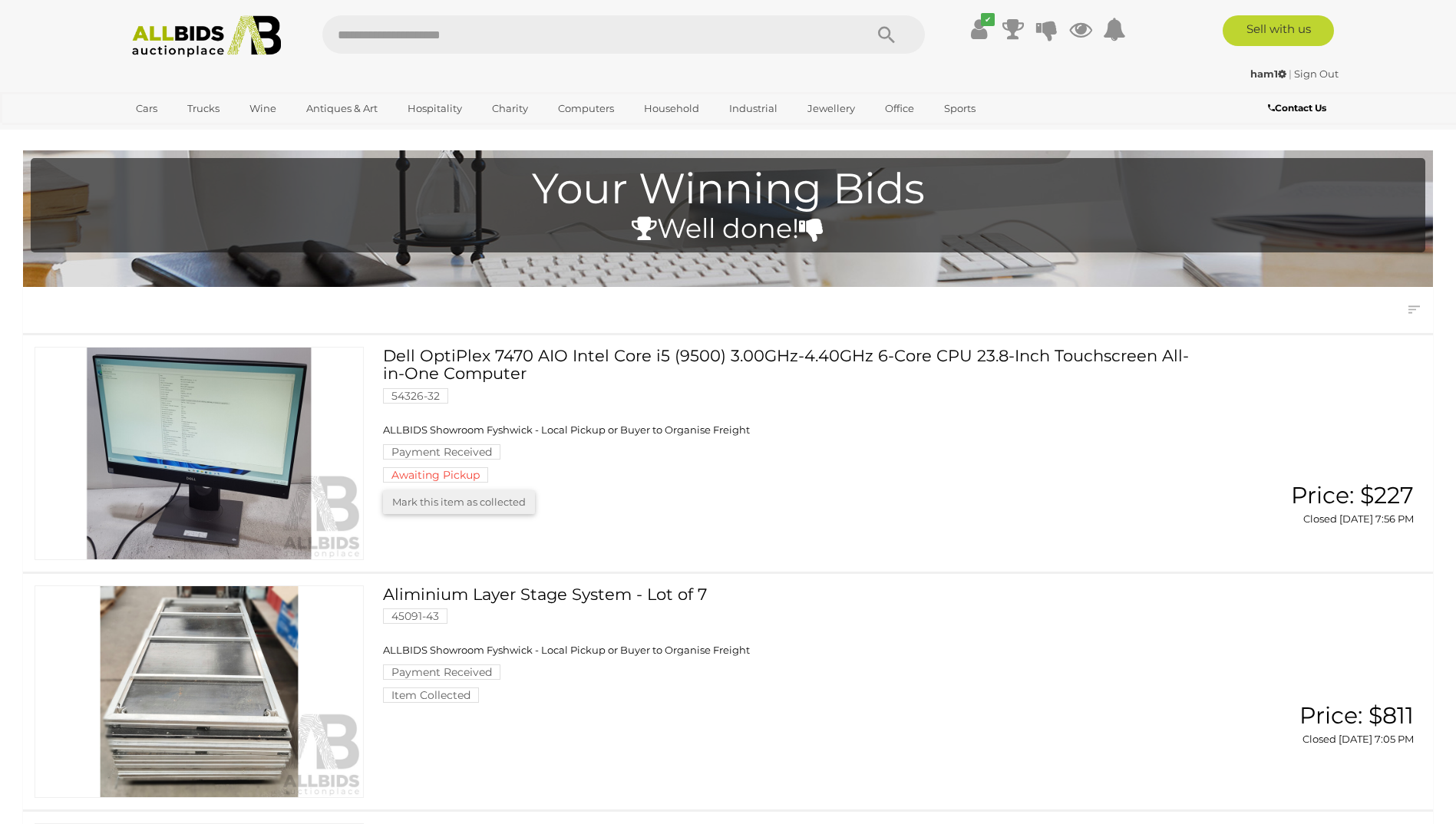
click at [533, 352] on link "Dell OptiPlex 7470 AIO Intel Core i5 (9500) 3.00GHz-4.40GHz 6-Core CPU 23.8-Inc…" at bounding box center [791, 414] width 792 height 135
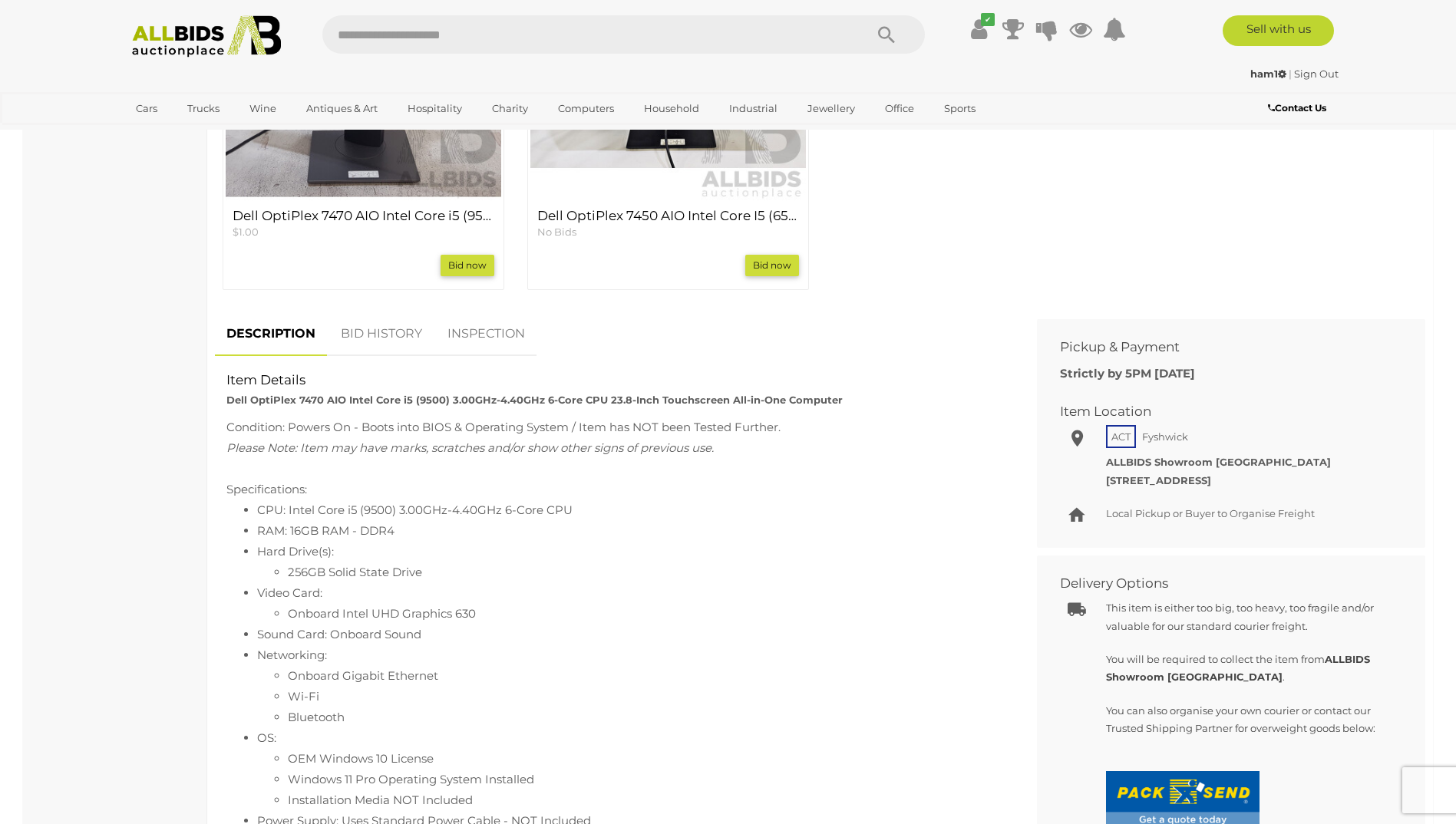
scroll to position [844, 0]
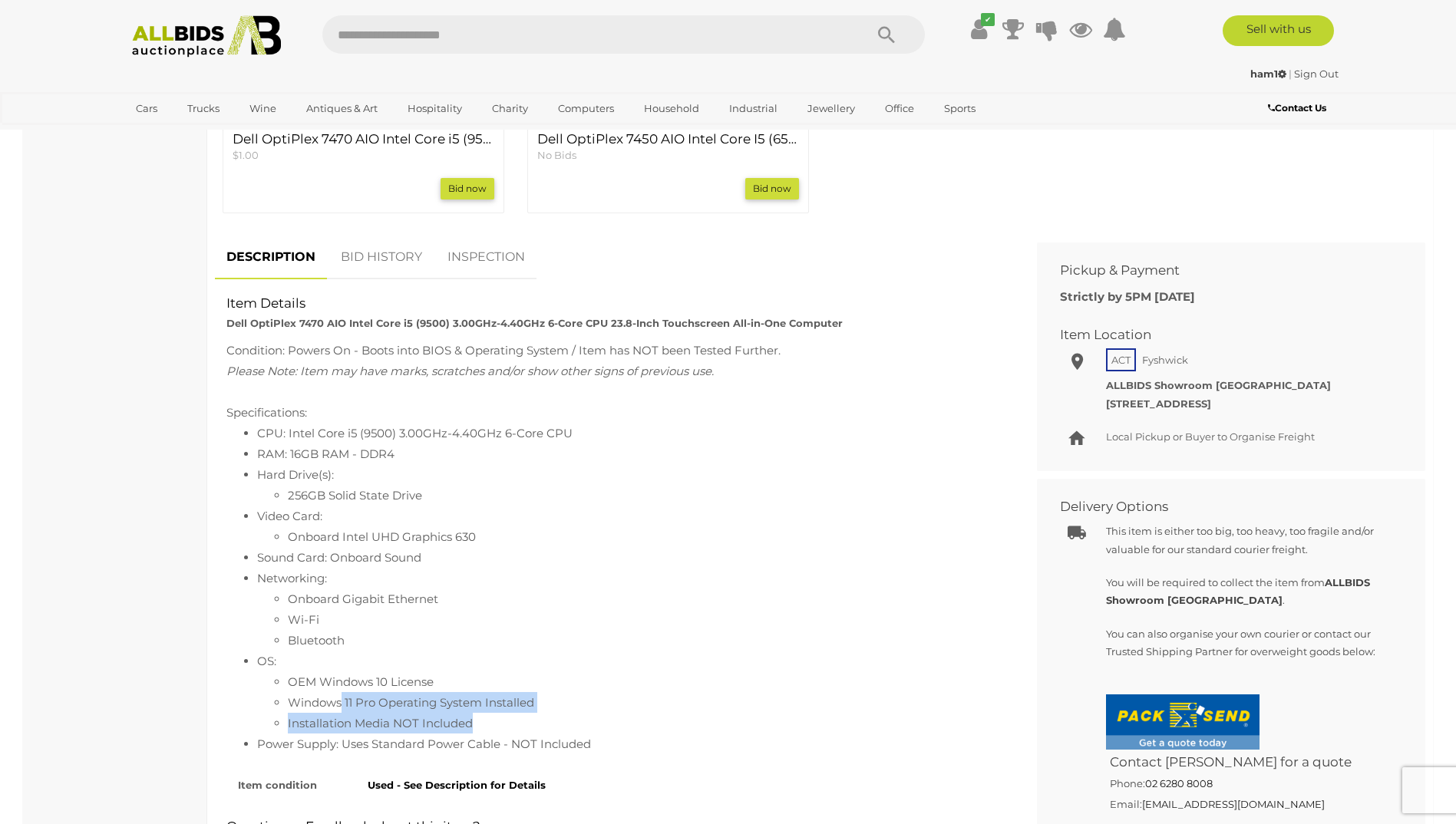
drag, startPoint x: 479, startPoint y: 727, endPoint x: 342, endPoint y: 697, distance: 140.2
click at [342, 697] on ul "OEM Windows 10 License Windows 11 Pro Operating System Installed Installation M…" at bounding box center [630, 703] width 746 height 63
click at [342, 697] on li "Windows 11 Pro Operating System Installed" at bounding box center [645, 703] width 714 height 21
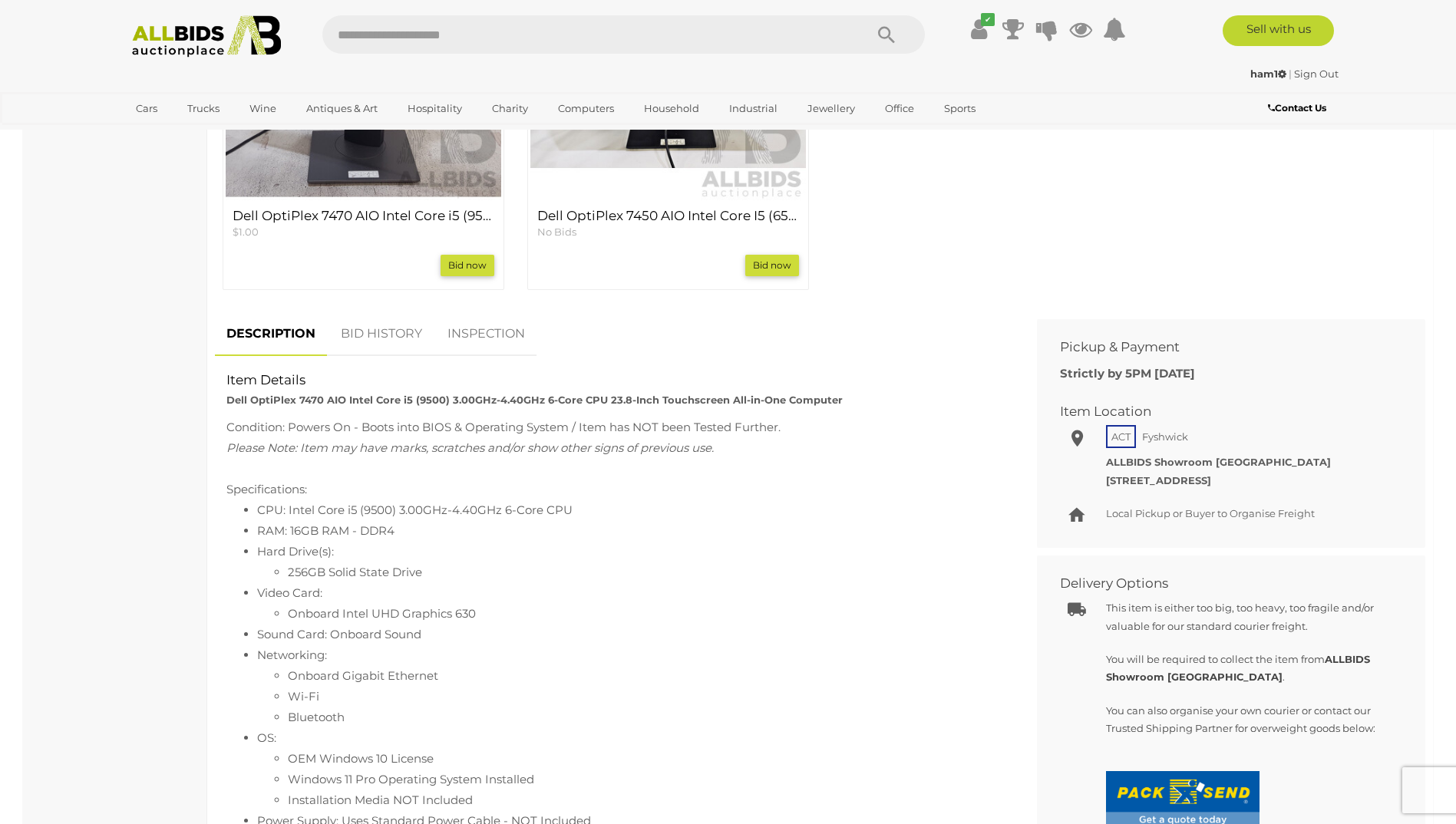
click at [317, 667] on li "Onboard Gigabit Ethernet" at bounding box center [645, 676] width 714 height 21
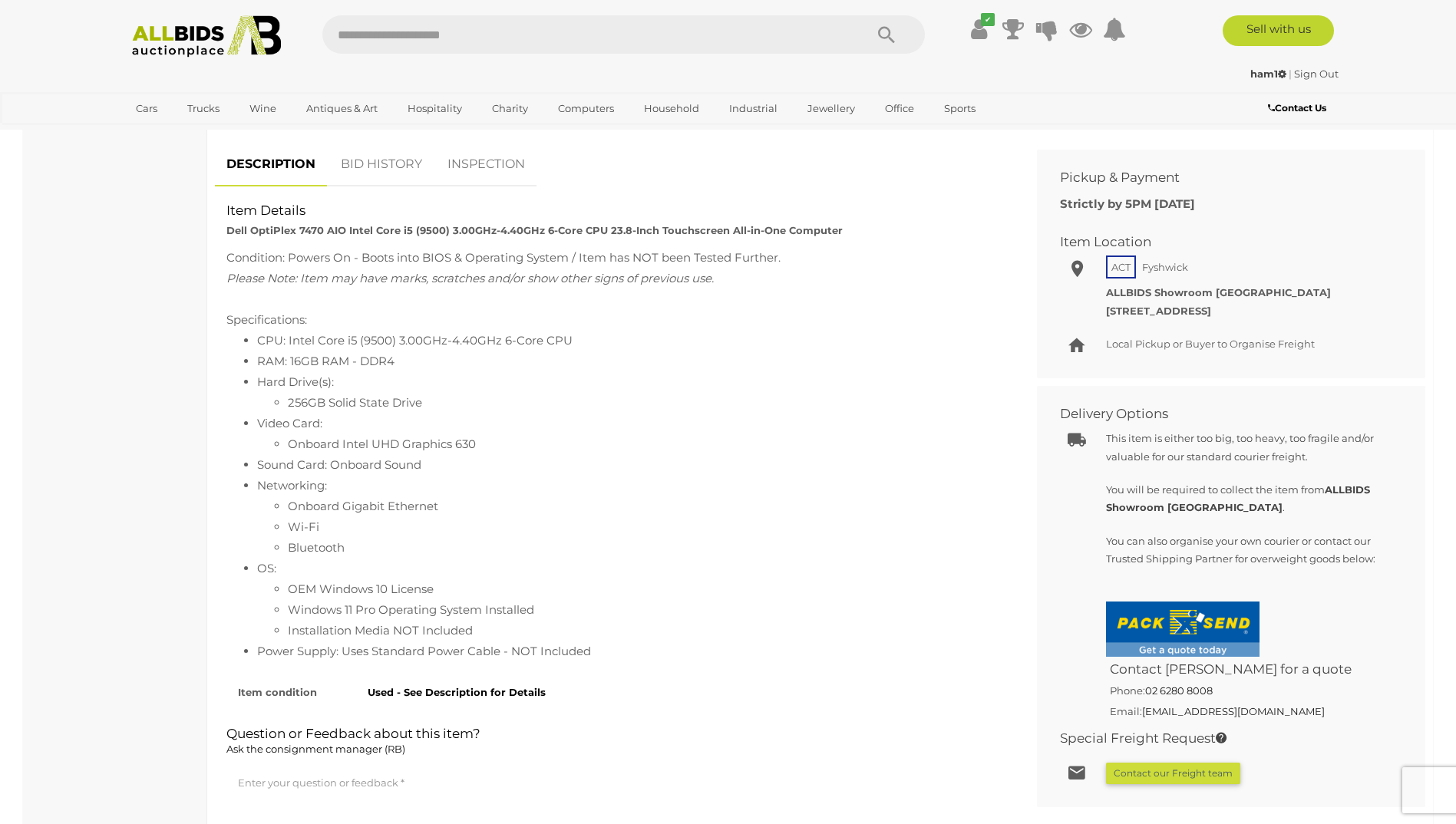
scroll to position [998, 0]
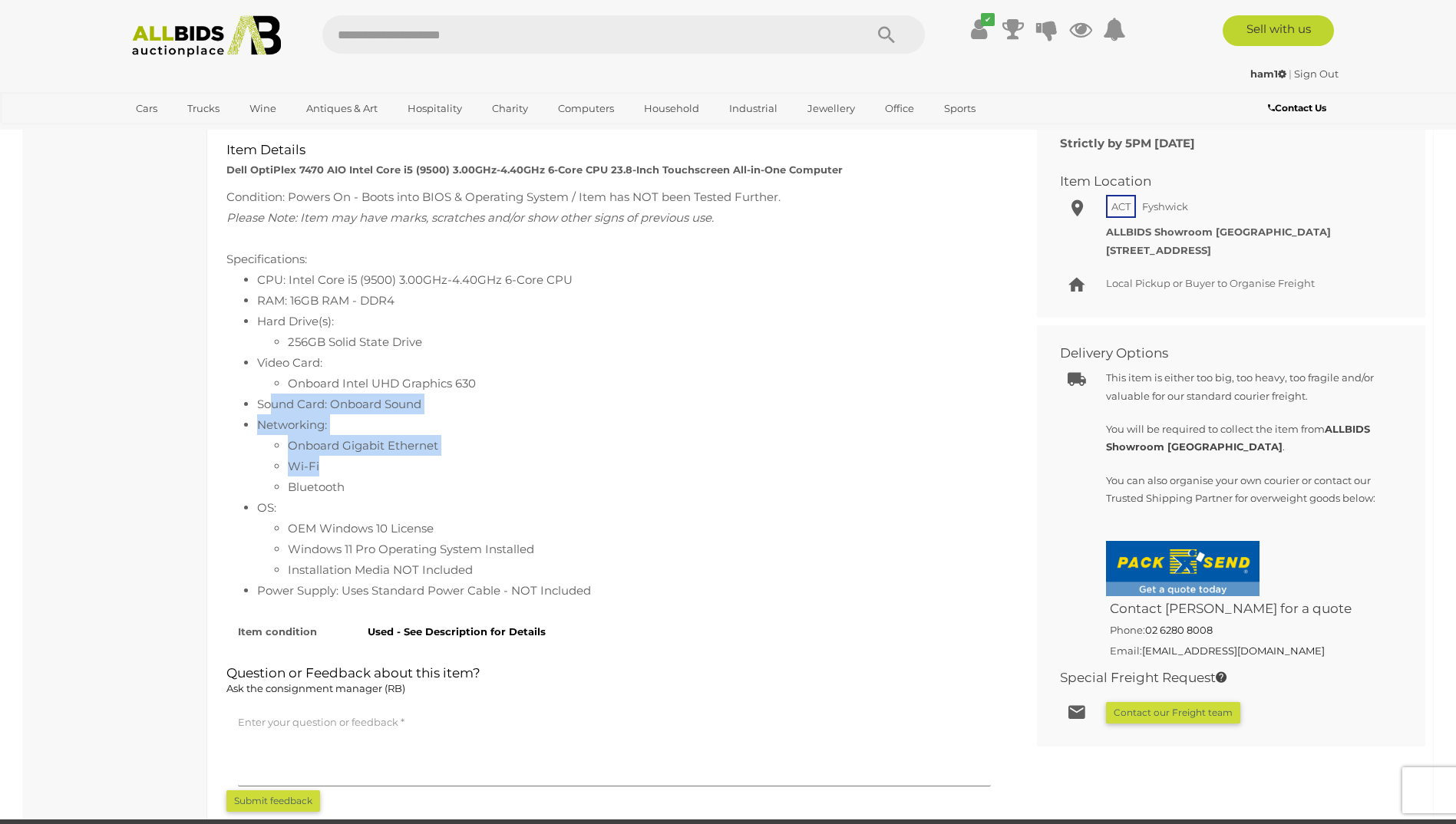
drag, startPoint x: 287, startPoint y: 397, endPoint x: 599, endPoint y: 458, distance: 317.9
click at [599, 458] on ul "CPU: Intel Core i5 (9500) 3.00GHz-4.40GHz 6-Core CPU RAM: 16GB RAM - DDR4 Hard …" at bounding box center [614, 435] width 776 height 332
click at [598, 460] on li "Wi-Fi" at bounding box center [645, 467] width 714 height 21
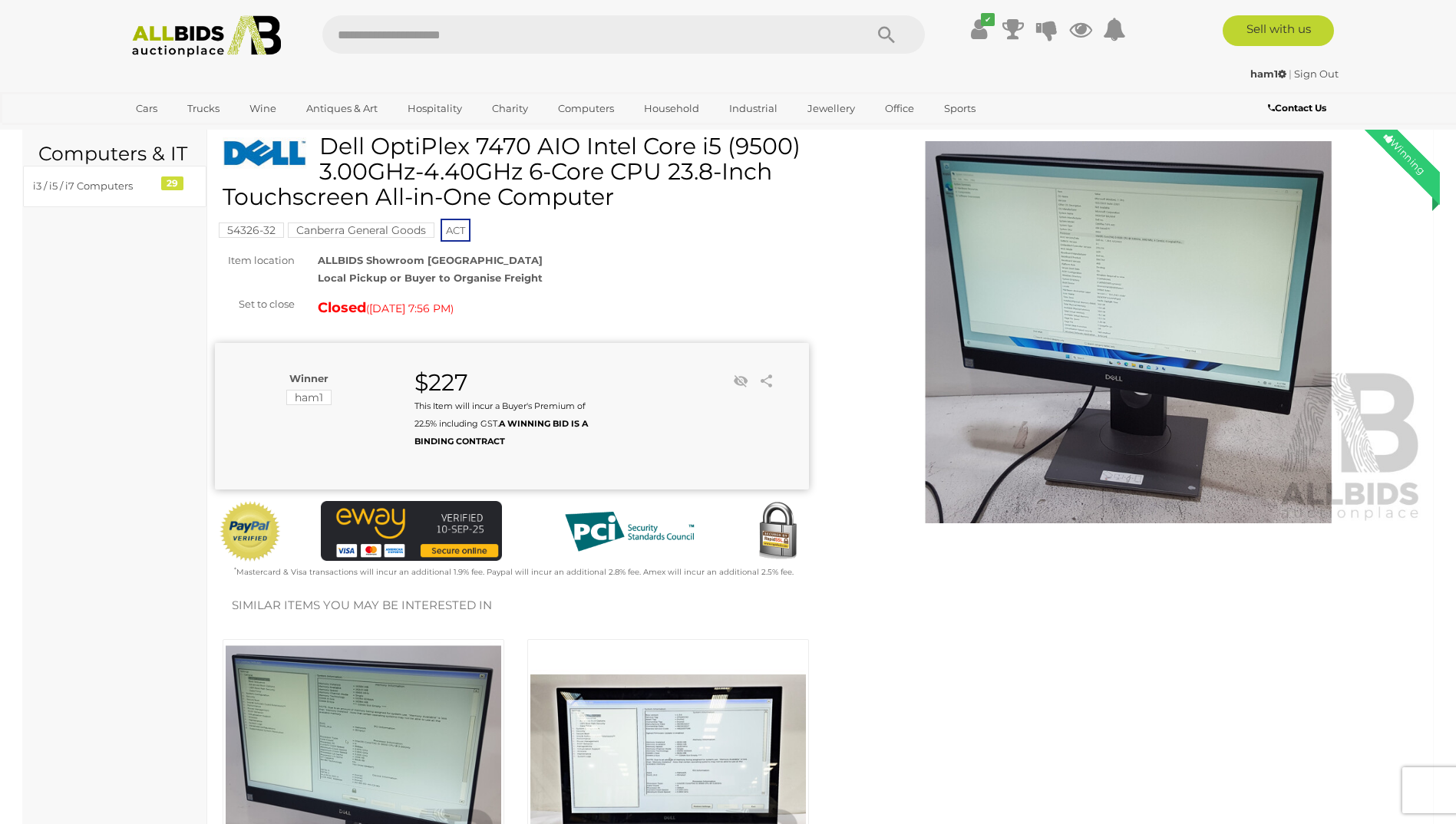
scroll to position [0, 0]
